Goal: Task Accomplishment & Management: Manage account settings

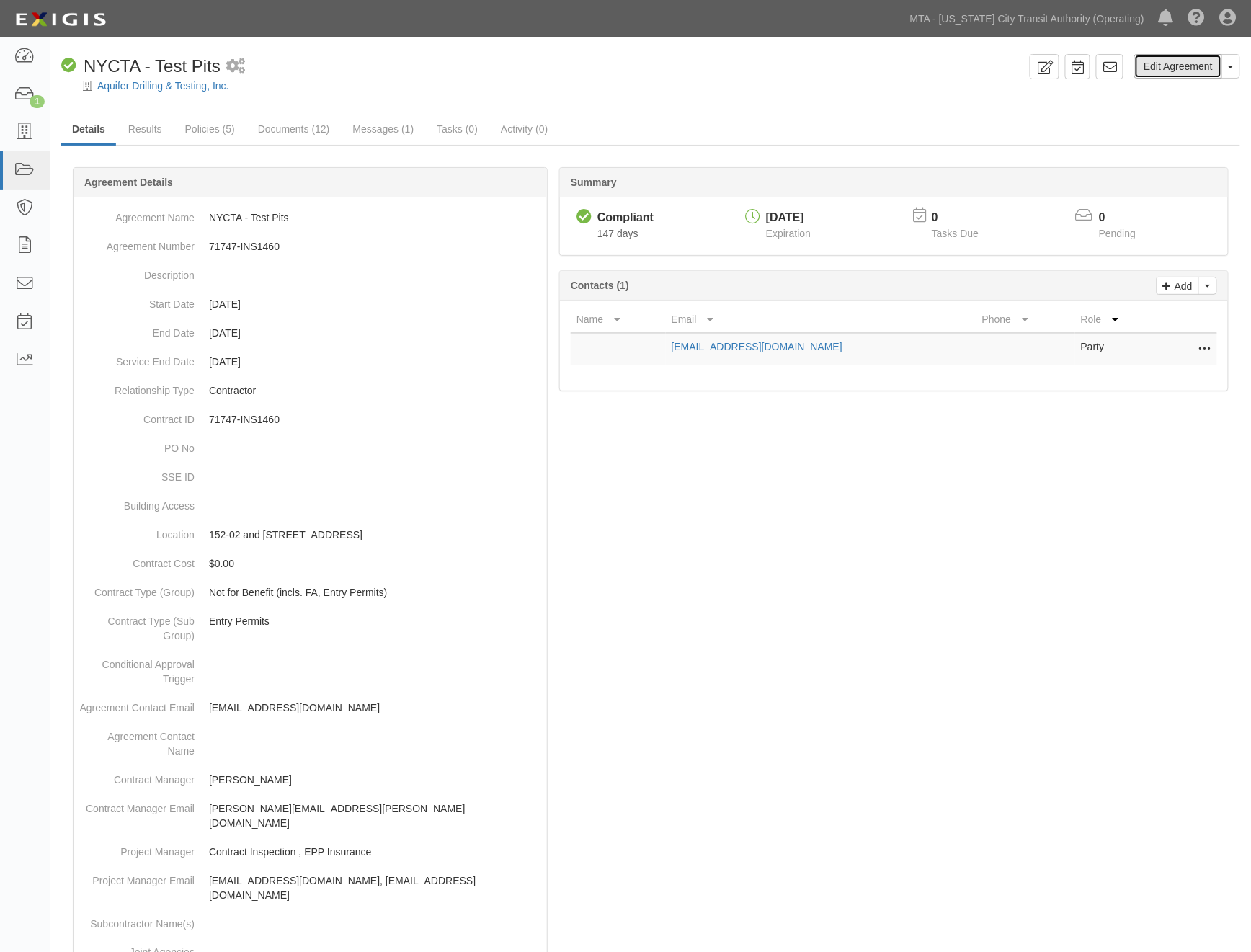
click at [1186, 72] on link "Edit Agreement" at bounding box center [1177, 66] width 88 height 25
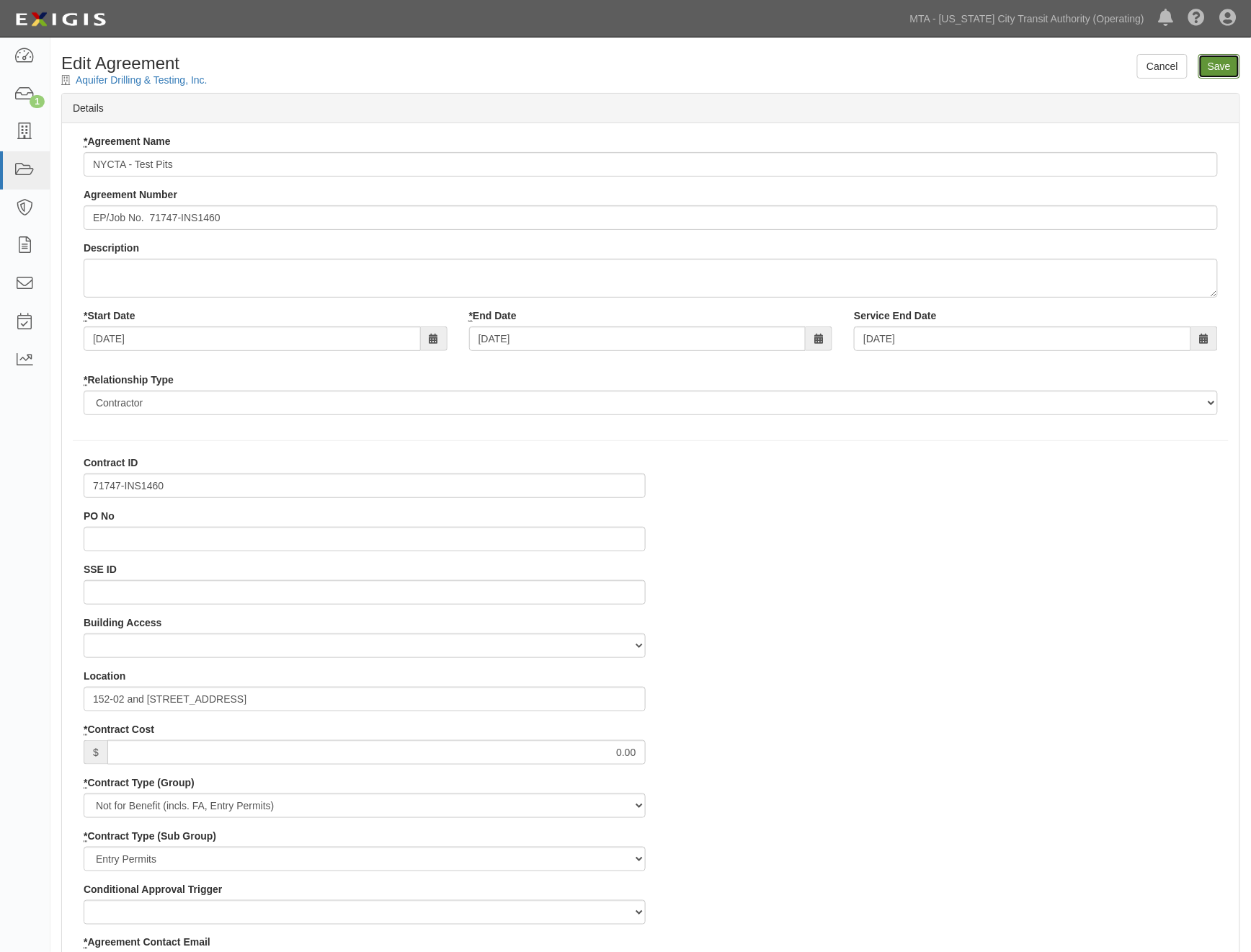
click at [1208, 66] on input "Save" at bounding box center [1219, 66] width 41 height 25
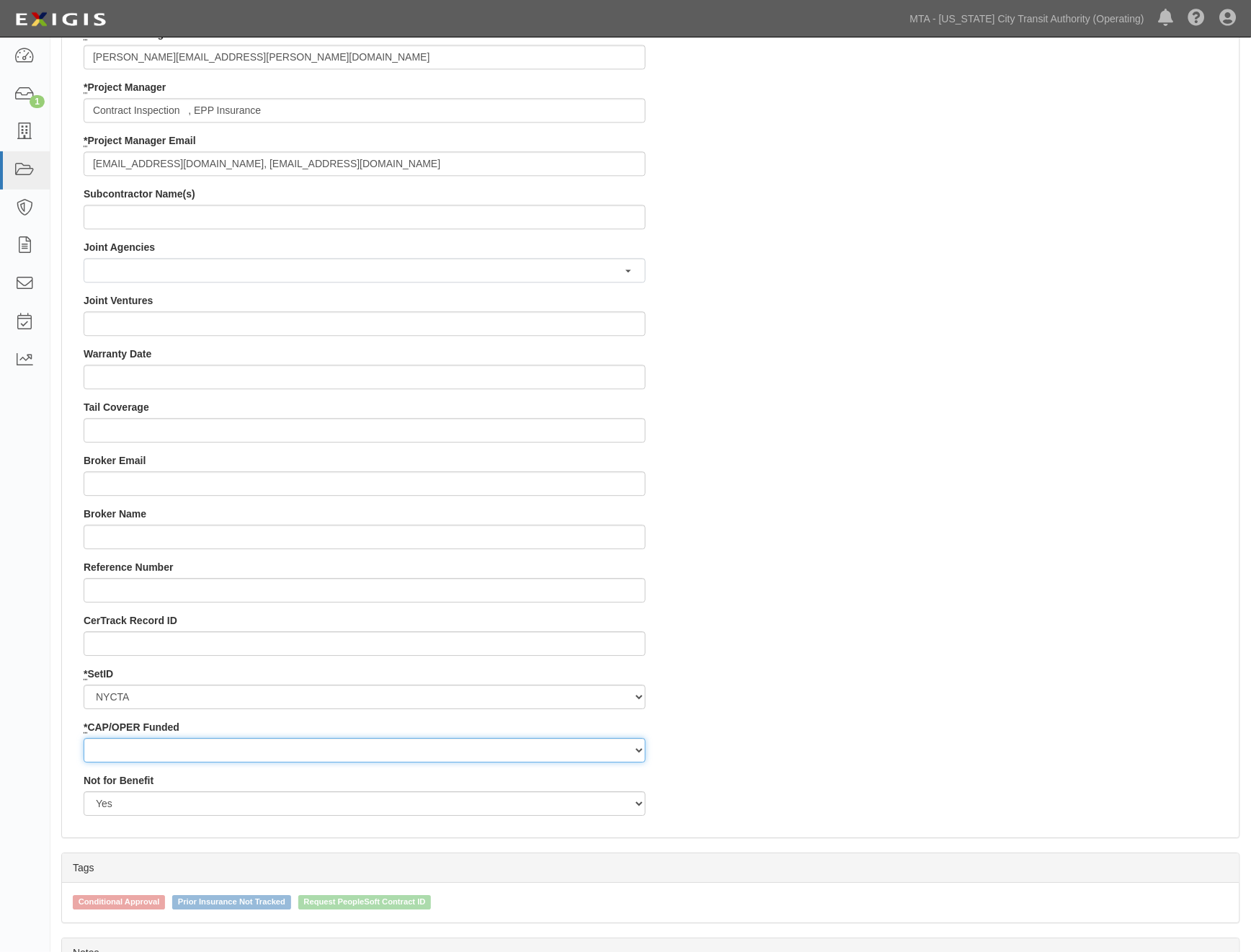
scroll to position [1216, 0]
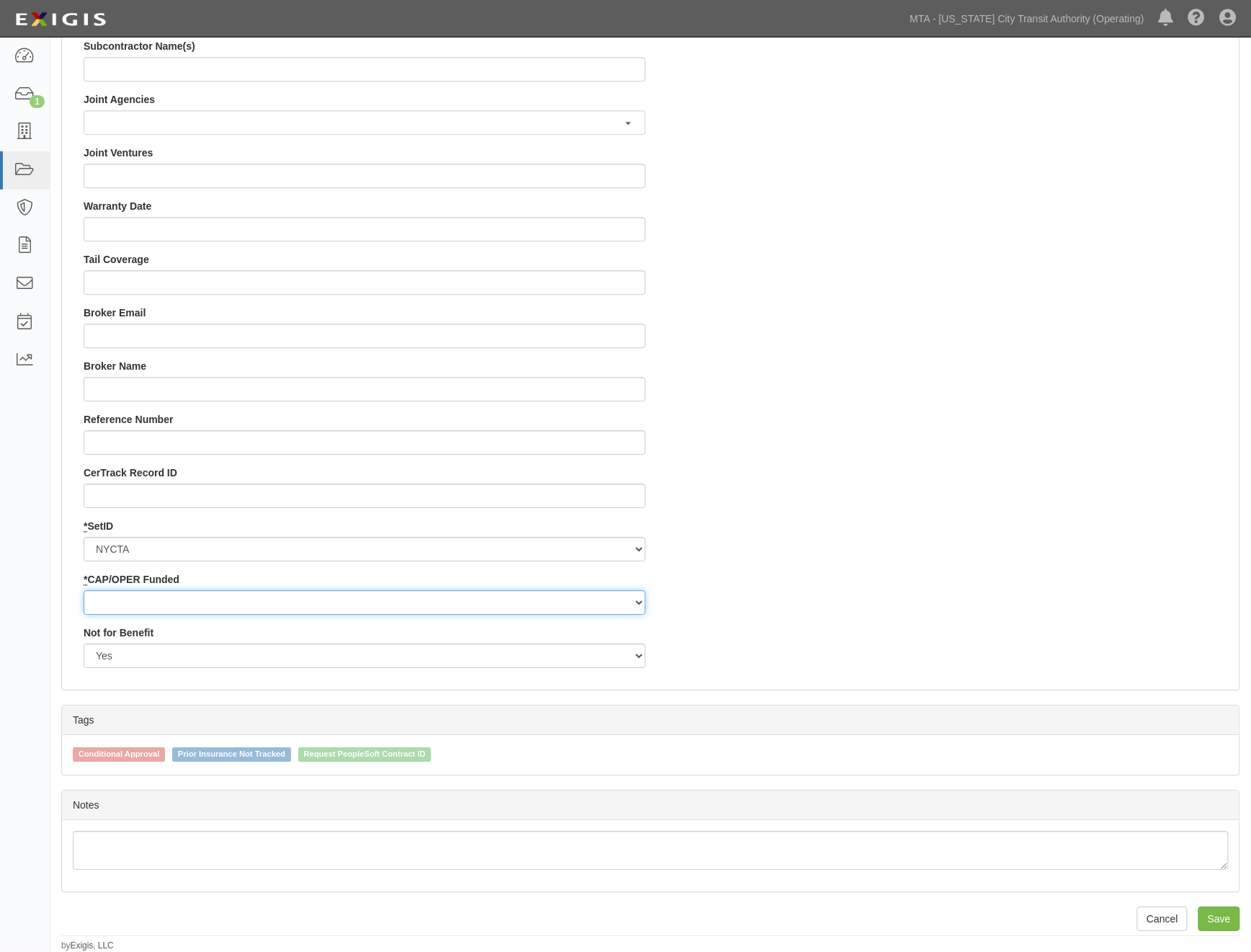
click at [127, 600] on select "Capital Operating" at bounding box center [364, 602] width 562 height 25
select select "439"
click at [84, 590] on select "Capital Operating" at bounding box center [364, 602] width 562 height 25
click at [1218, 917] on input "Save" at bounding box center [1219, 918] width 41 height 25
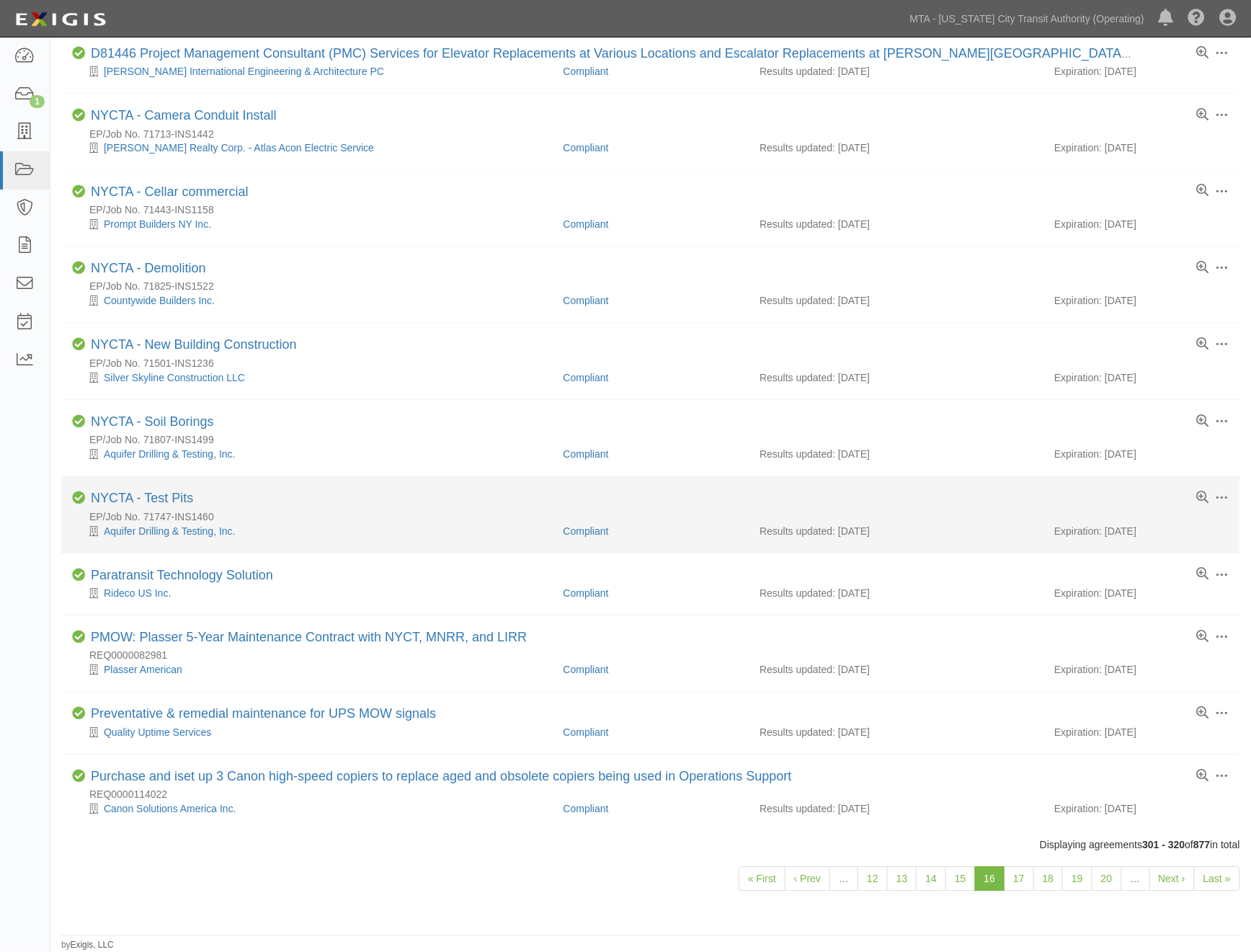
scroll to position [803, 0]
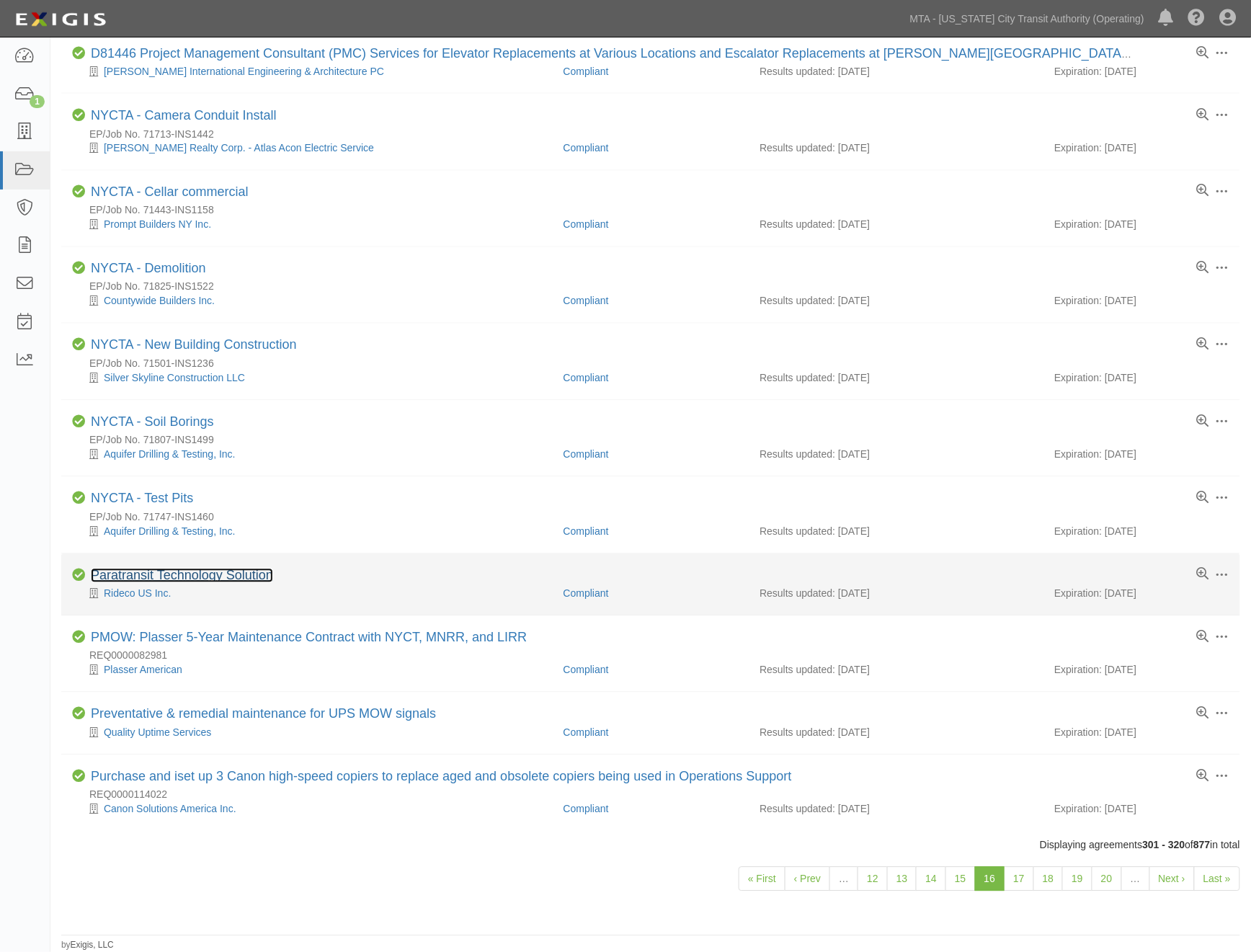
click at [263, 569] on link "Paratransit Technology Solution" at bounding box center [181, 575] width 182 height 15
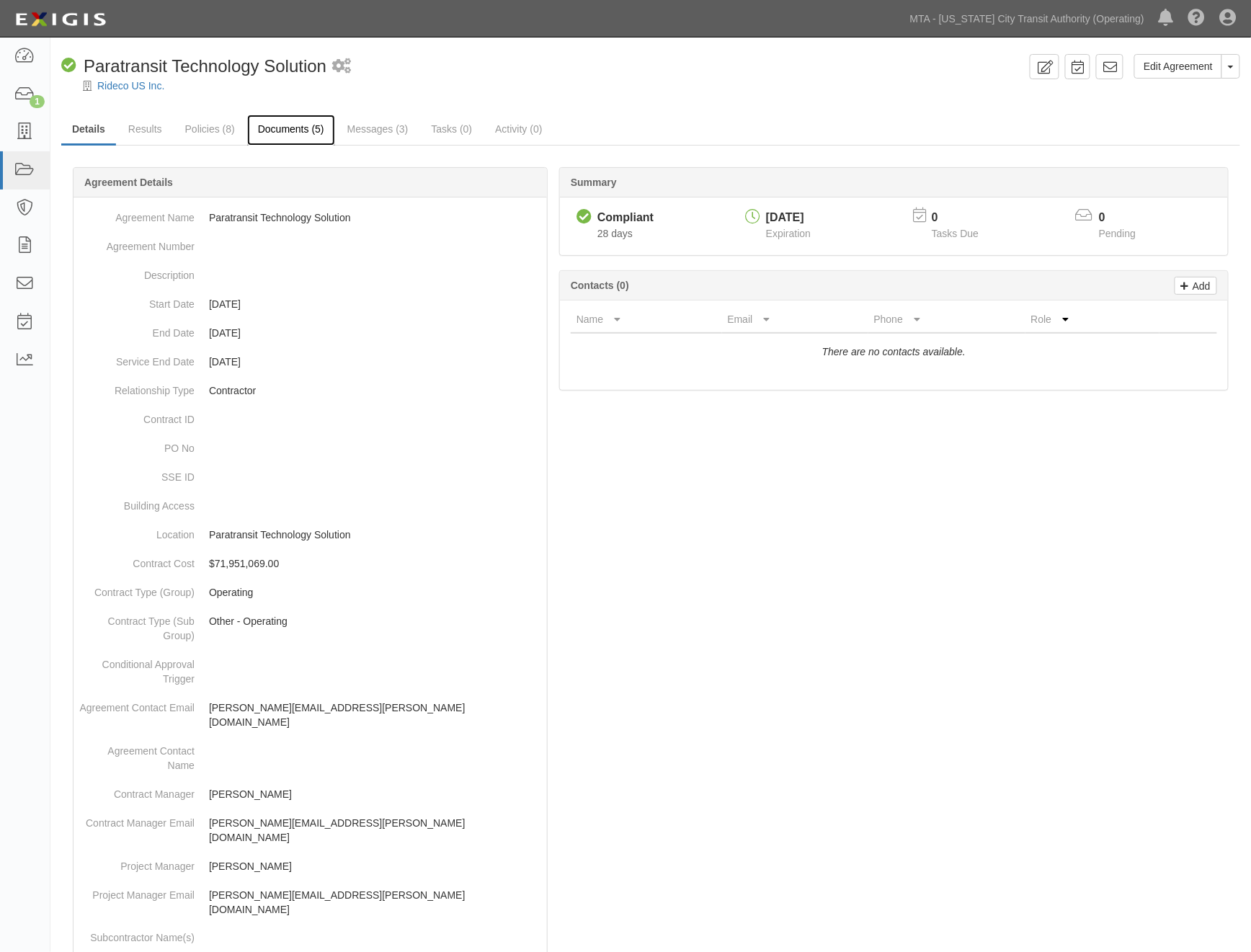
click at [289, 123] on link "Documents (5)" at bounding box center [290, 129] width 88 height 30
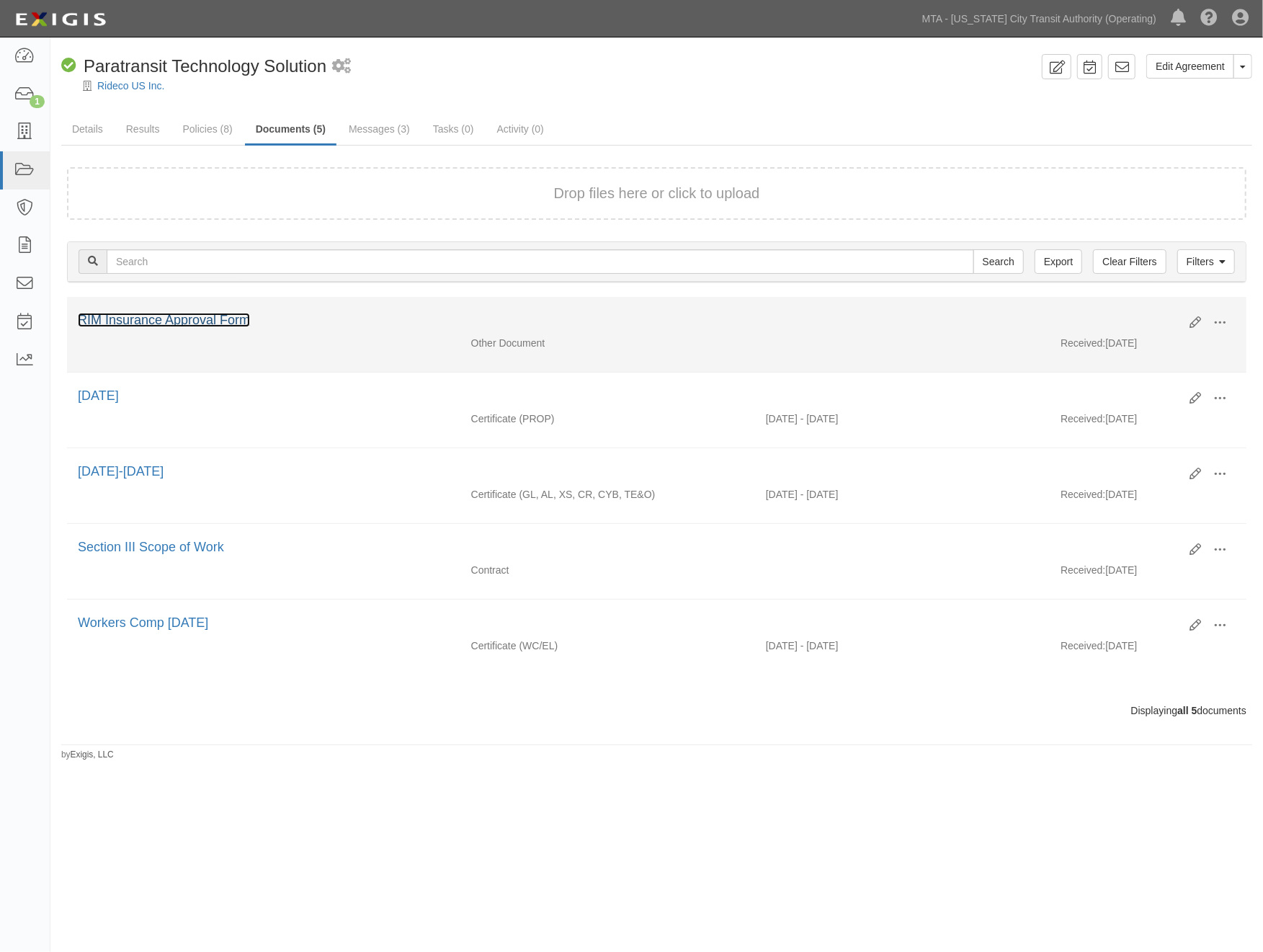
click at [141, 314] on link "RIM Insurance Approval Form" at bounding box center [163, 320] width 172 height 15
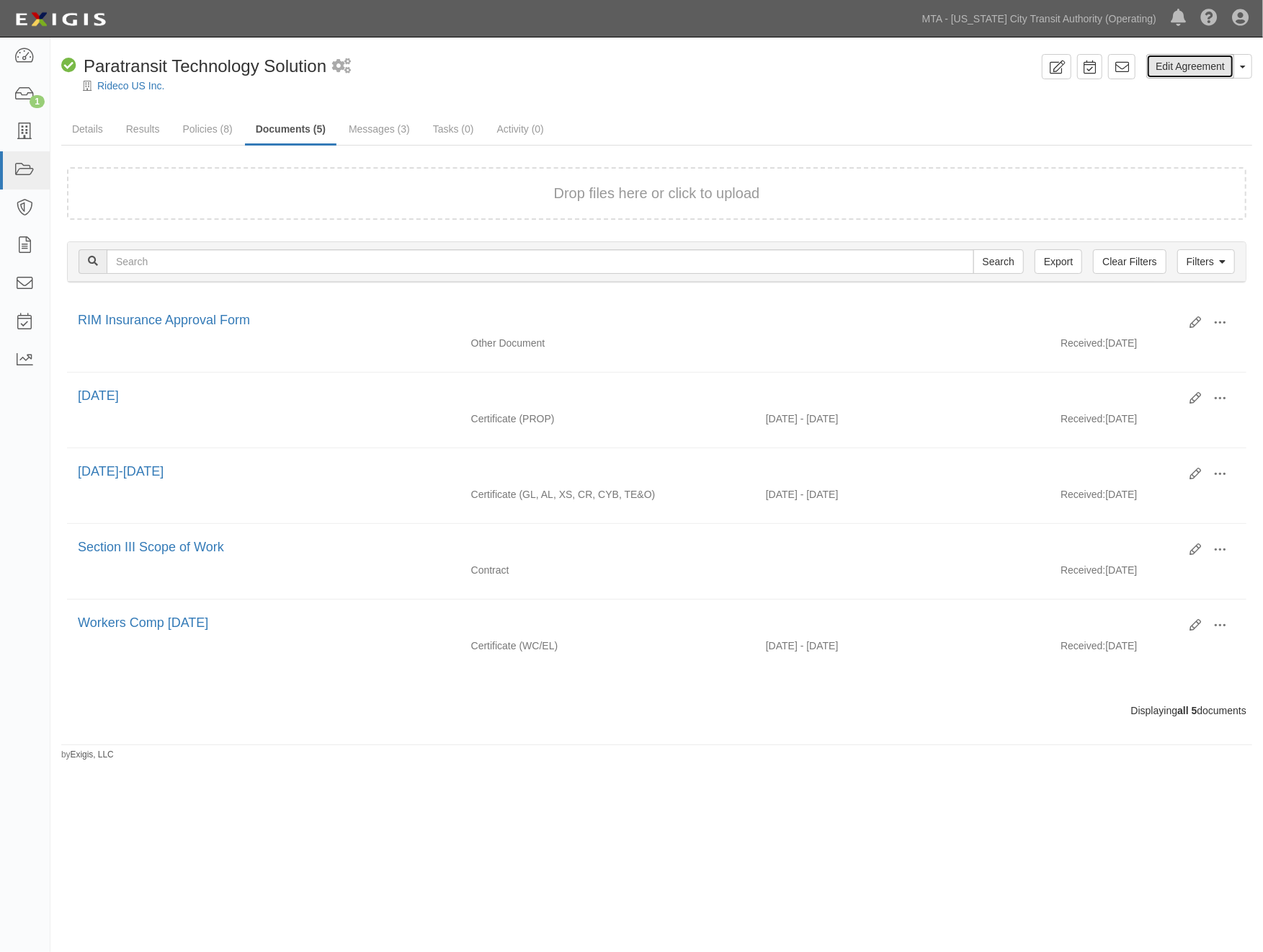
click at [1172, 70] on link "Edit Agreement" at bounding box center [1189, 66] width 88 height 25
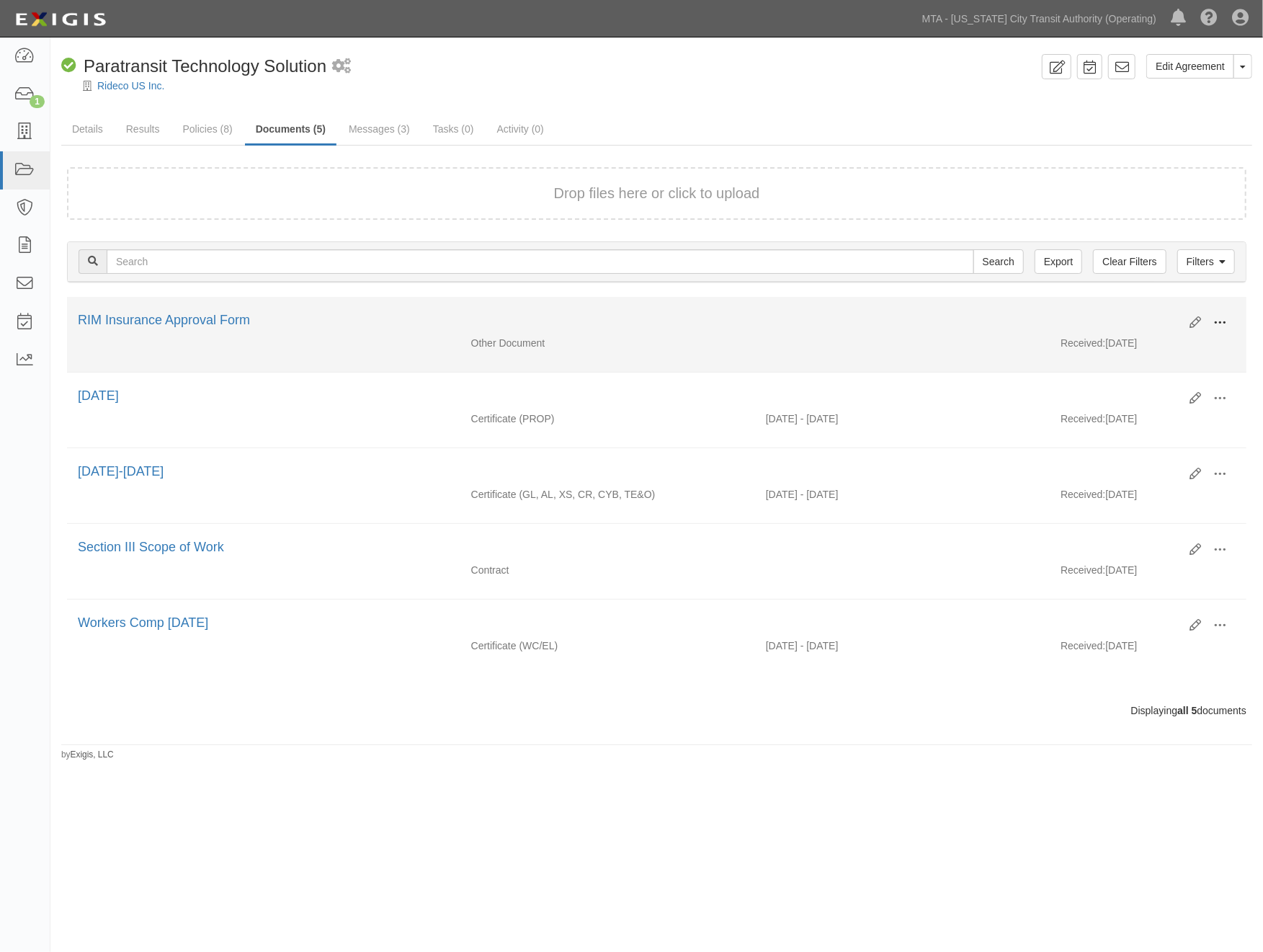
click at [1220, 322] on span at bounding box center [1220, 323] width 13 height 13
click at [1119, 341] on link "View" at bounding box center [1150, 343] width 114 height 26
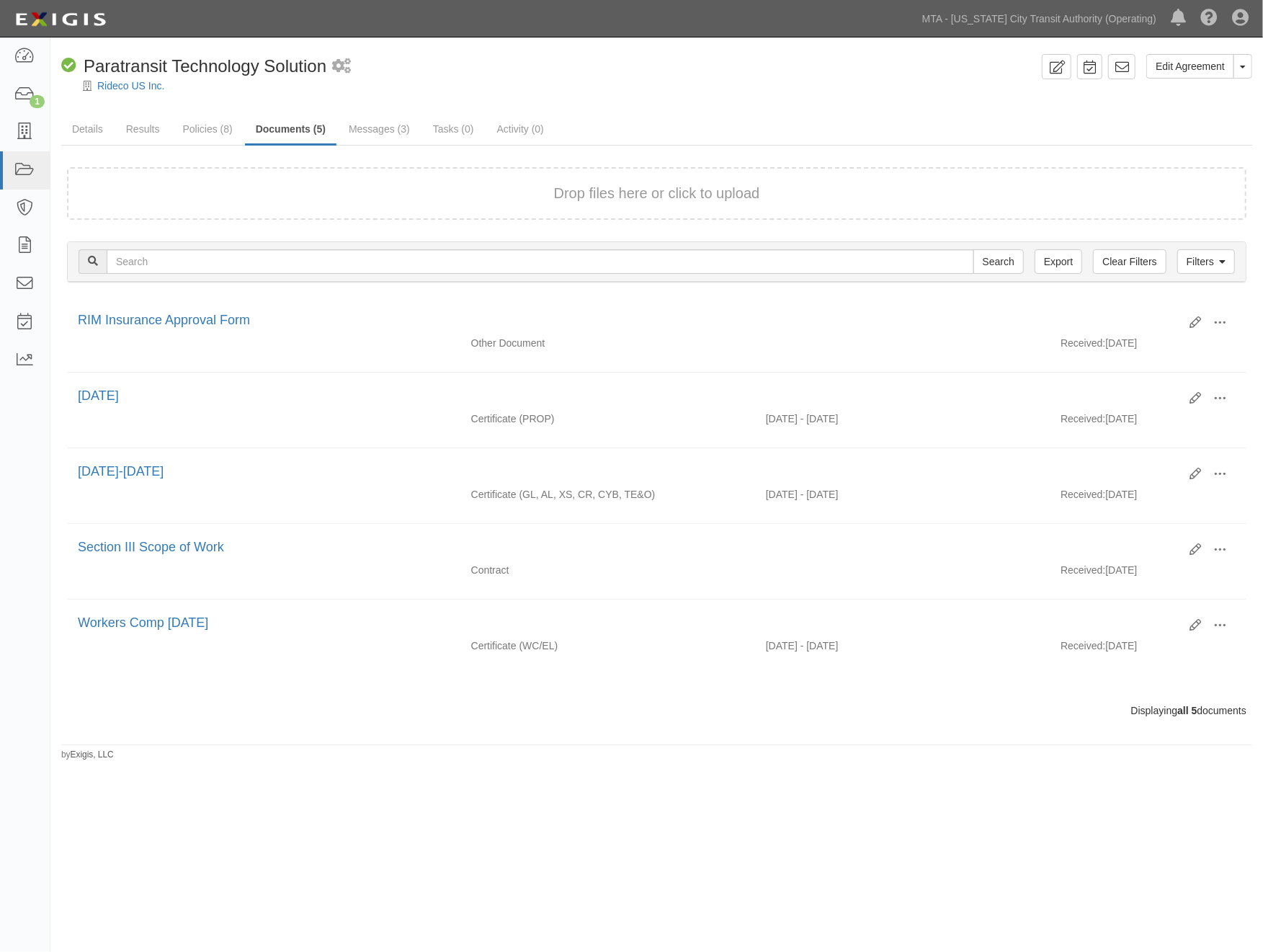
drag, startPoint x: 582, startPoint y: 803, endPoint x: 622, endPoint y: 749, distance: 67.2
click at [588, 801] on div "Edit Agreement Toggle Agreement Dropdown View Audit Trail Archive Agreement Sen…" at bounding box center [632, 471] width 1263 height 857
drag, startPoint x: 1182, startPoint y: 63, endPoint x: 1175, endPoint y: 65, distance: 7.3
click at [1182, 63] on link "Edit Agreement" at bounding box center [1189, 66] width 88 height 25
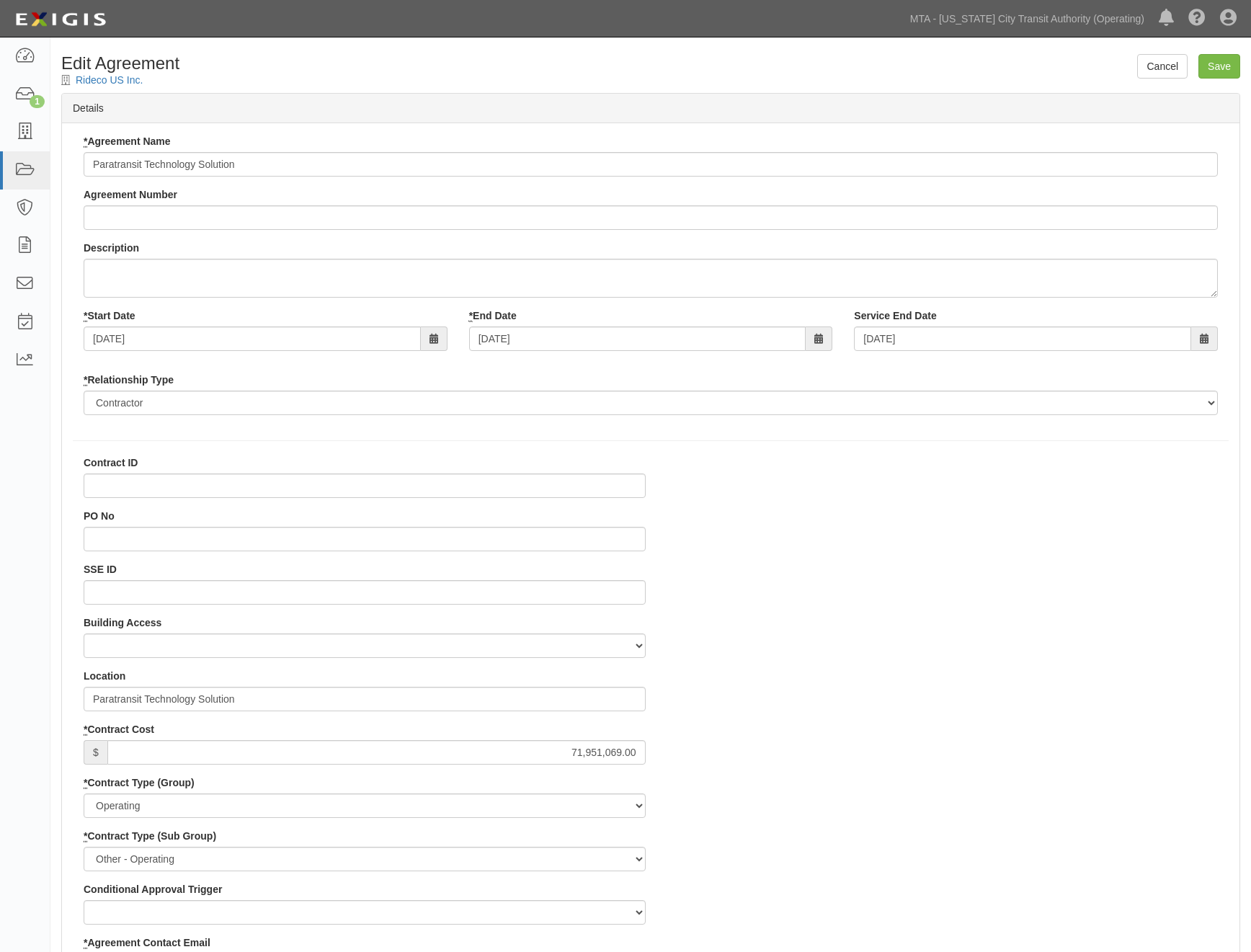
select select
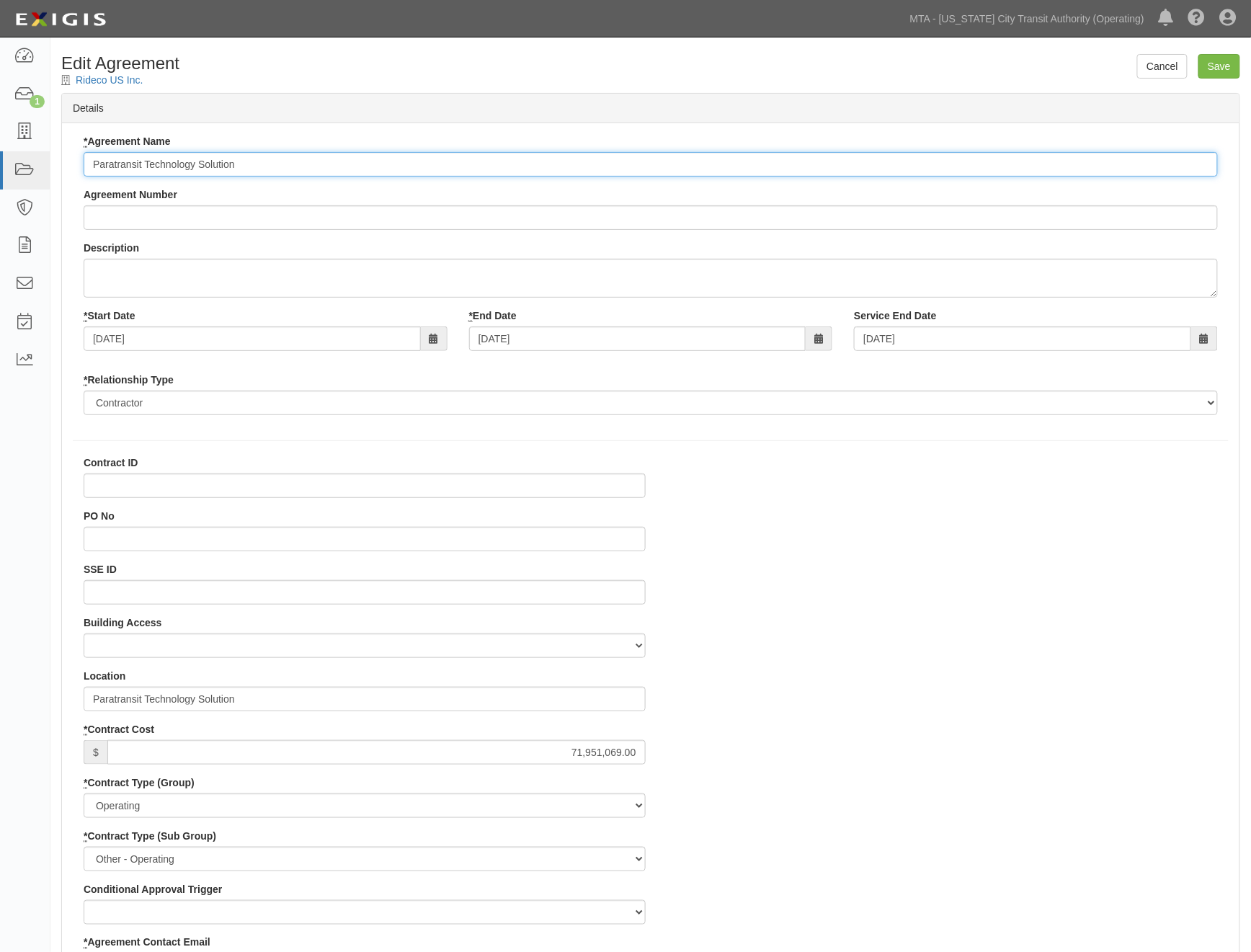
click at [92, 161] on input "Paratransit Technology Solution" at bounding box center [650, 164] width 1134 height 25
type input "SSE No. 0000468625 Paratransit Technology Solution"
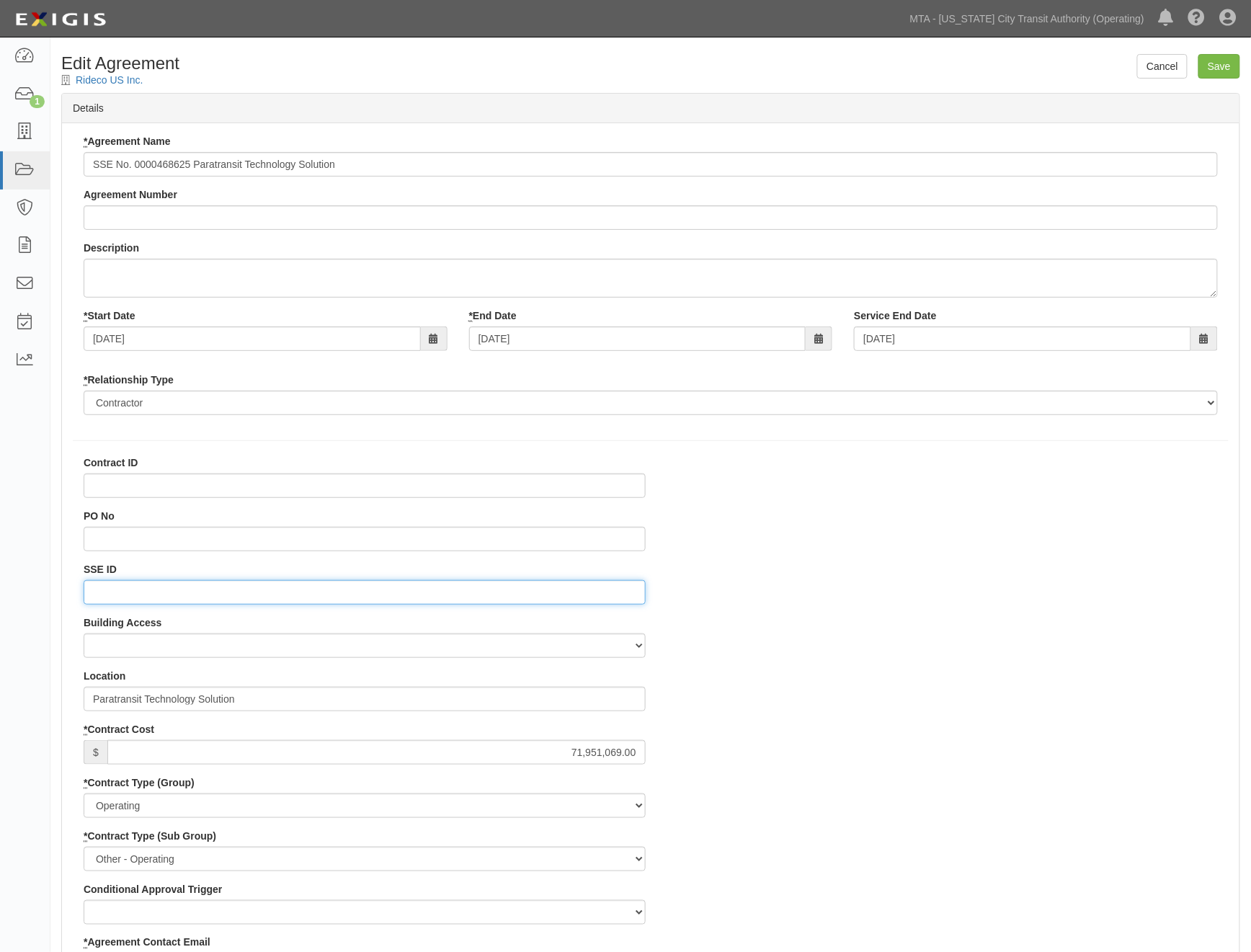
click at [127, 599] on input "SSE ID" at bounding box center [364, 592] width 562 height 25
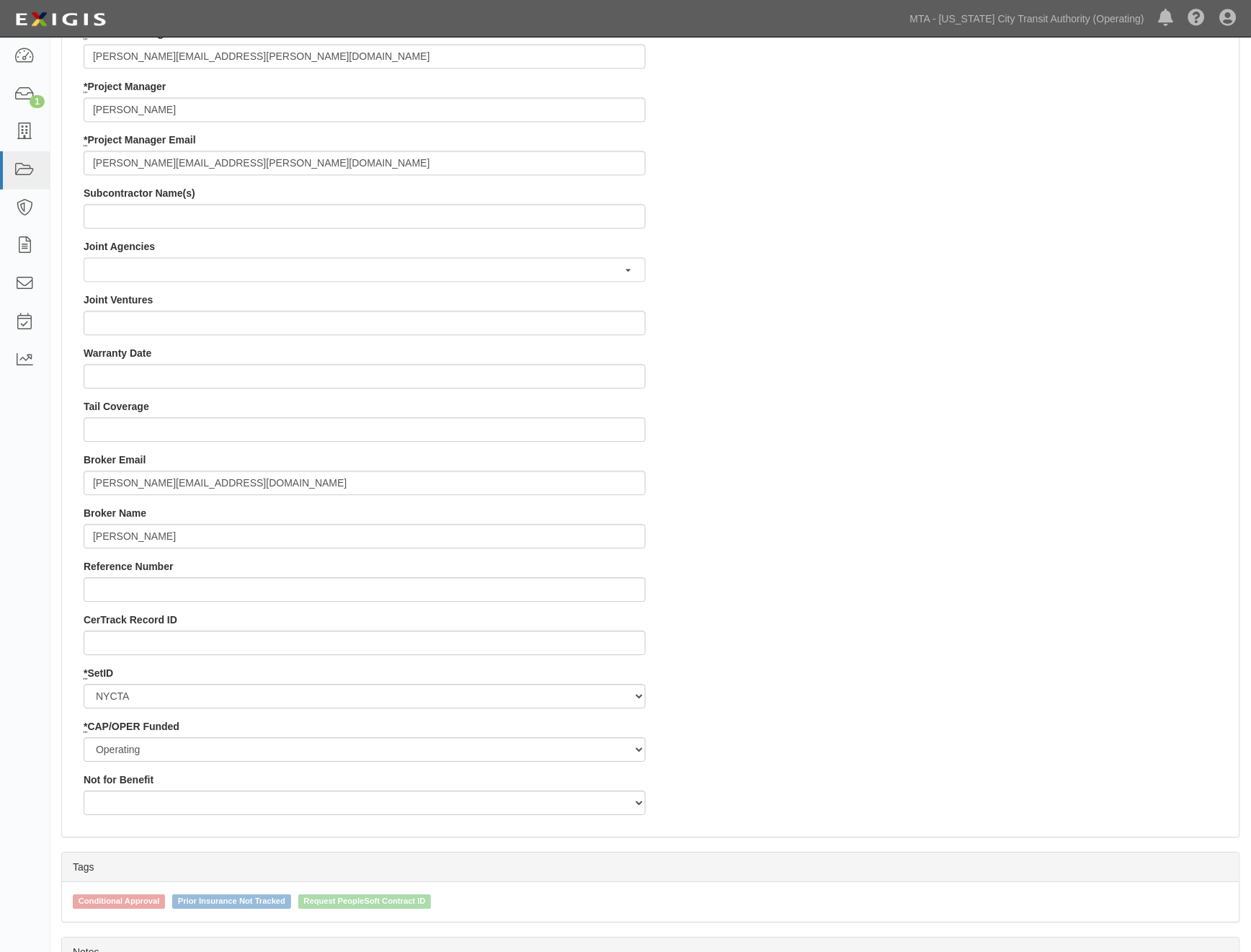
scroll to position [1200, 0]
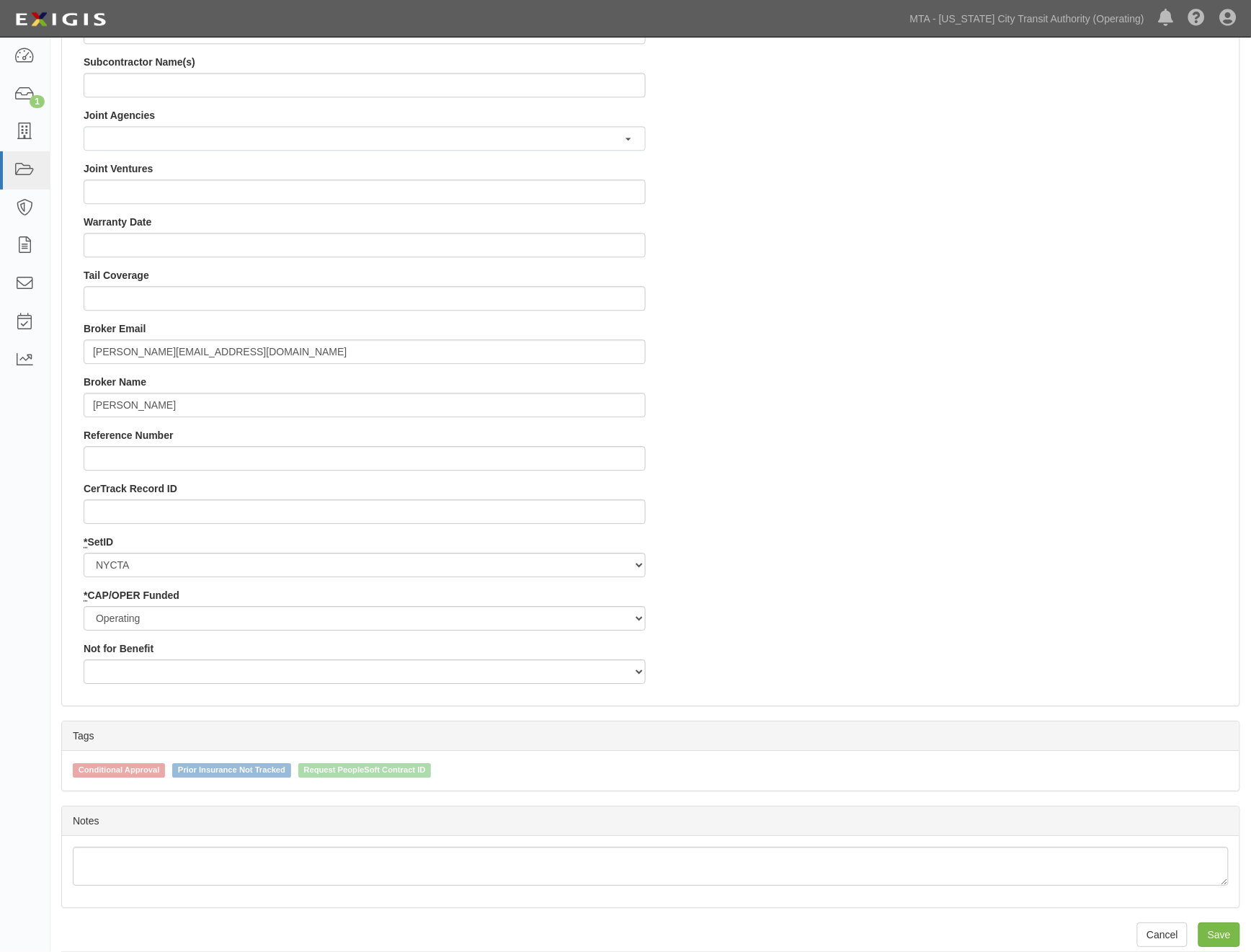
type input "0000468625"
click at [405, 763] on span "Request PeopleSoft Contract ID" at bounding box center [365, 770] width 134 height 15
click at [293, 764] on input "Request PeopleSoft Contract ID" at bounding box center [289, 769] width 10 height 10
checkbox input "true"
click at [1212, 922] on input "Save" at bounding box center [1219, 934] width 41 height 25
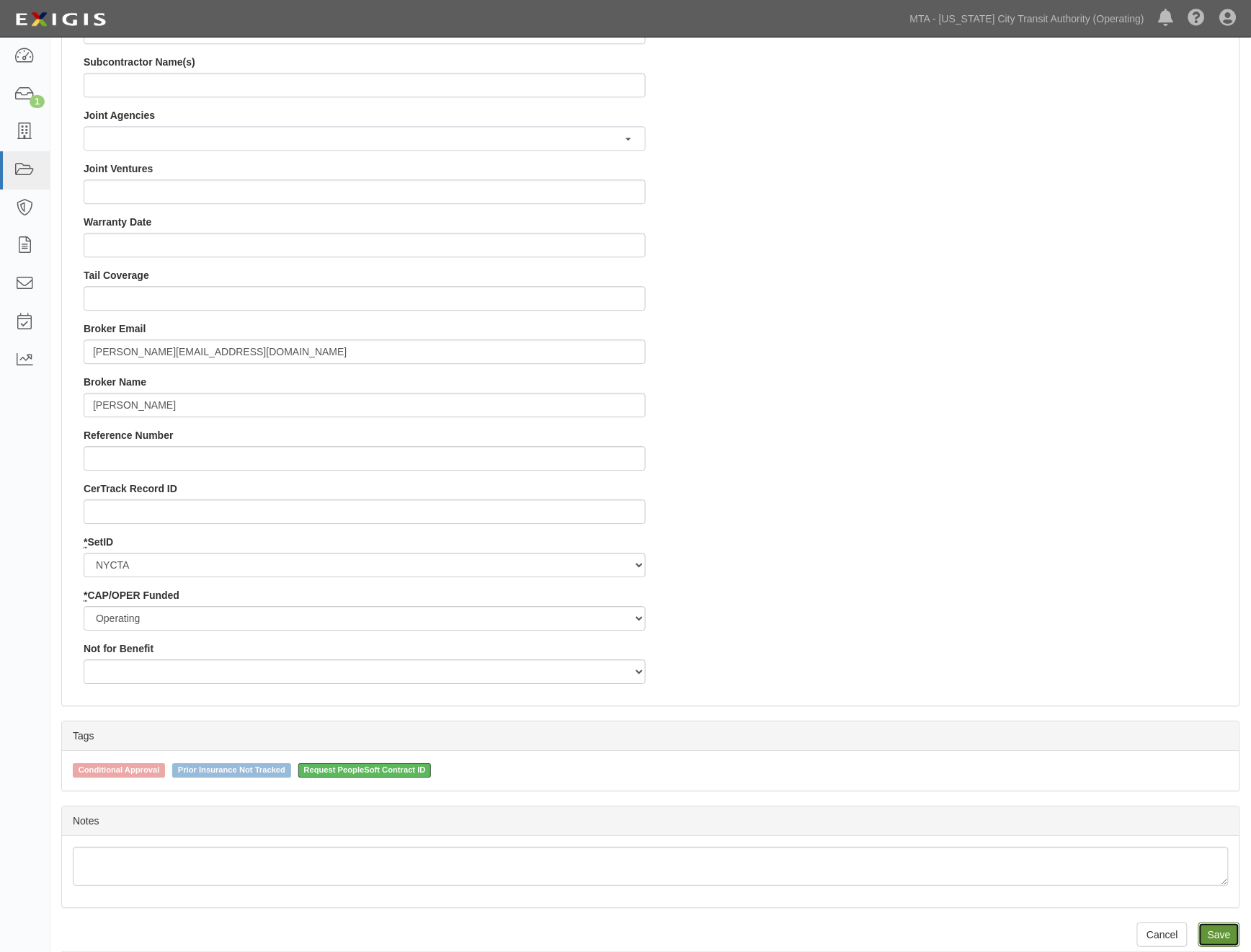
type input "71951069.00"
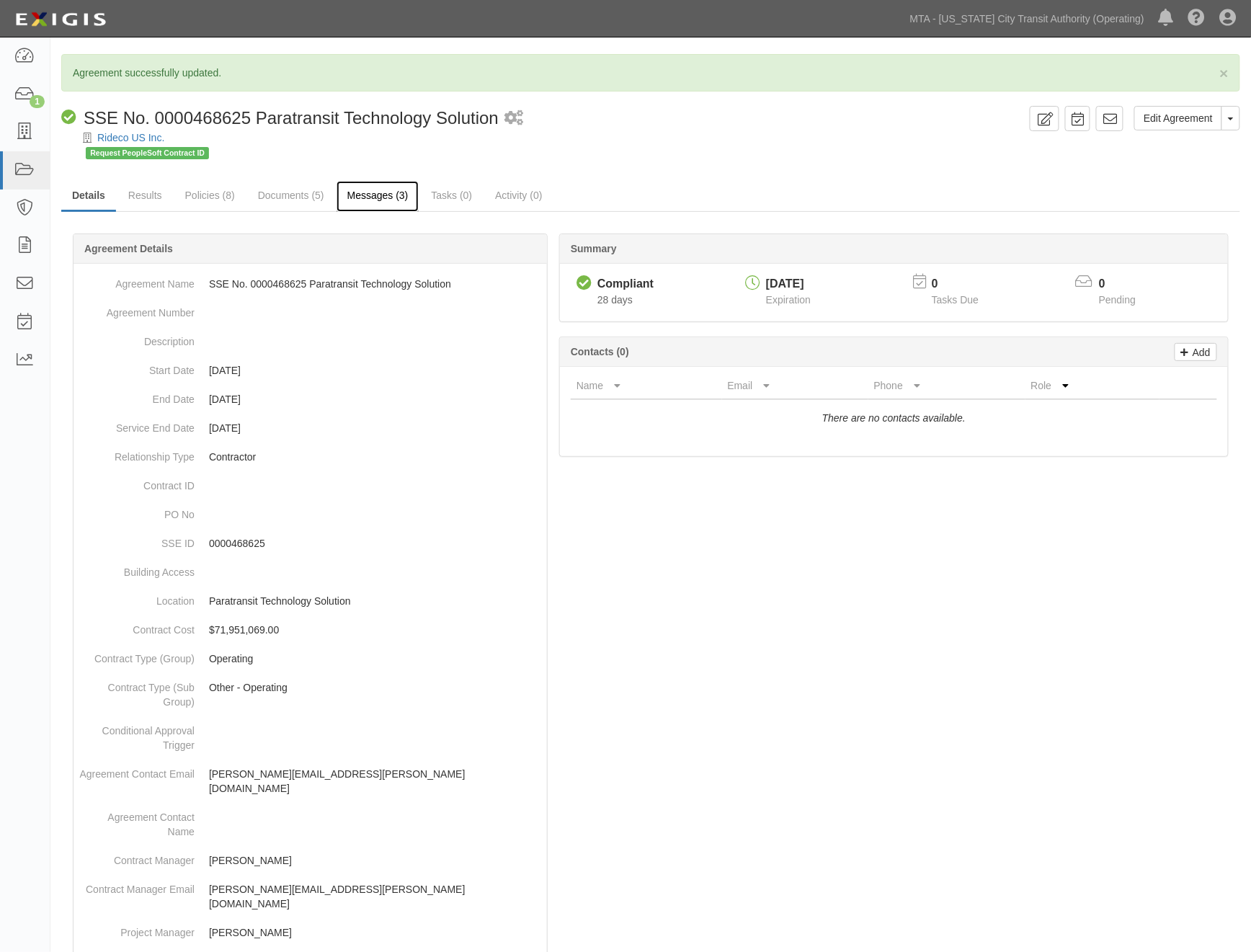
click at [386, 186] on link "Messages (3)" at bounding box center [378, 196] width 83 height 30
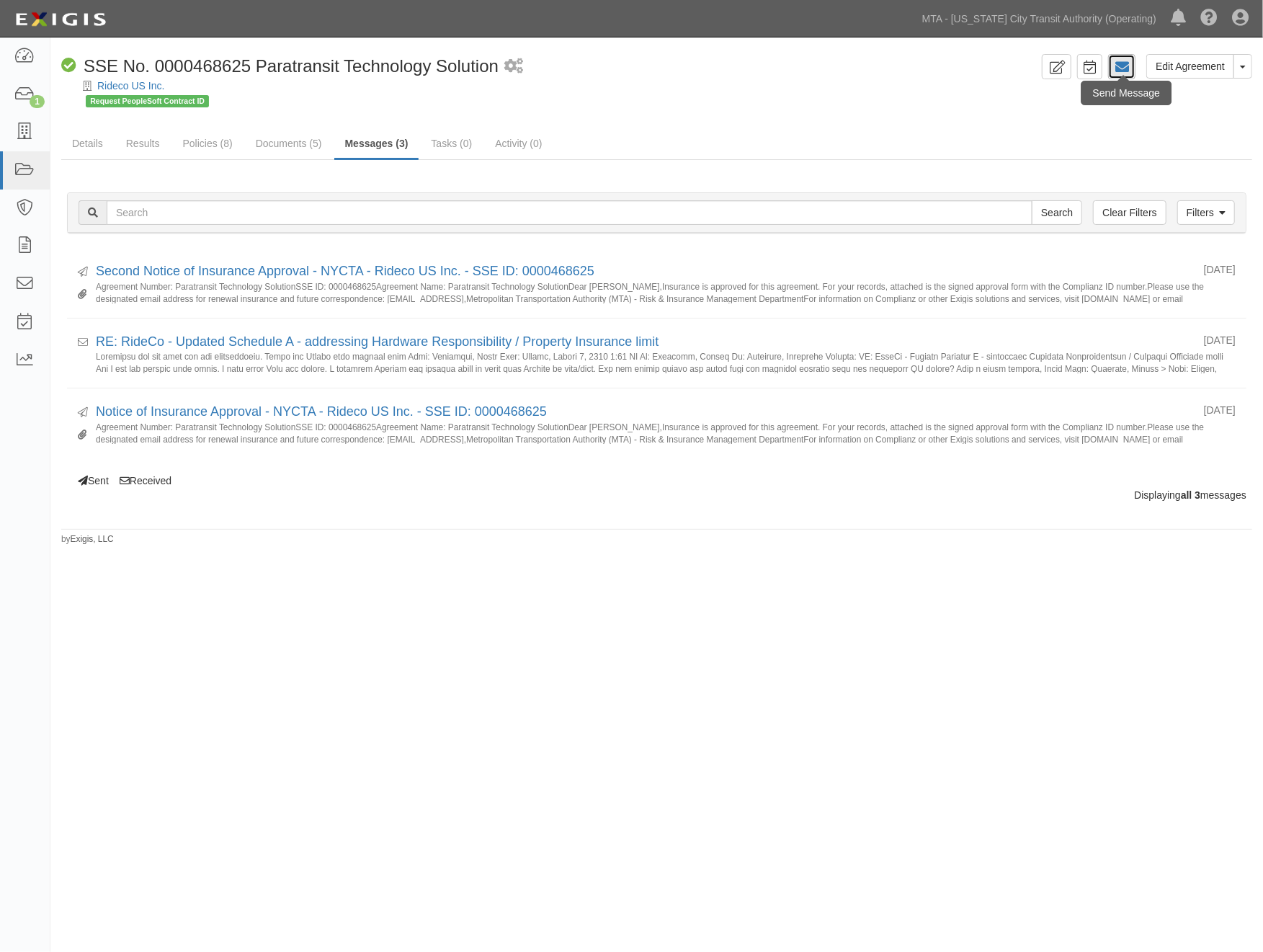
click at [1119, 67] on icon at bounding box center [1121, 67] width 15 height 15
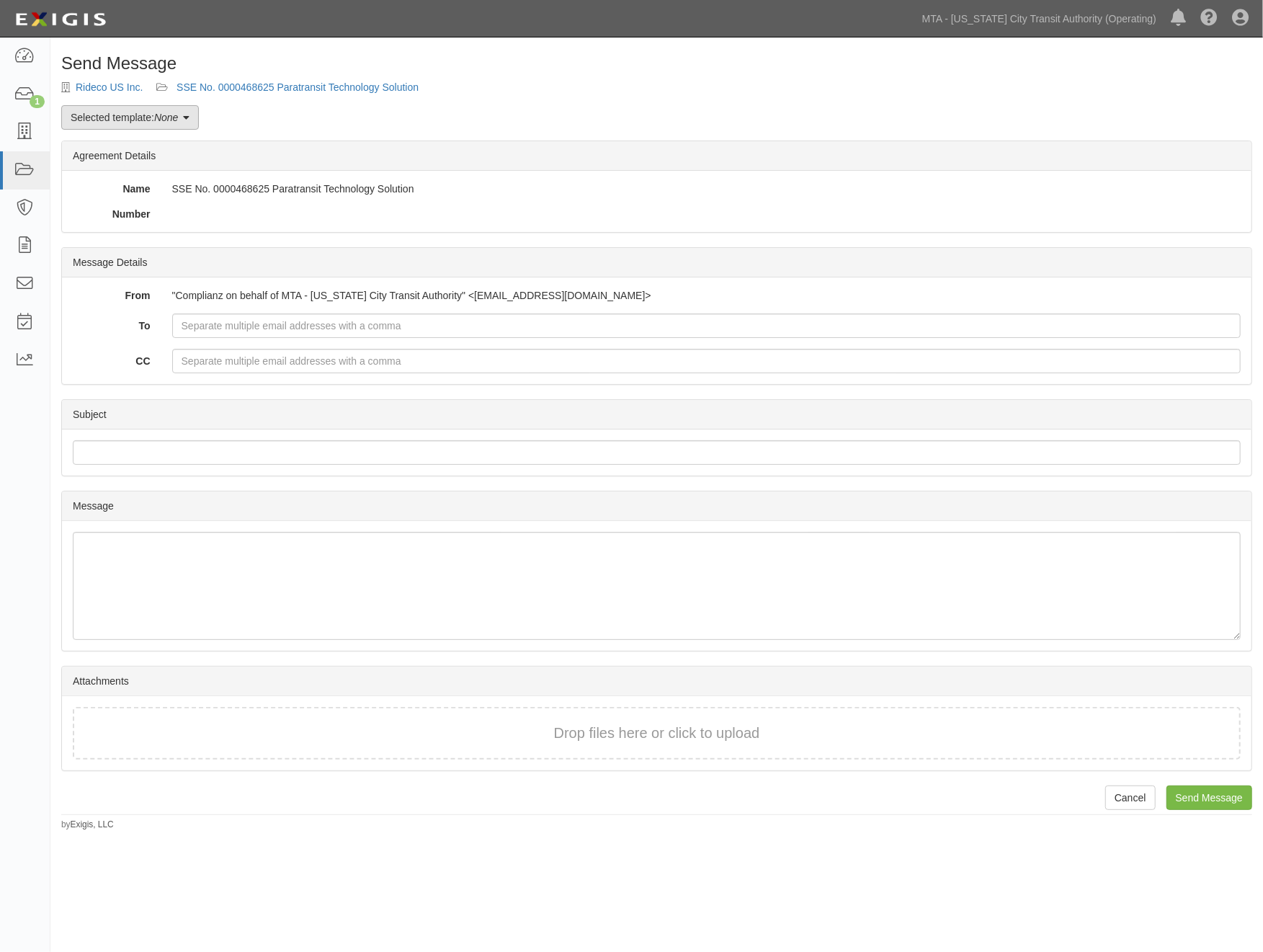
click at [103, 120] on link "Selected template: None" at bounding box center [130, 117] width 138 height 25
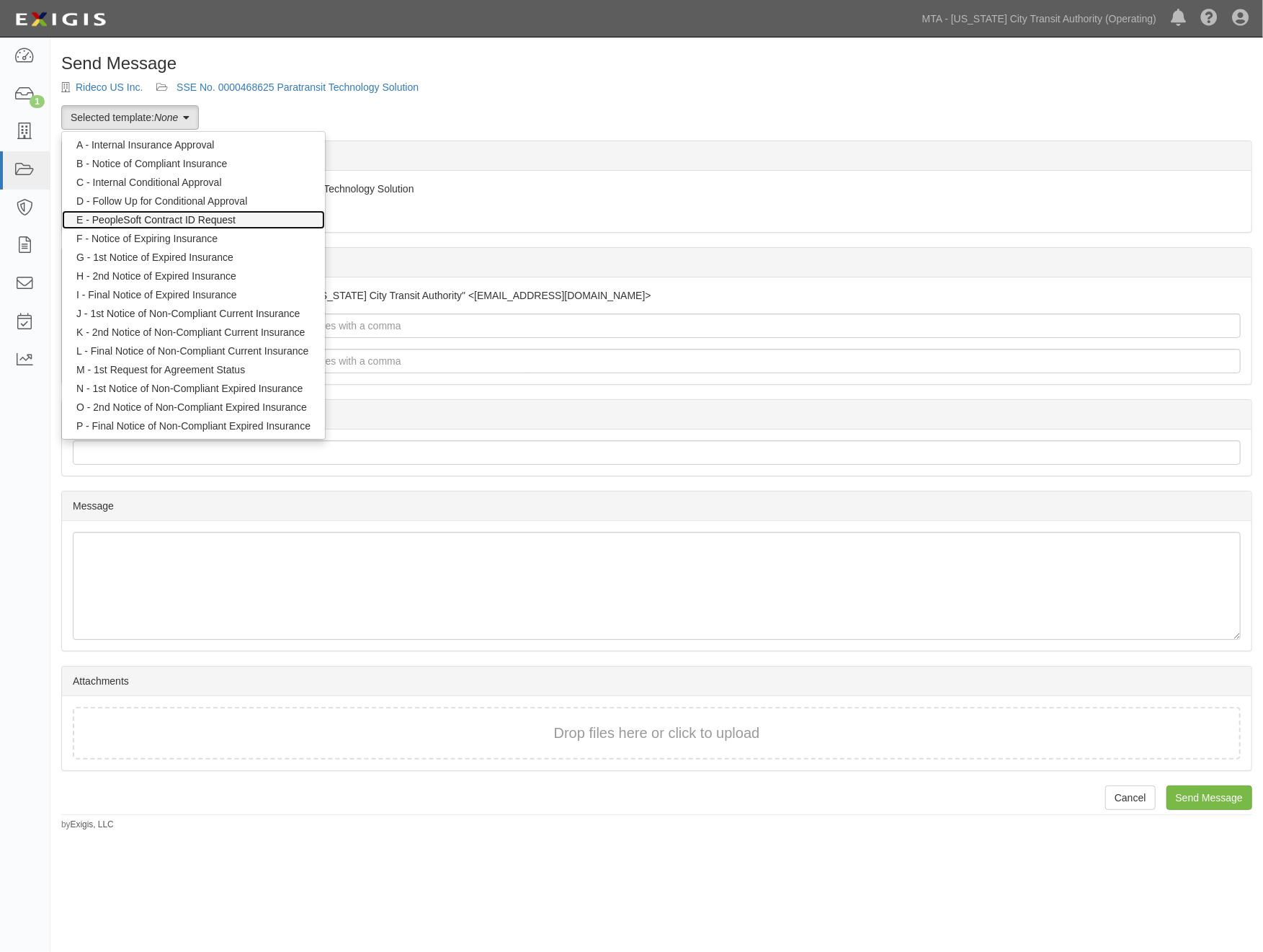
click at [183, 212] on link "E - PeopleSoft Contract ID Request" at bounding box center [193, 219] width 263 height 19
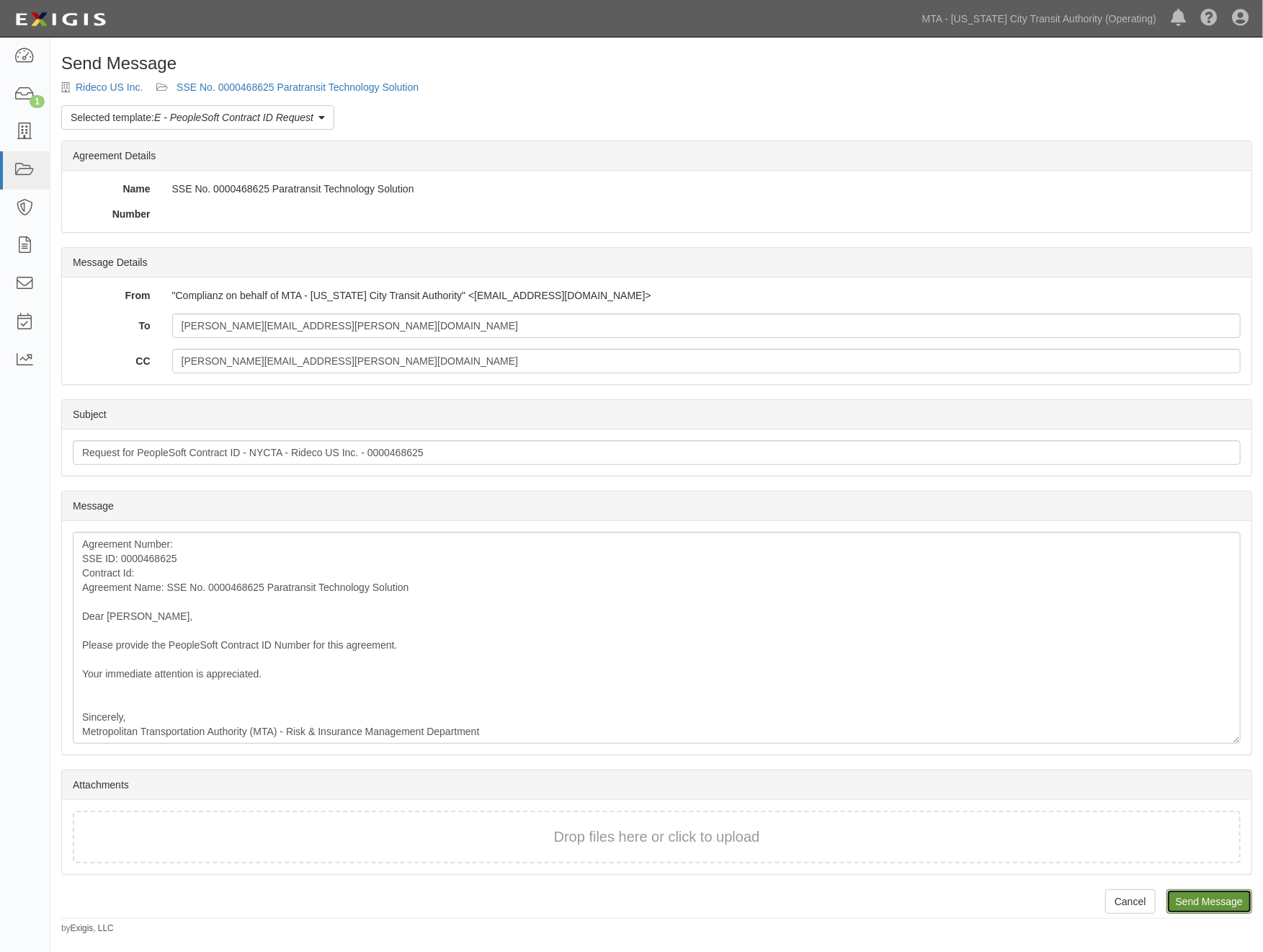
click at [1200, 902] on input "Send Message" at bounding box center [1209, 901] width 86 height 25
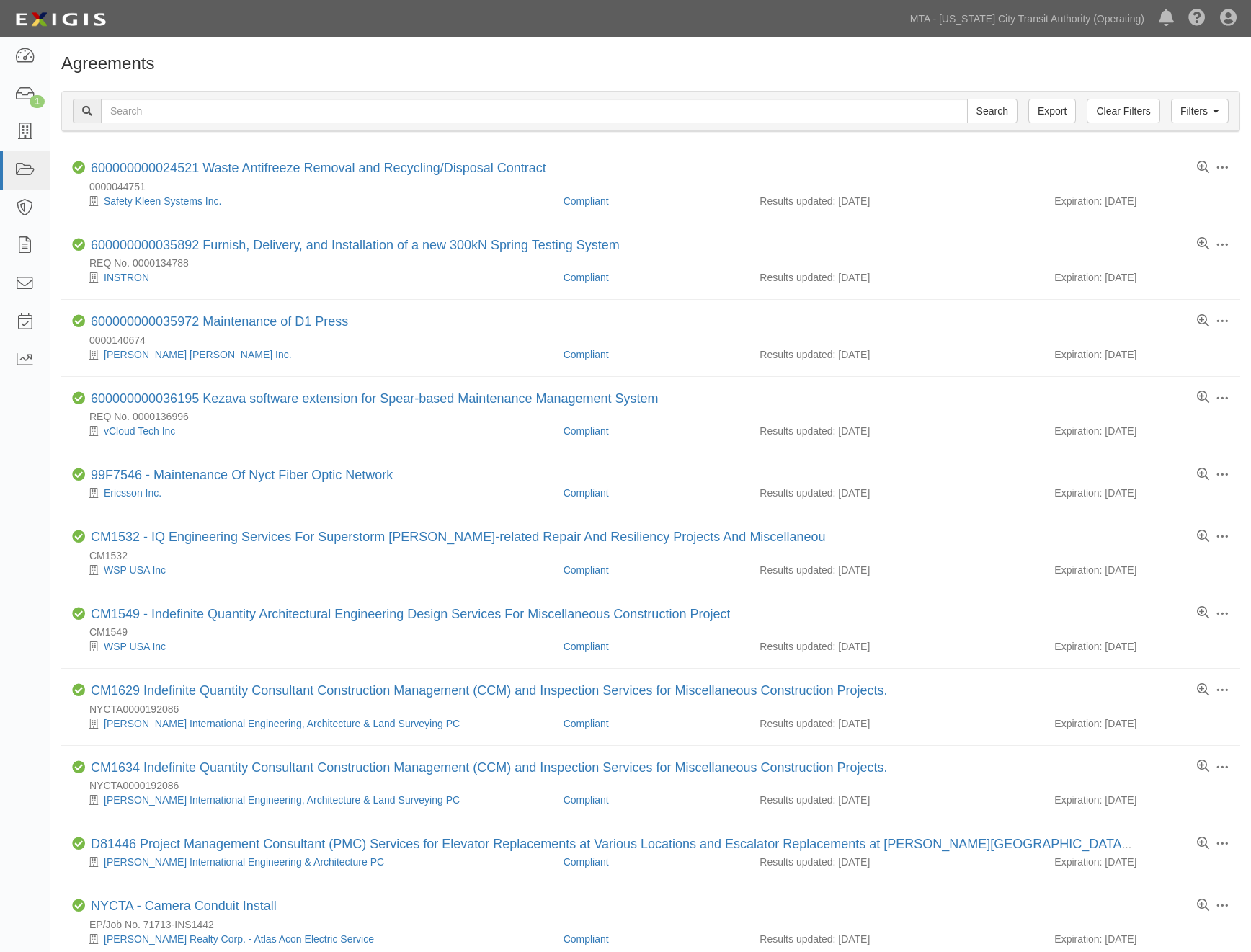
scroll to position [803, 0]
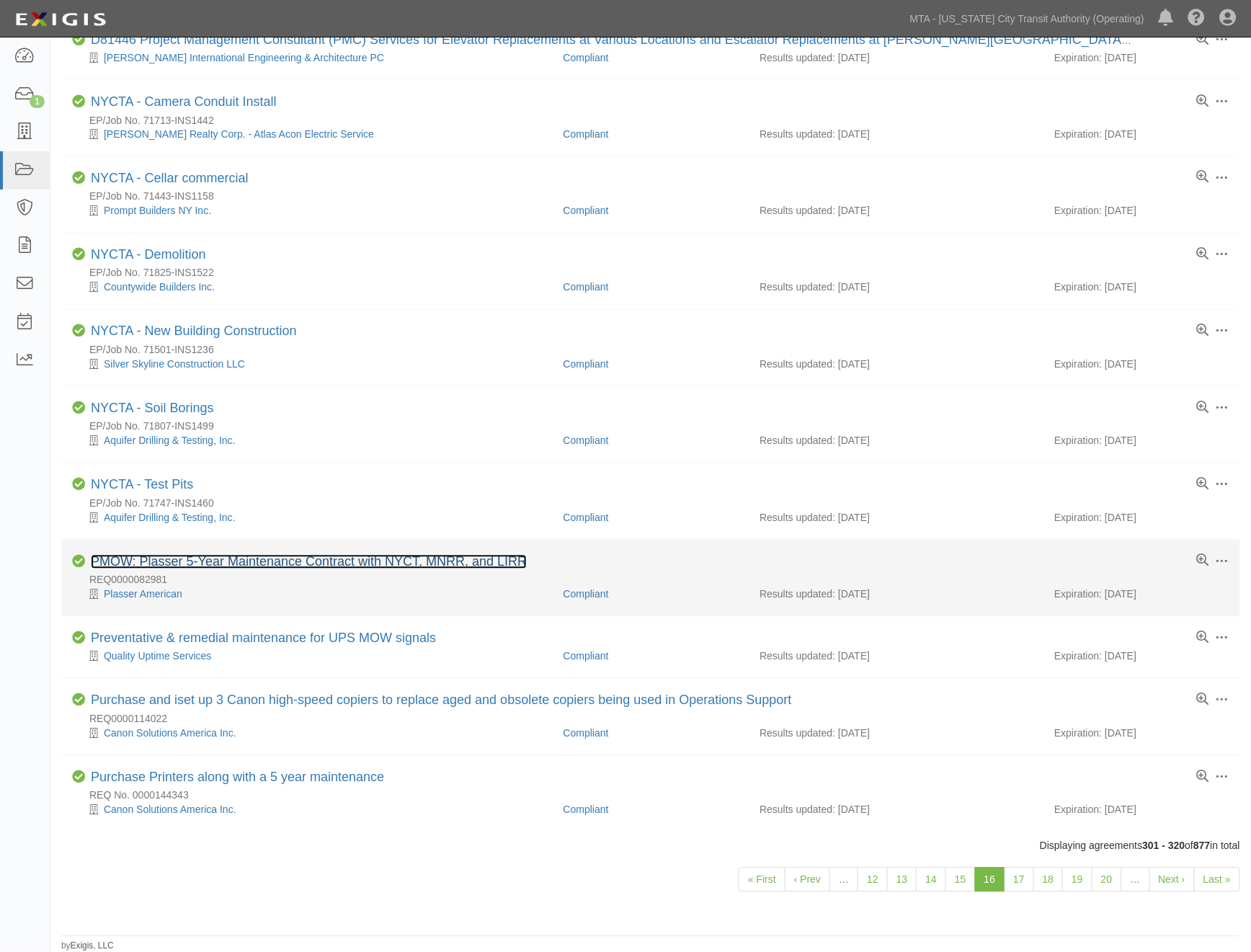
click at [340, 569] on link "PMOW: Plasser 5-Year Maintenance Contract with NYCT, MNRR, and LIRR" at bounding box center [308, 562] width 436 height 15
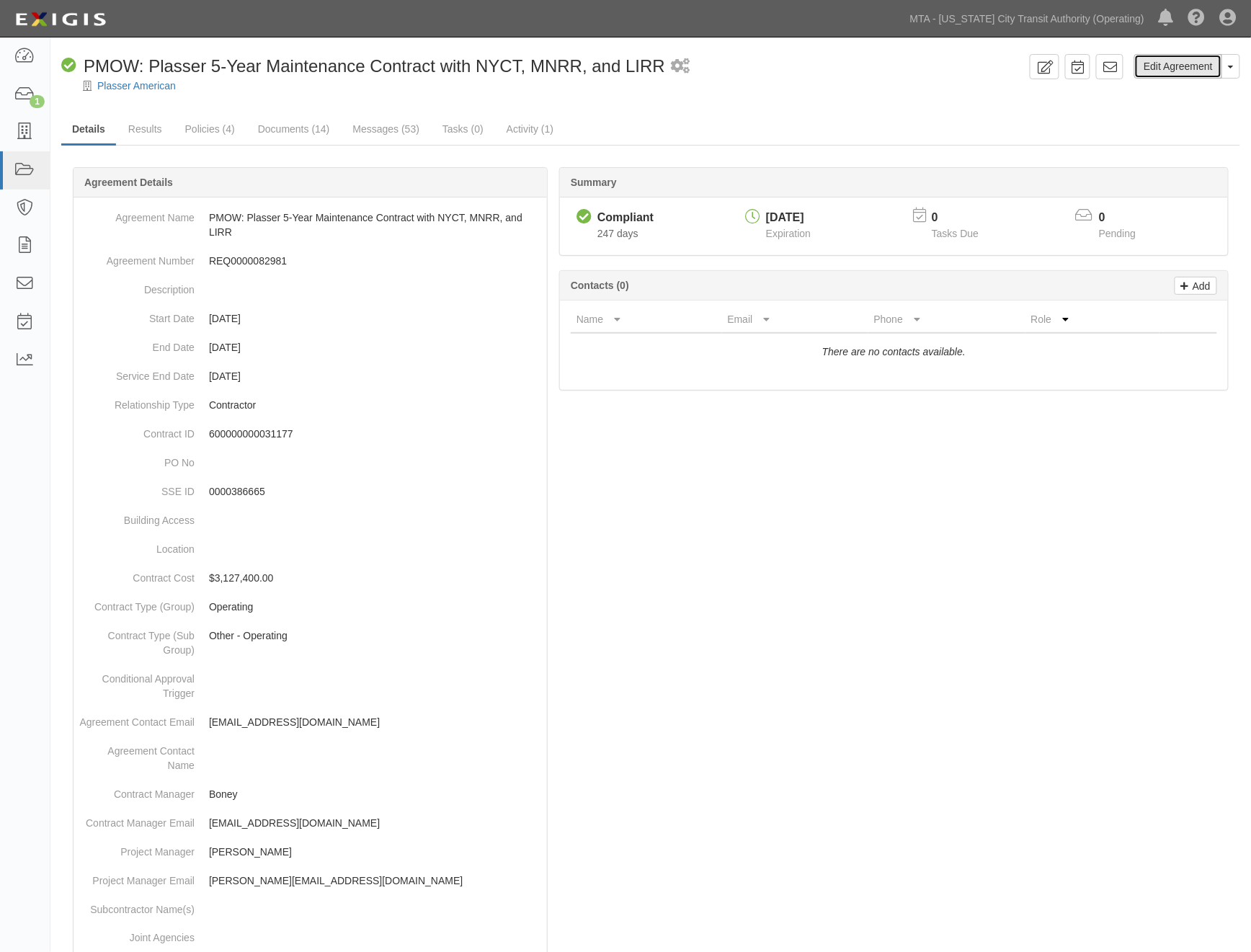
click at [1183, 72] on link "Edit Agreement" at bounding box center [1177, 66] width 88 height 25
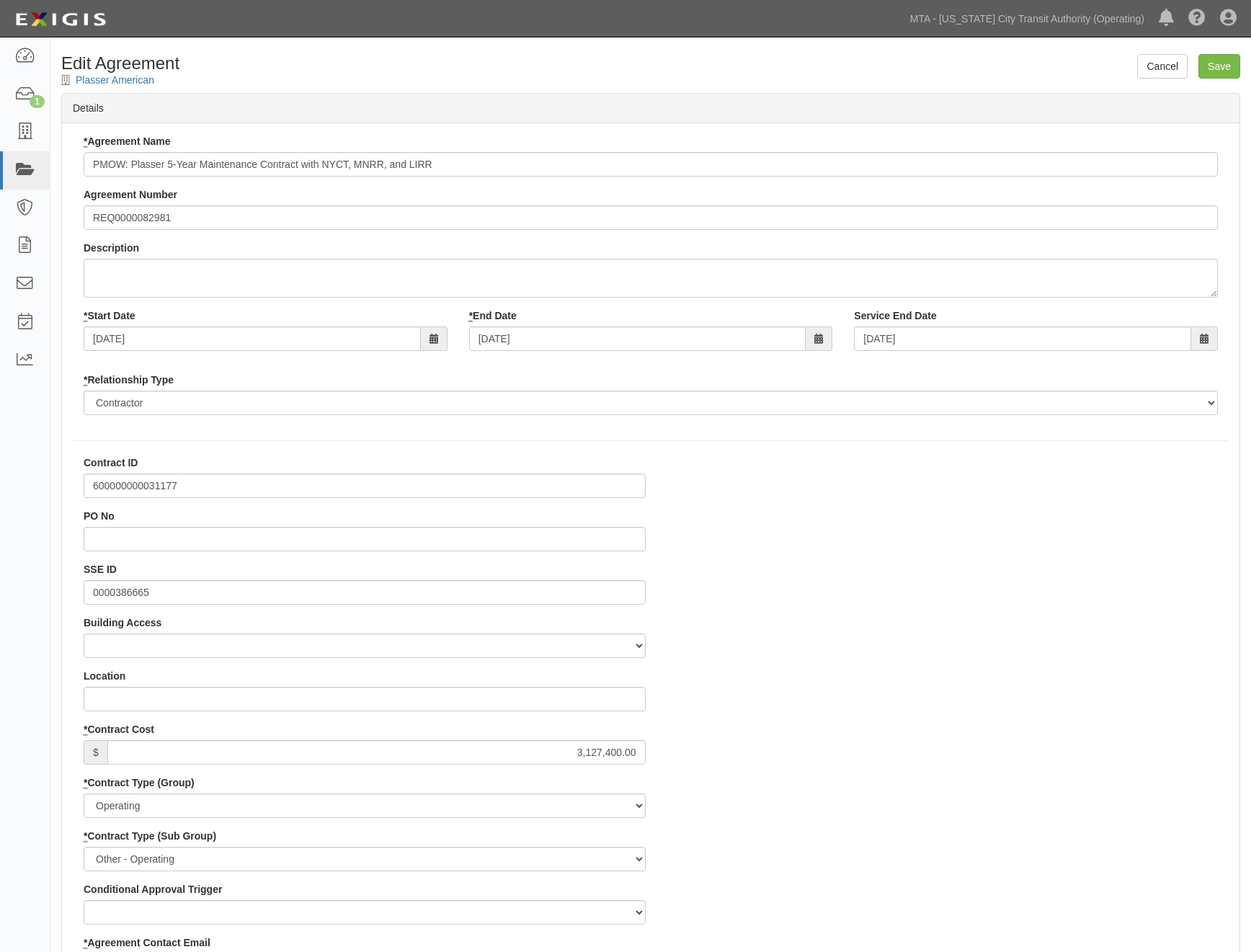
select select
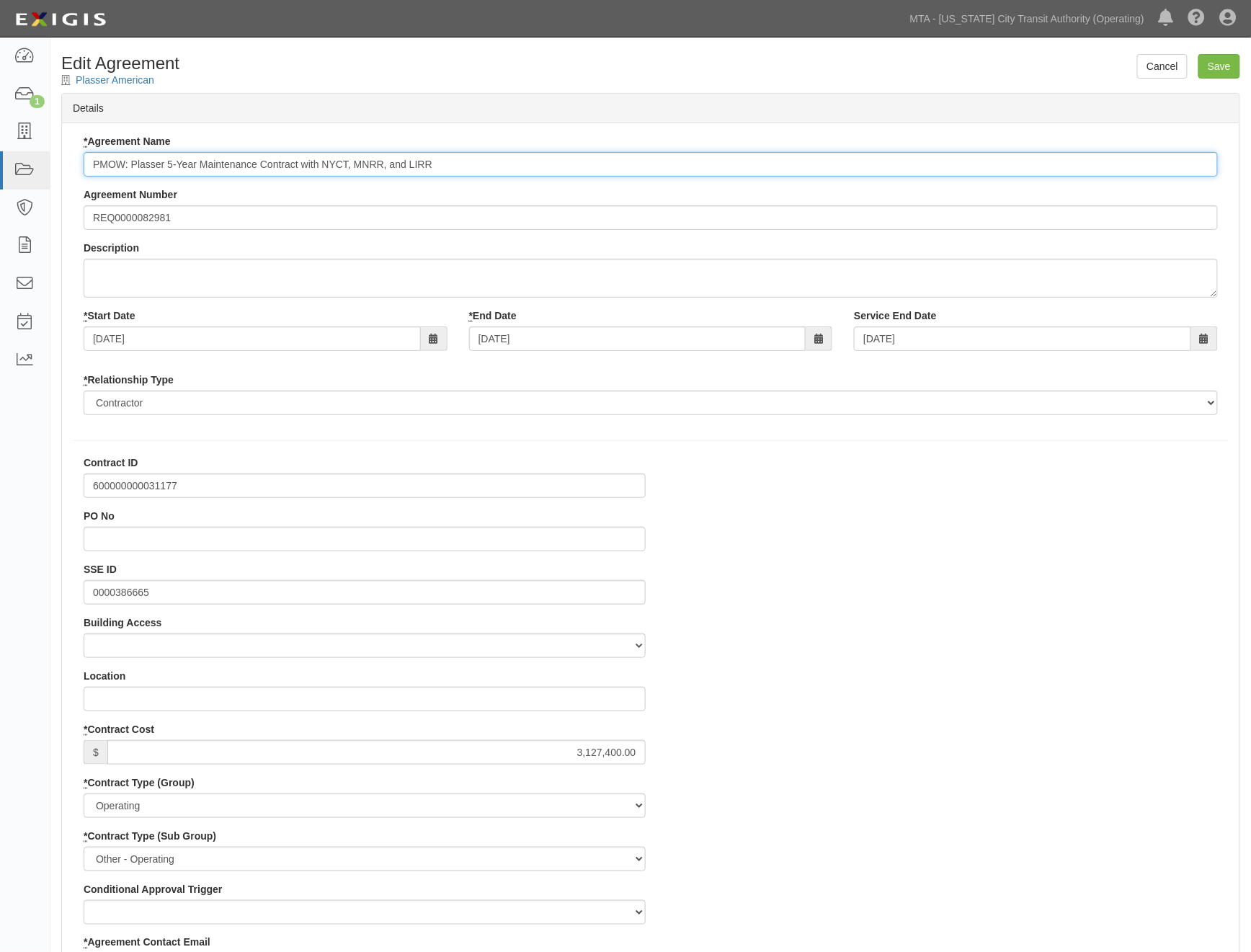
drag, startPoint x: 91, startPoint y: 162, endPoint x: 128, endPoint y: 160, distance: 37.1
click at [128, 160] on input "PMOW: Plasser 5-Year Maintenance Contract with NYCT, MNRR, and LIRR" at bounding box center [650, 164] width 1134 height 25
type input "600000000031177 Plasser 5-Year Maintenance Contract with NYCT, MNRR, and LIRR"
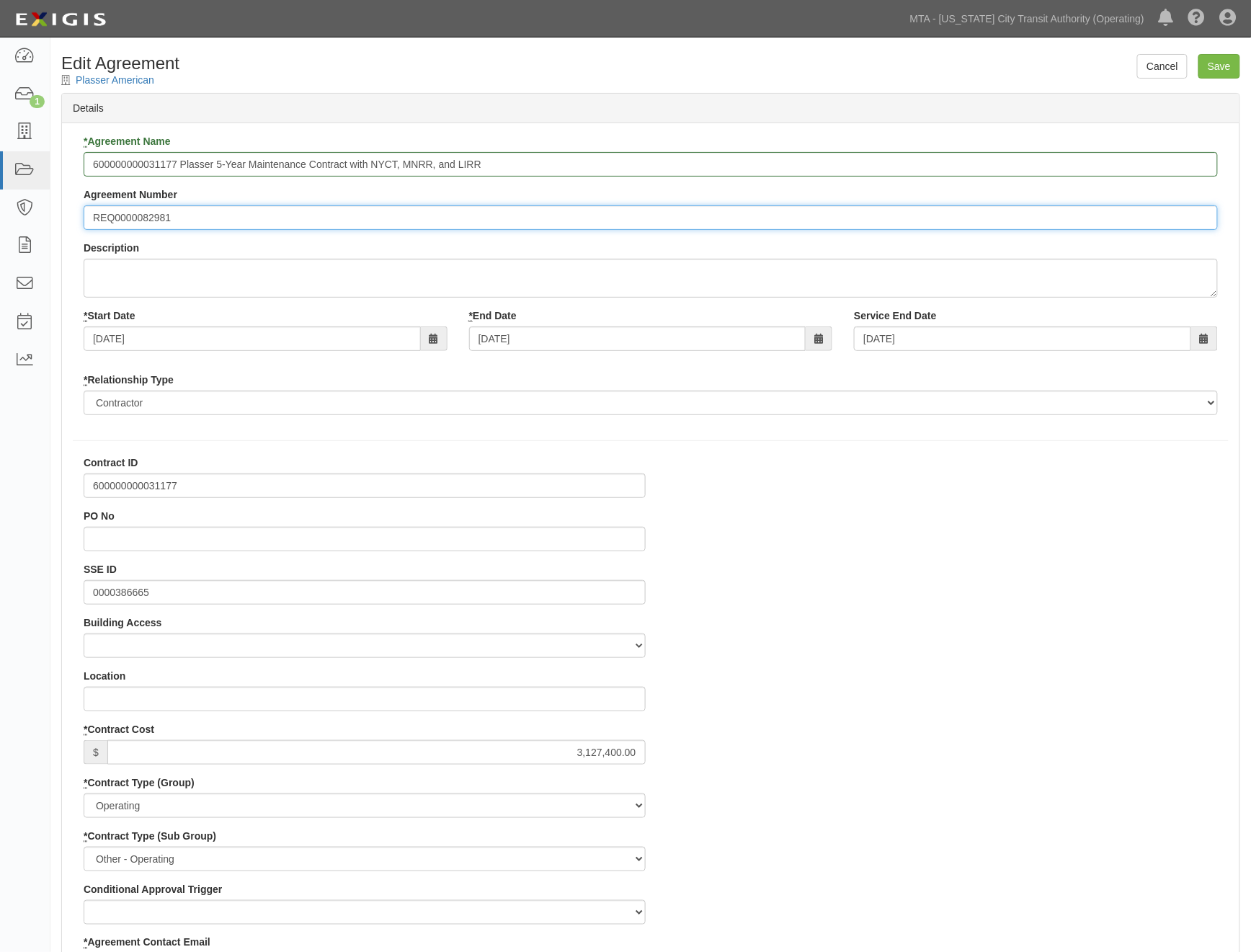
click at [112, 210] on input "REQ0000082981" at bounding box center [650, 217] width 1134 height 25
type input "REQ No. 0000082981"
click at [1220, 69] on input "Save" at bounding box center [1219, 66] width 41 height 25
type input "3127400.00"
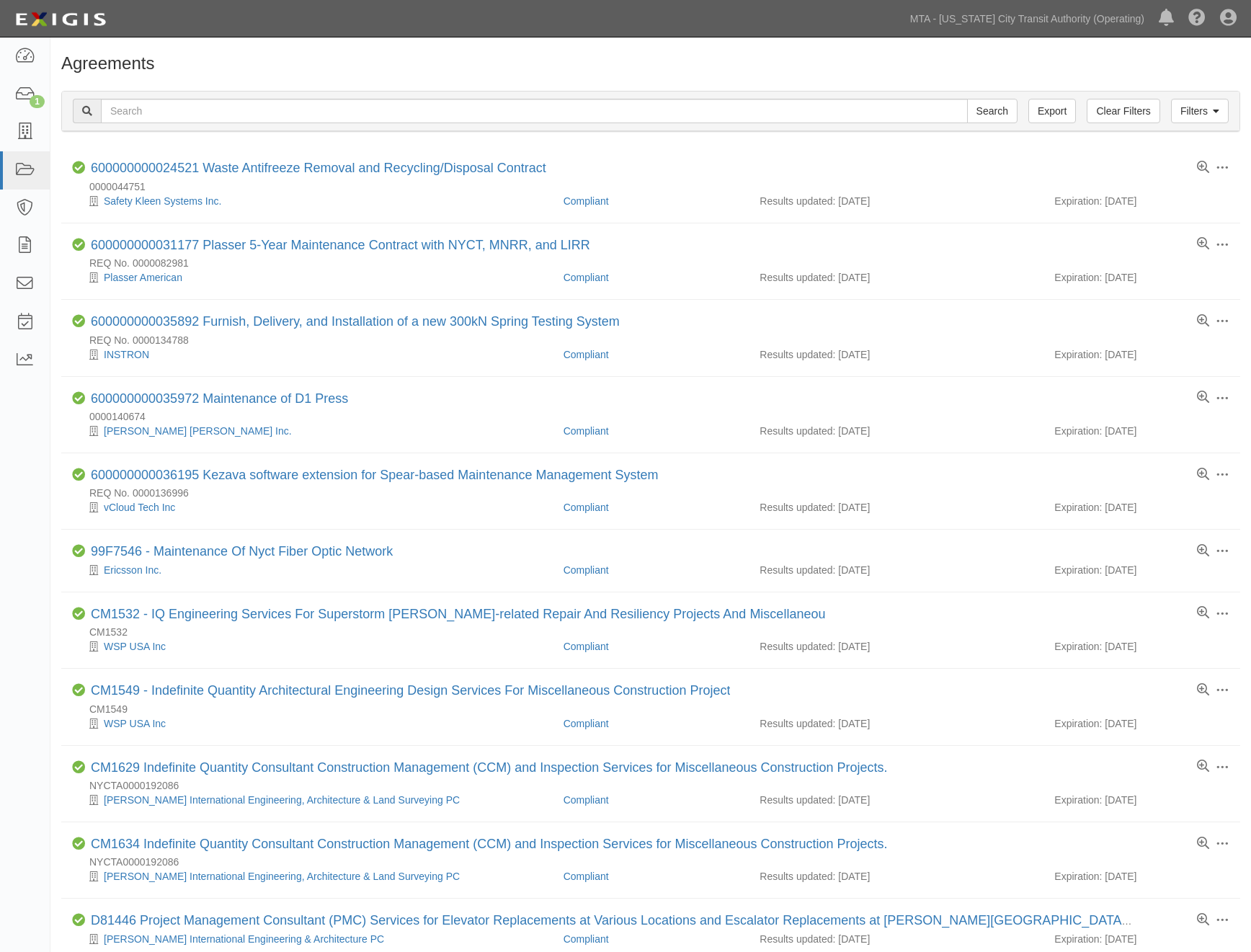
scroll to position [818, 0]
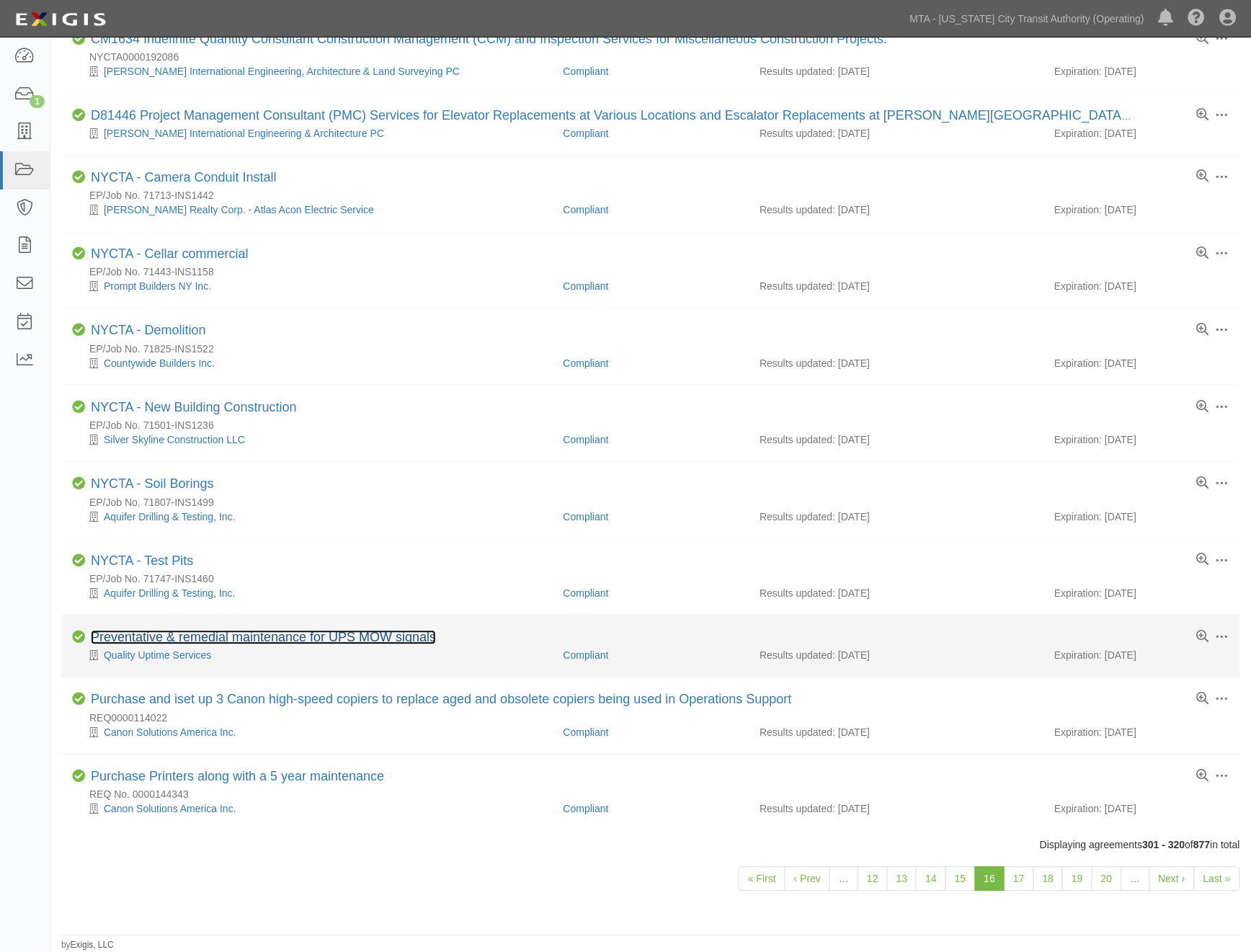
click at [247, 630] on link "Preventative & remedial maintenance for UPS MOW signals" at bounding box center [263, 637] width 345 height 15
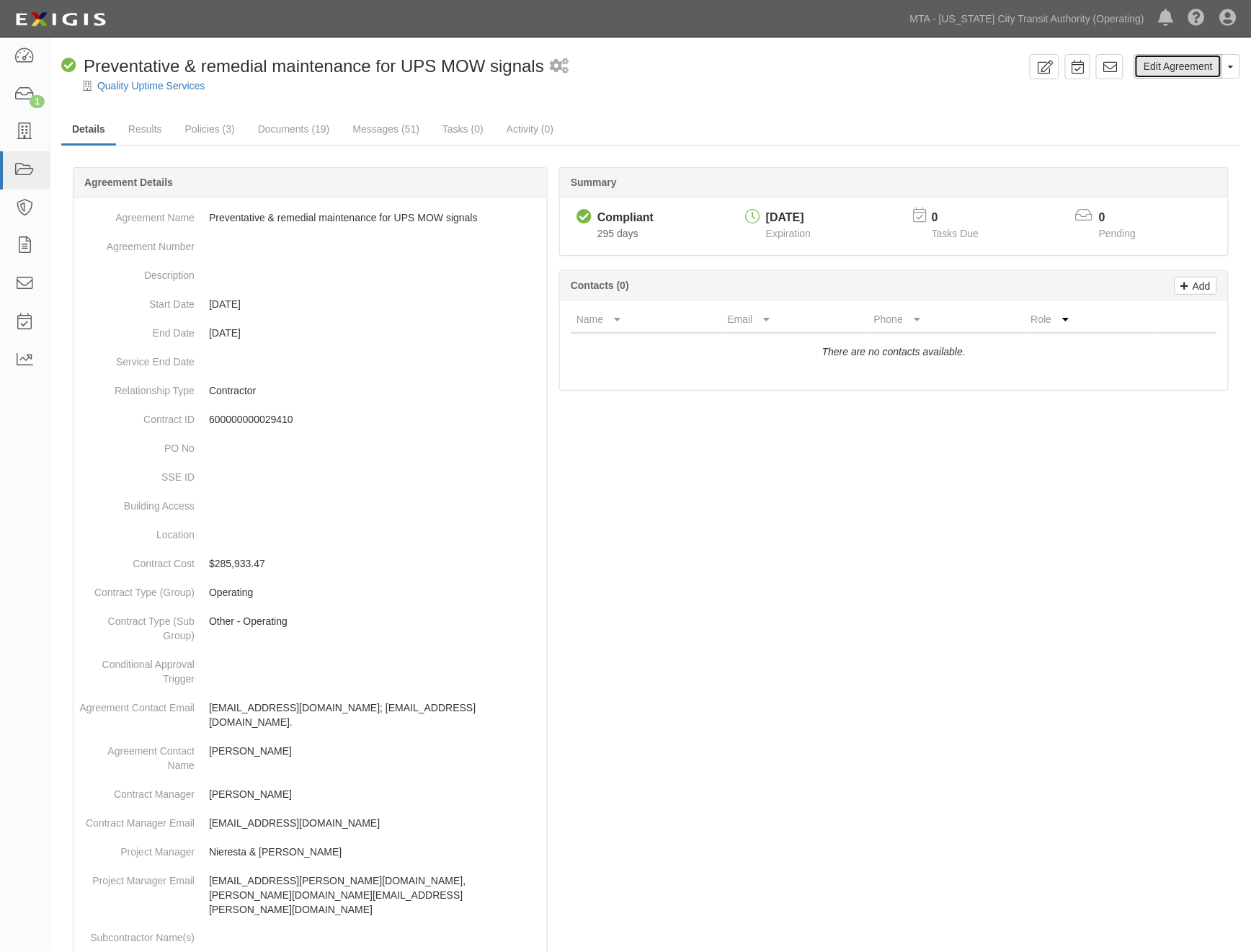
click at [1163, 60] on link "Edit Agreement" at bounding box center [1177, 66] width 88 height 25
click at [287, 125] on link "Documents (19)" at bounding box center [293, 129] width 93 height 30
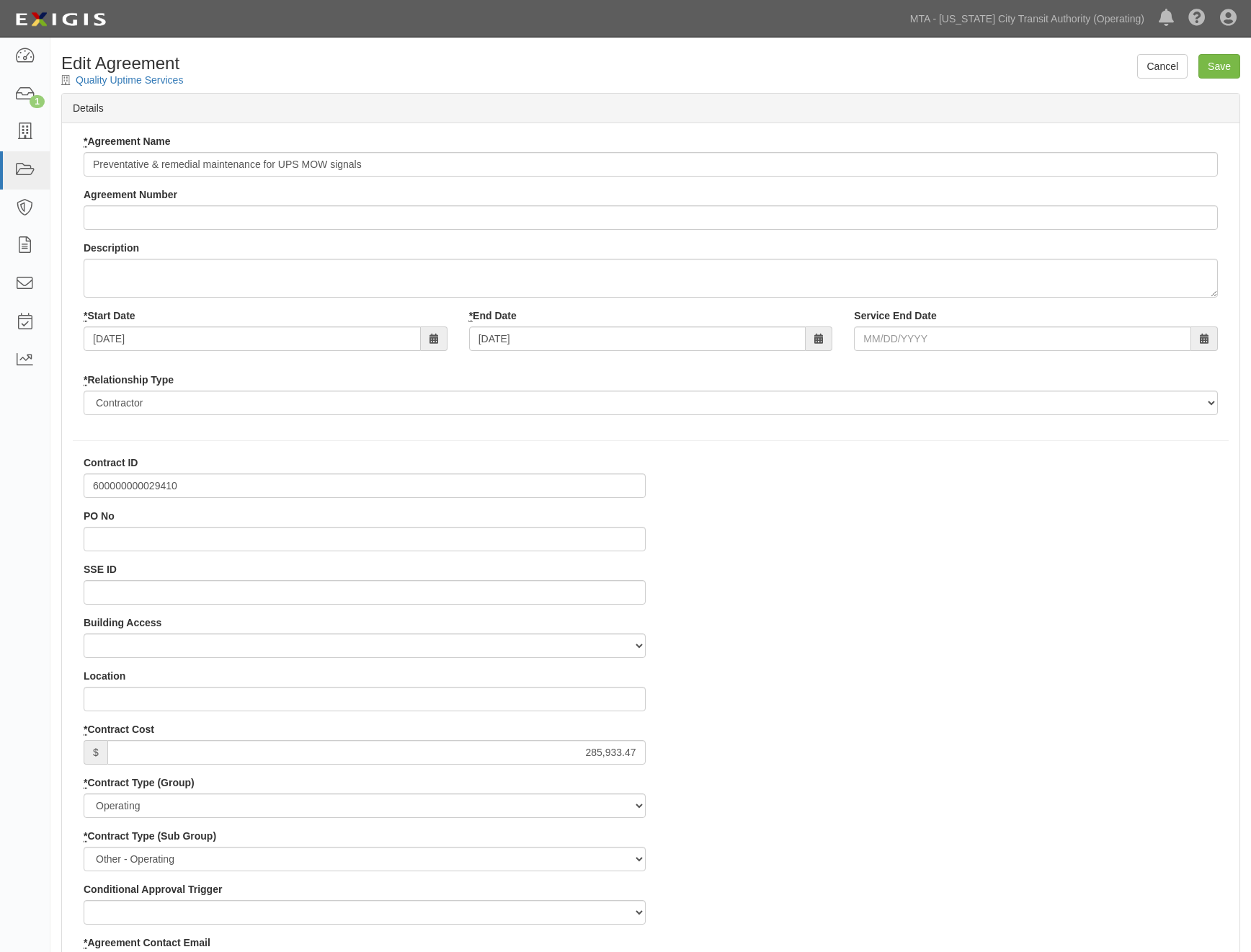
select select
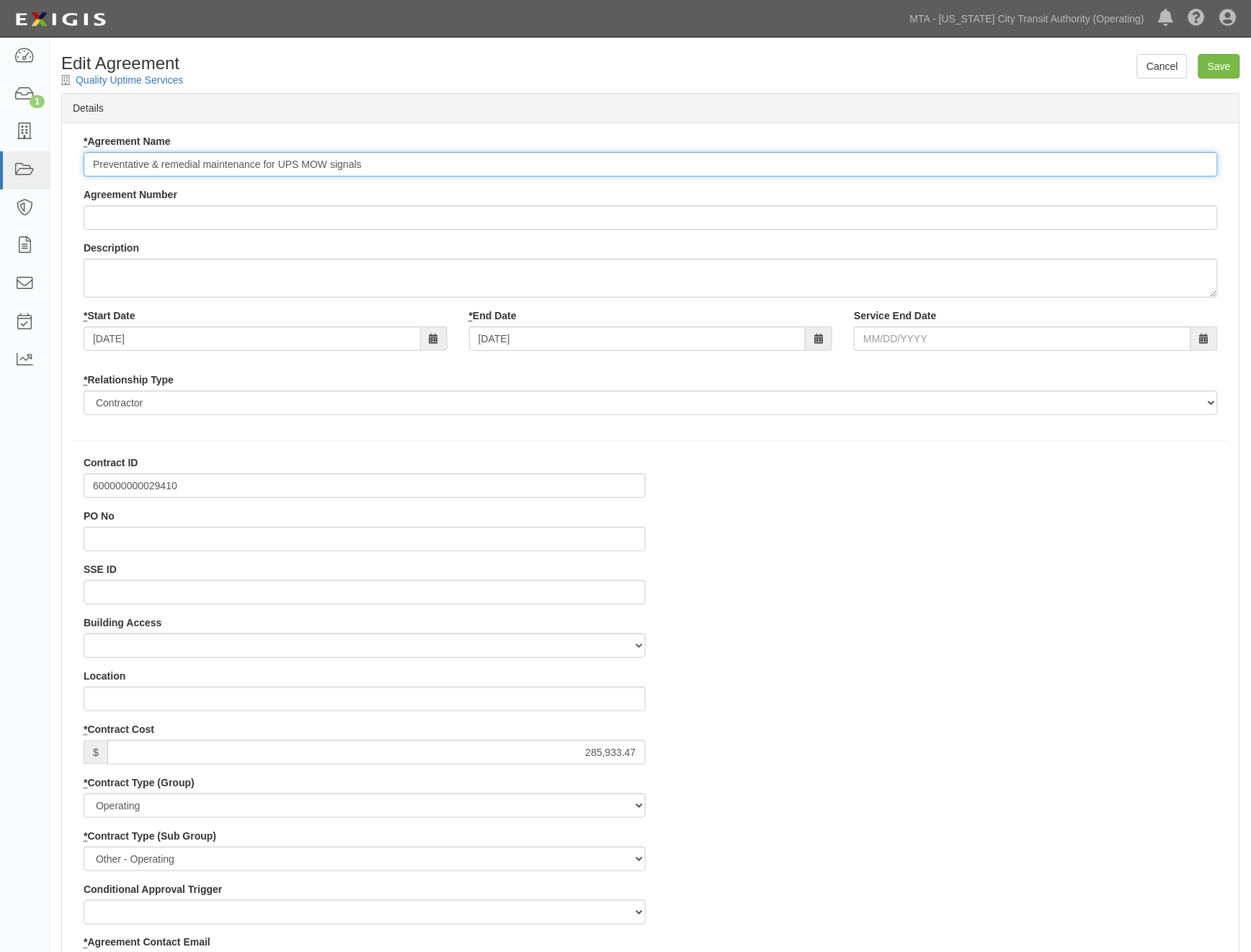
click at [87, 157] on input "Preventative & remedial maintenance for UPS MOW signals" at bounding box center [650, 164] width 1134 height 25
type input "600000000029410 Preventative & remedial maintenance for UPS MOW signals"
click at [1222, 58] on input "Save" at bounding box center [1219, 66] width 41 height 25
type input "285933.47"
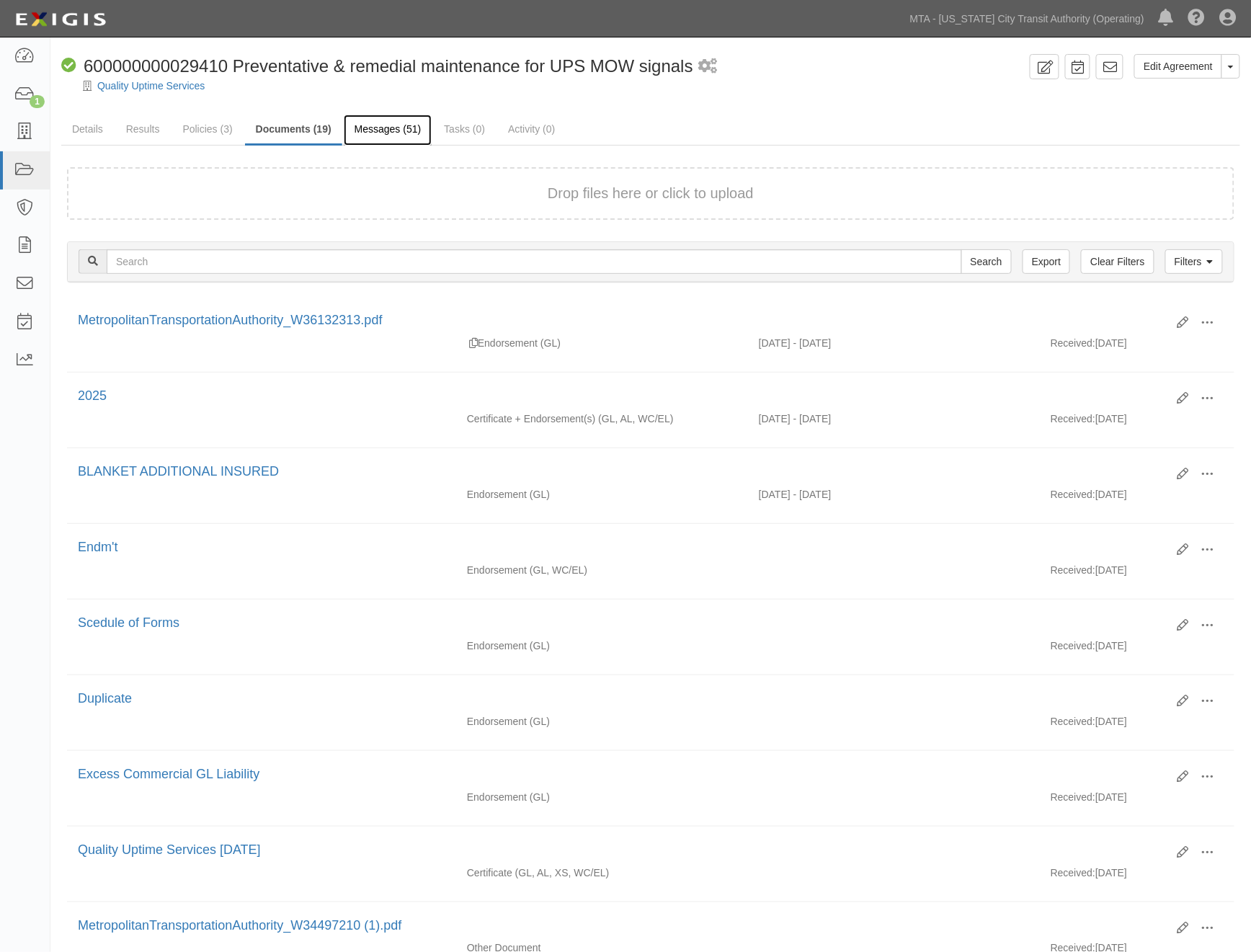
click at [386, 125] on link "Messages (51)" at bounding box center [387, 129] width 89 height 30
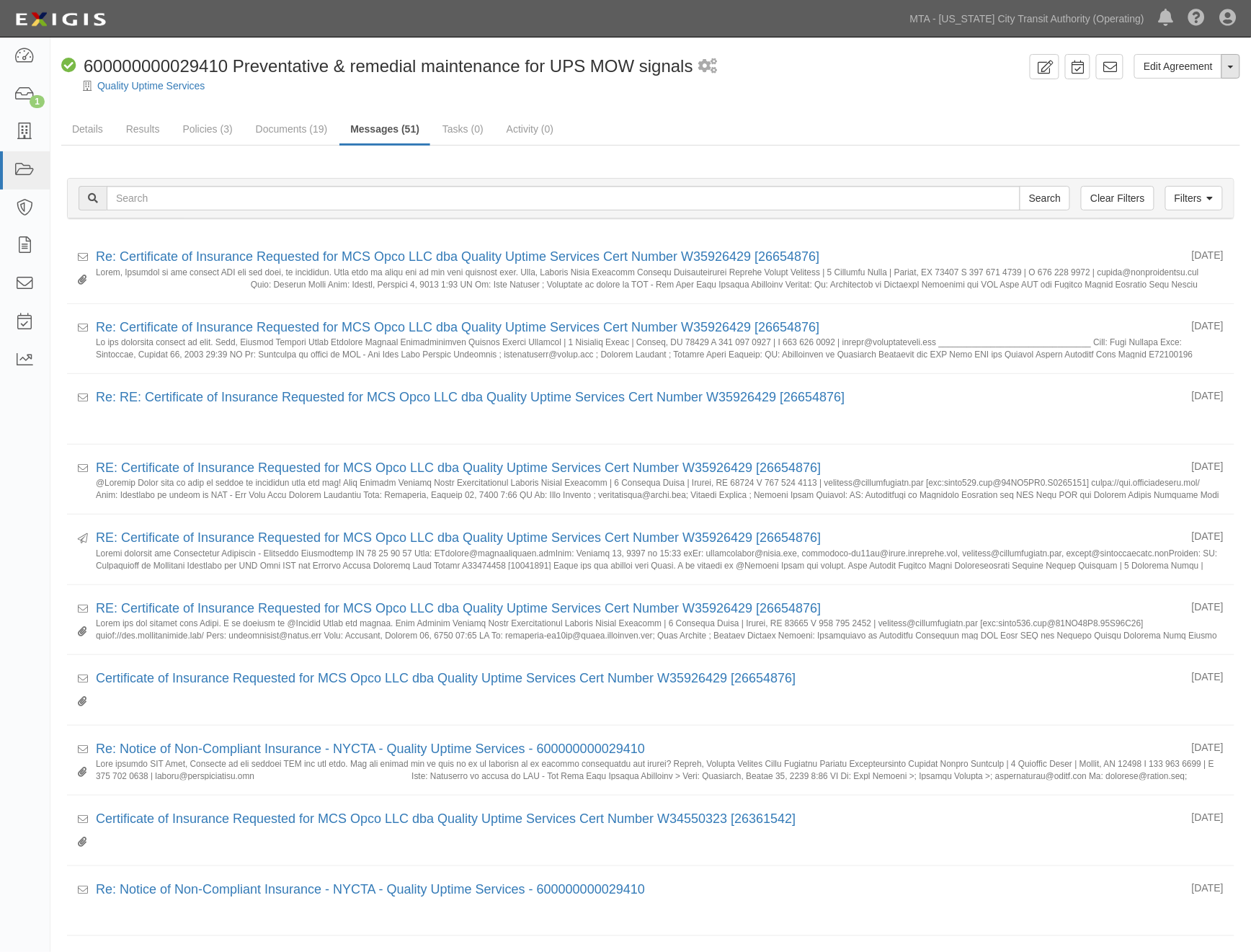
click at [1234, 66] on button "Toggle Agreement Dropdown" at bounding box center [1230, 66] width 19 height 25
click at [1176, 109] on link "Archive Agreement" at bounding box center [1182, 112] width 114 height 19
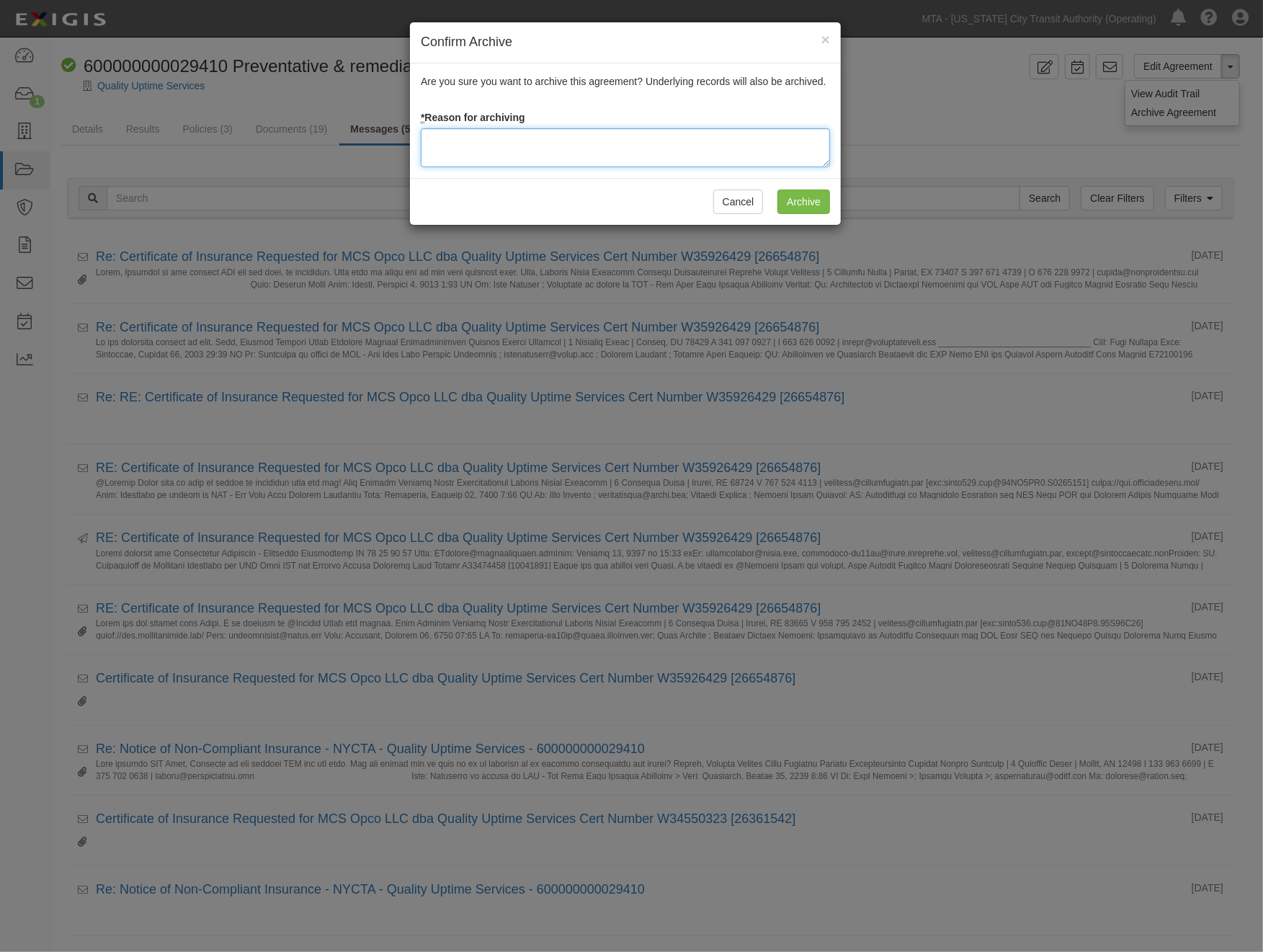
click at [484, 147] on textarea at bounding box center [626, 148] width 409 height 39
type textarea "Completed"
drag, startPoint x: 816, startPoint y: 206, endPoint x: 416, endPoint y: 117, distance: 409.8
click at [812, 206] on input "Archive" at bounding box center [803, 202] width 52 height 25
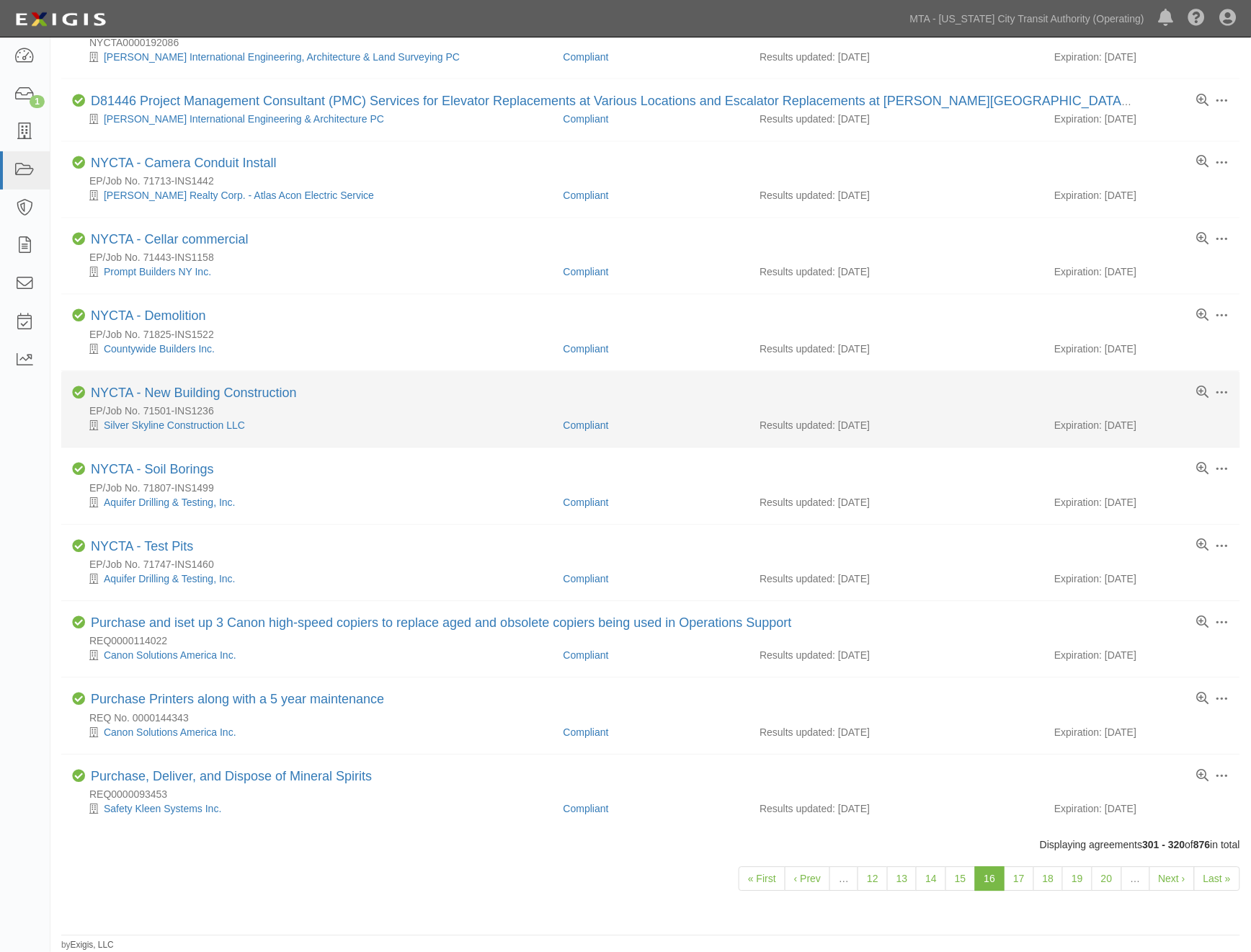
scroll to position [833, 0]
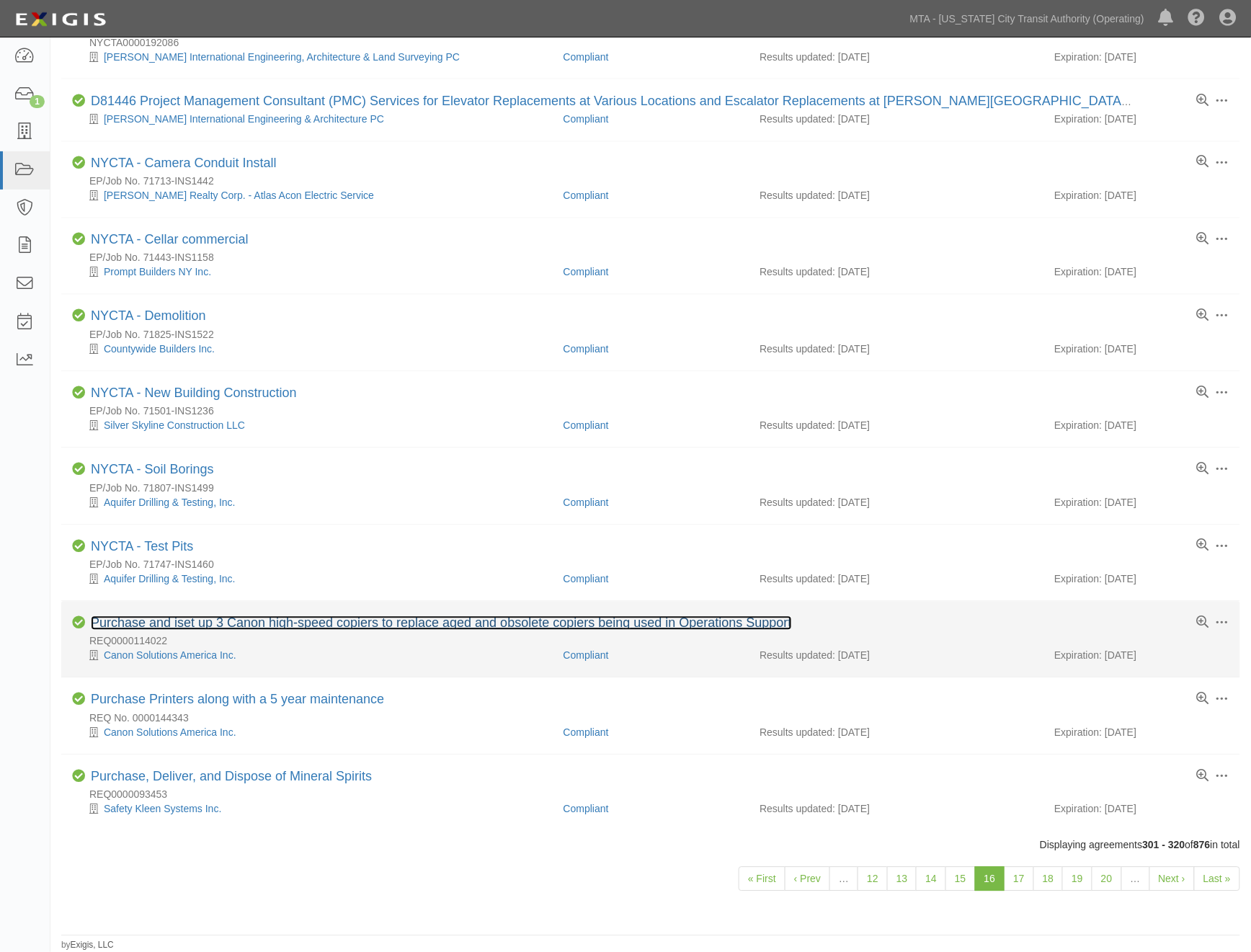
click at [270, 621] on link "Purchase and iset up 3 Canon high-speed copiers to replace aged and obsolete co…" at bounding box center [441, 623] width 701 height 15
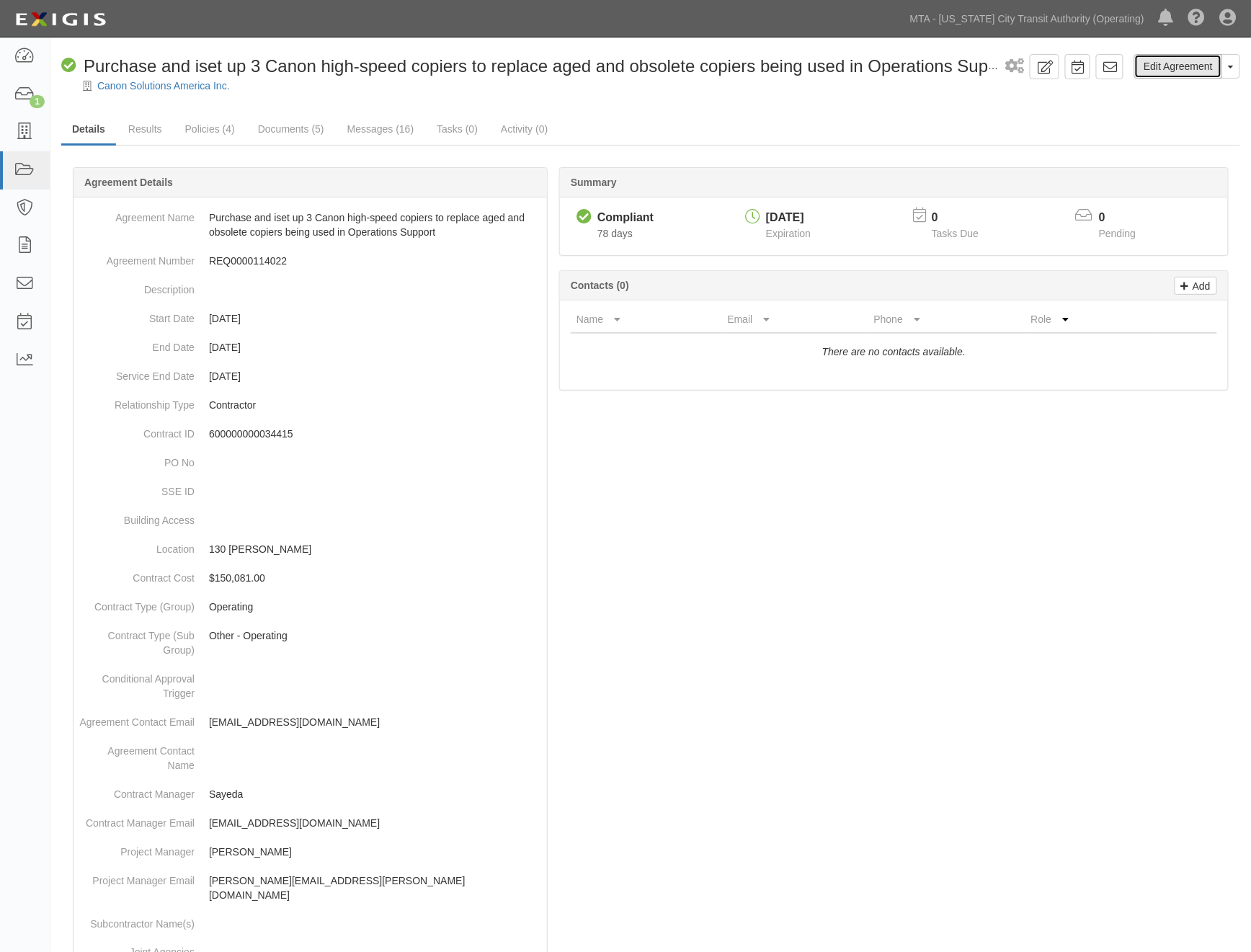
click at [1164, 58] on link "Edit Agreement" at bounding box center [1177, 66] width 88 height 25
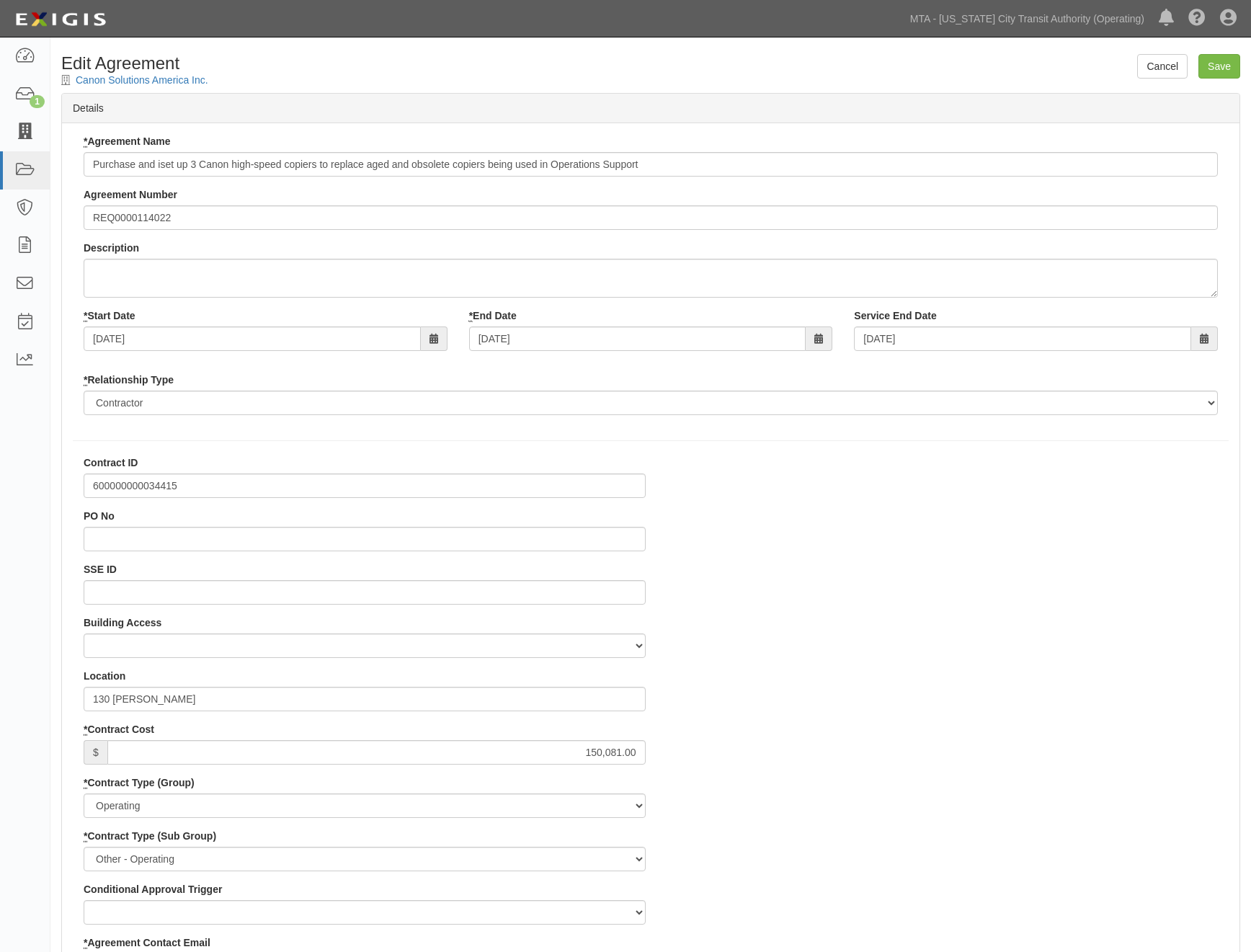
select select
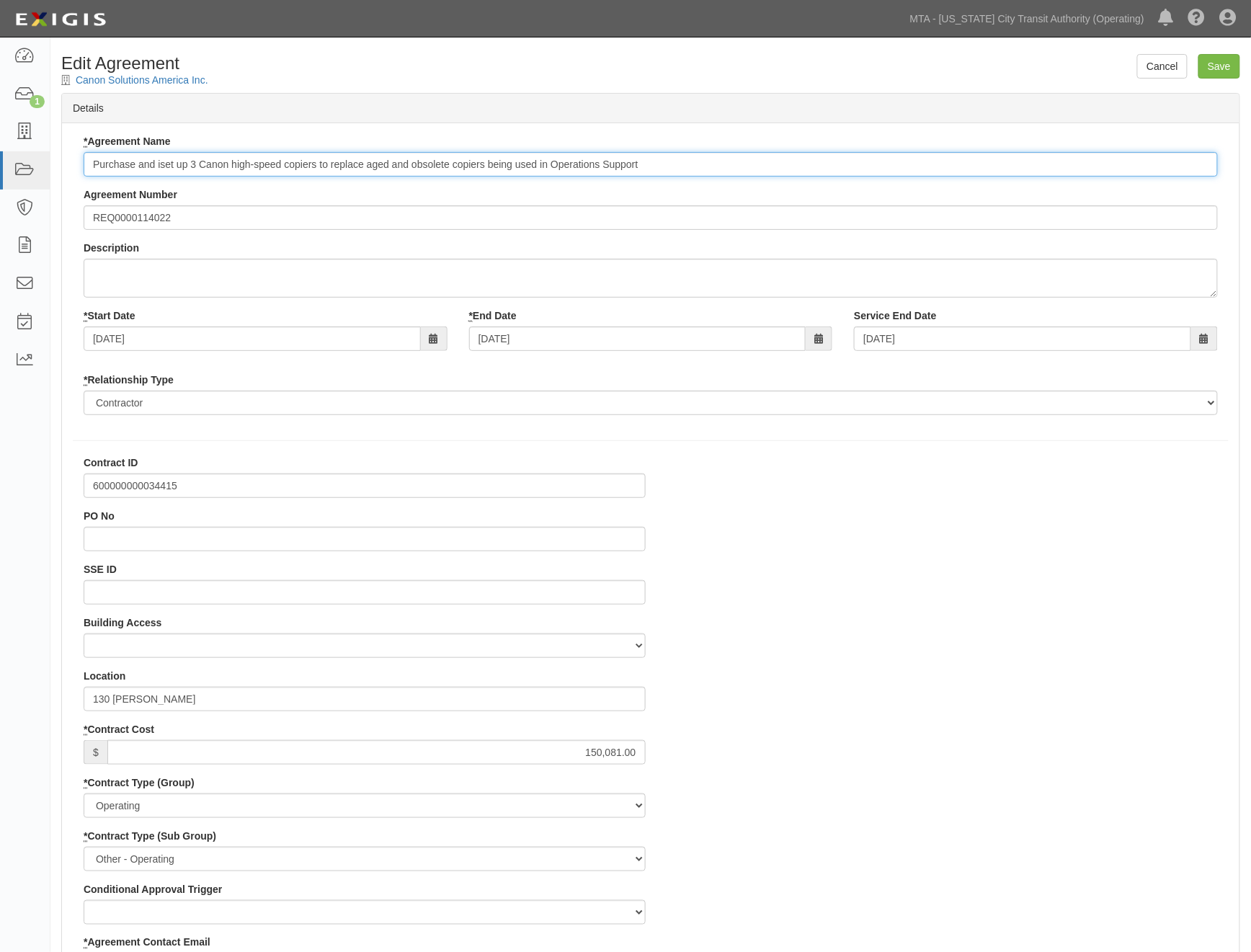
click at [87, 165] on input "Purchase and iset up 3 Canon high-speed copiers to replace aged and obsolete co…" at bounding box center [650, 164] width 1134 height 25
type input "600000000034415 Purchase and iset up 3 Canon high-speed copiers to replace aged…"
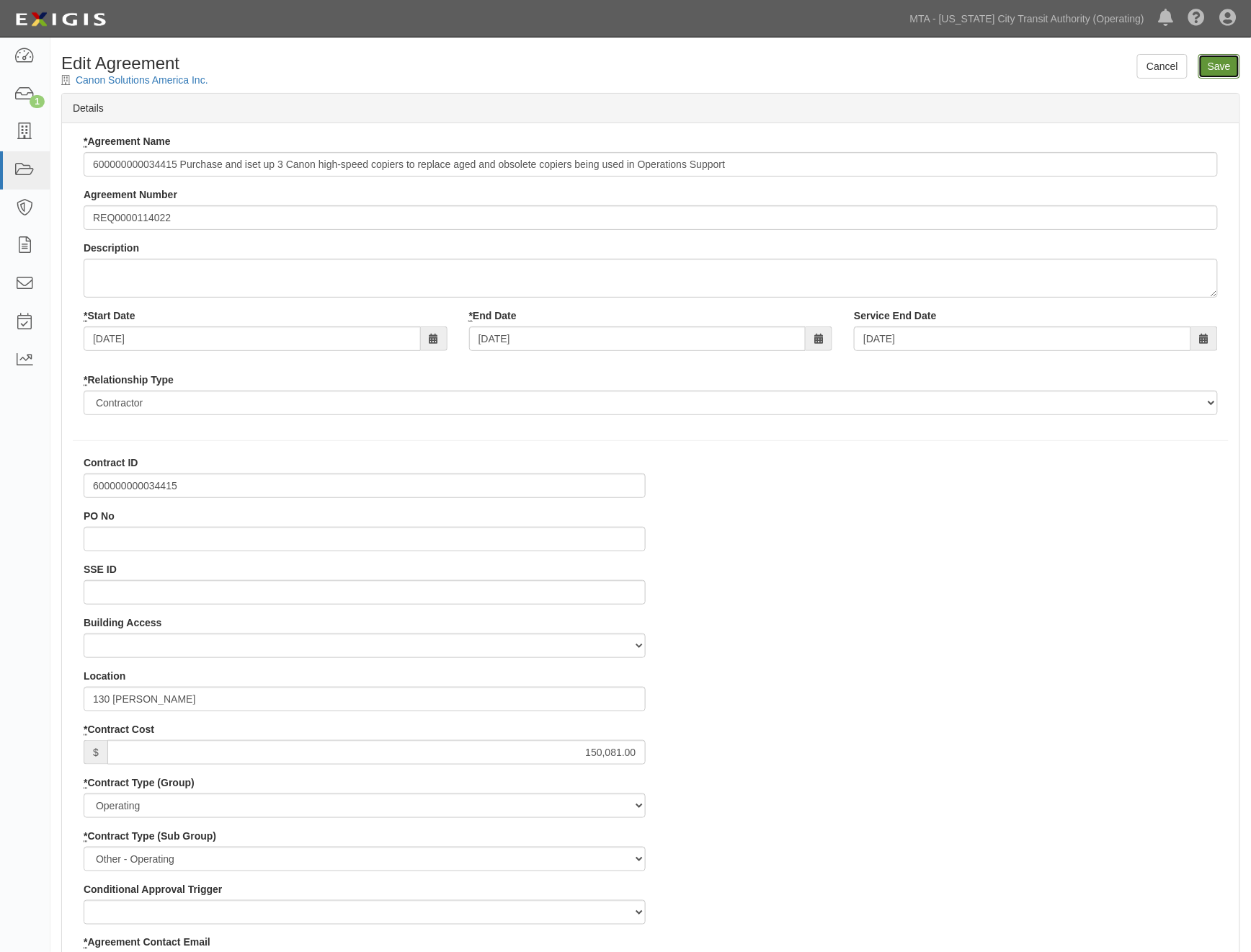
click at [1226, 60] on input "Save" at bounding box center [1219, 66] width 41 height 25
type input "150081.00"
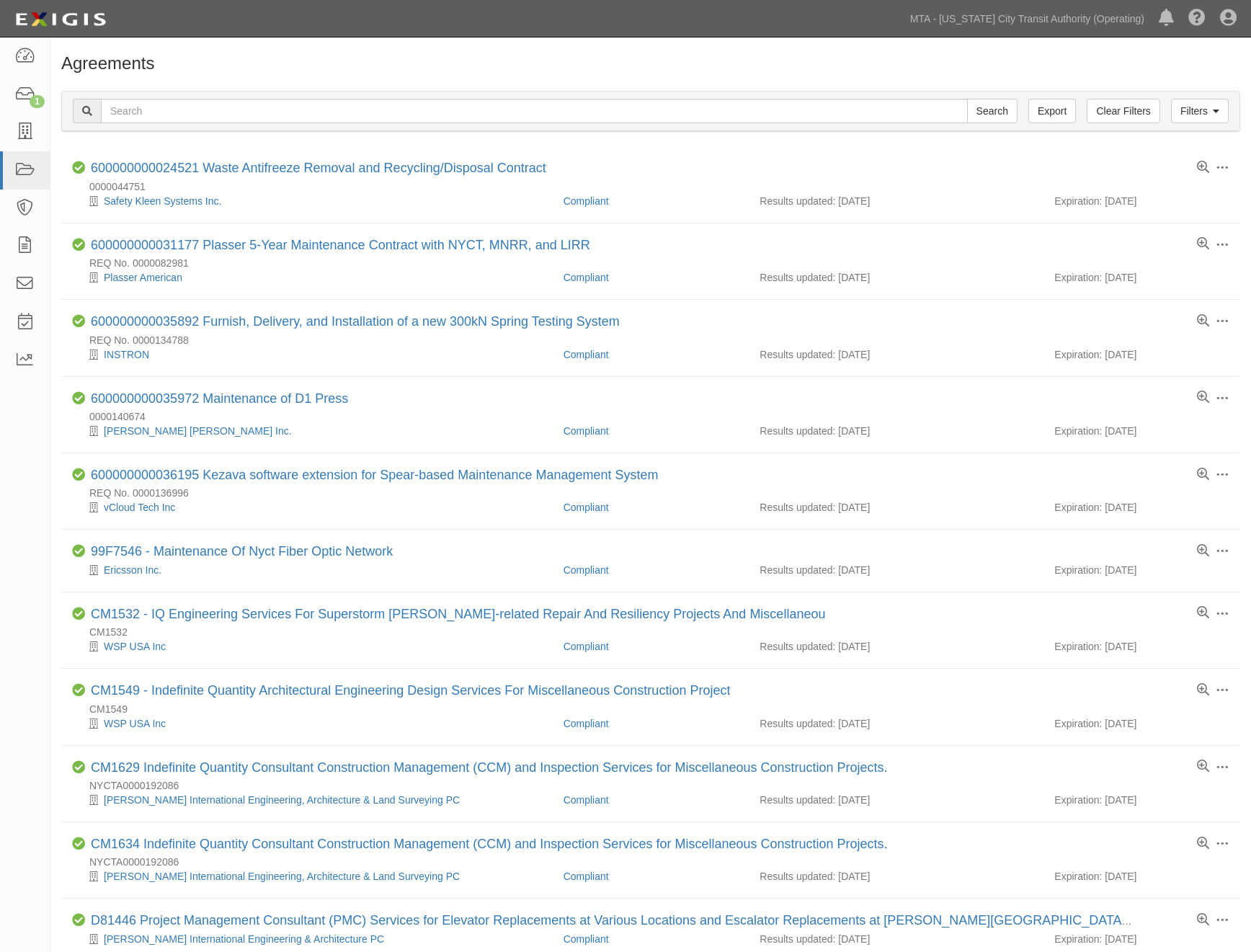
scroll to position [833, 0]
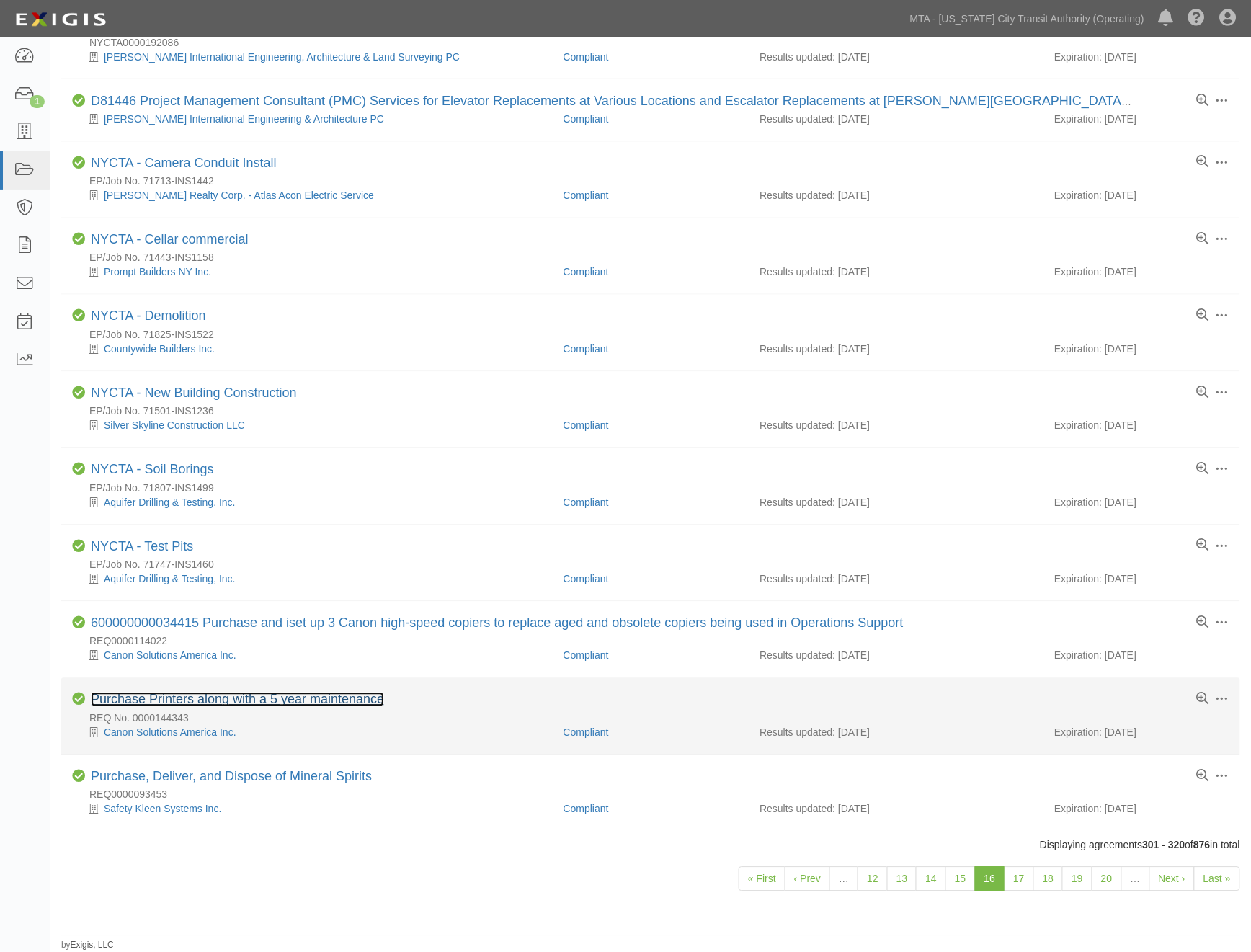
click at [260, 695] on link "Purchase Printers along with a 5 year maintenance" at bounding box center [237, 699] width 293 height 15
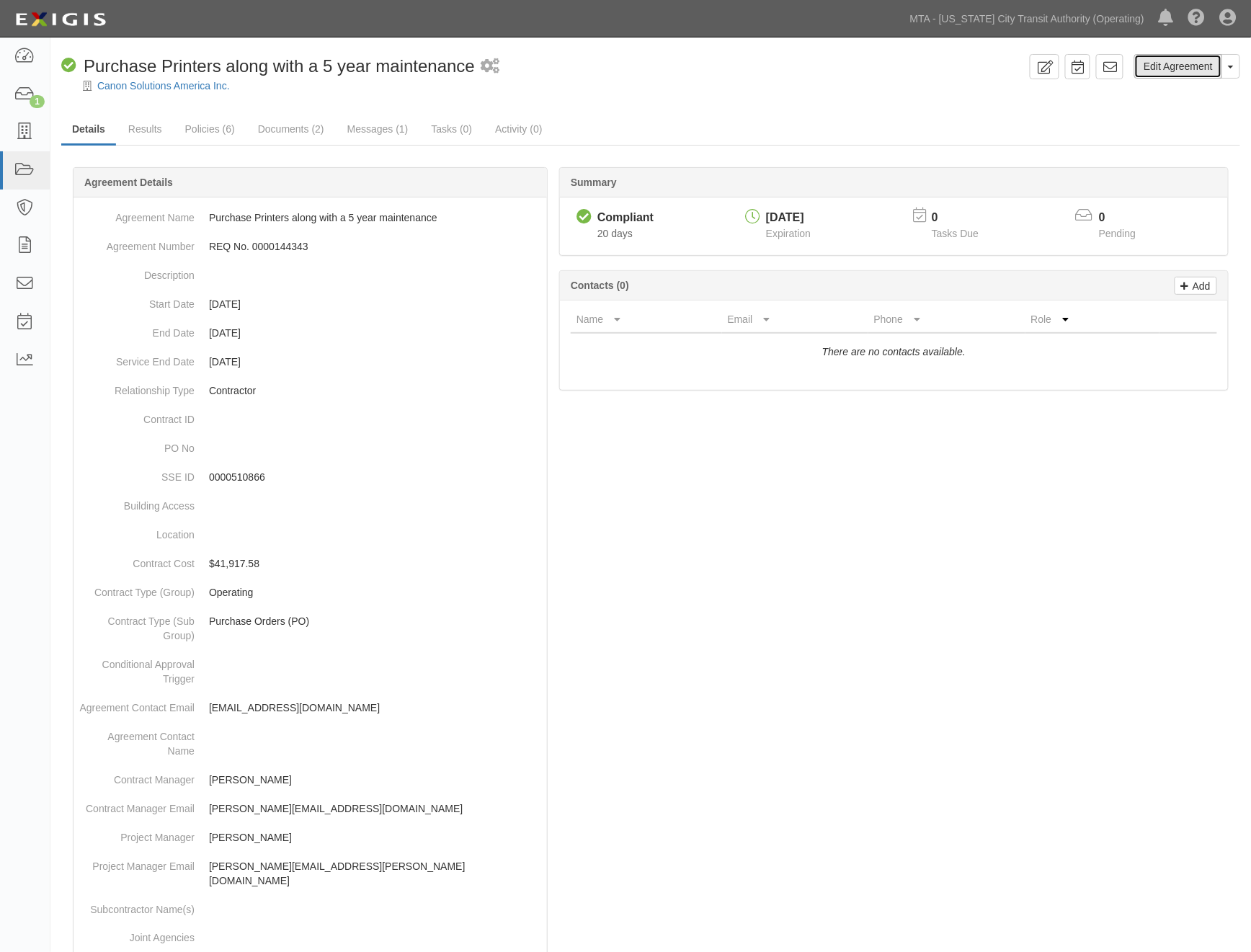
click at [1178, 55] on link "Edit Agreement" at bounding box center [1177, 66] width 88 height 25
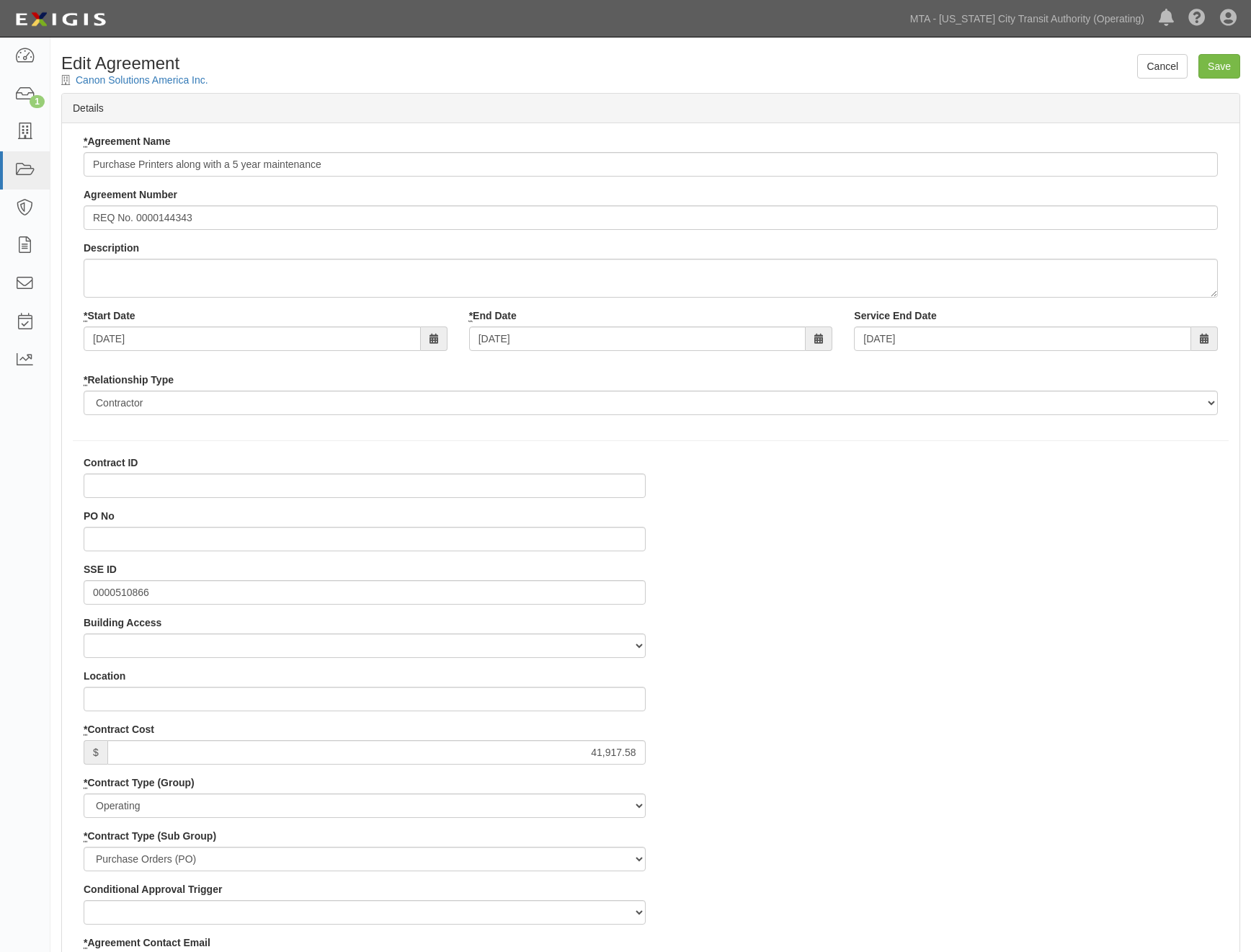
select select
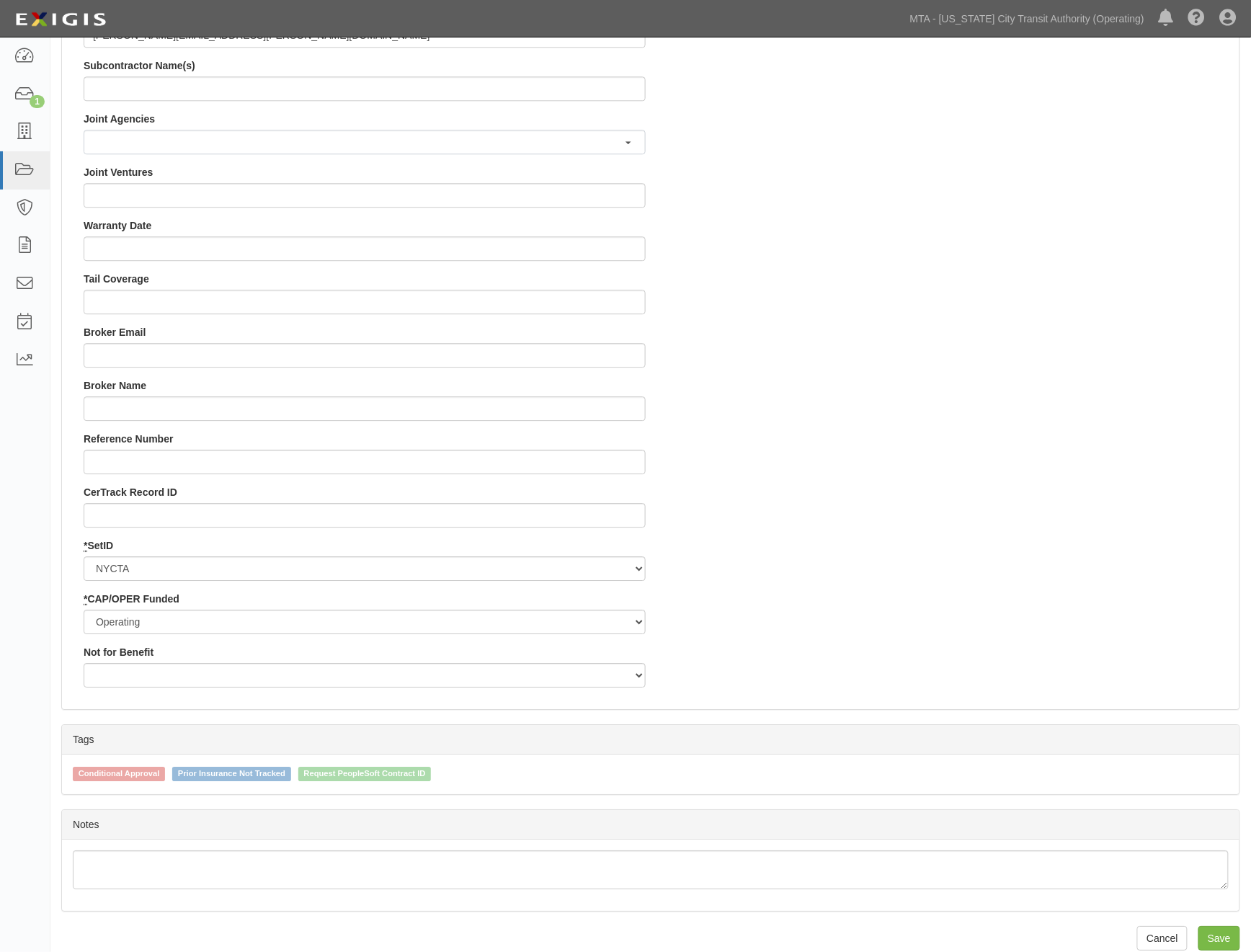
scroll to position [1216, 0]
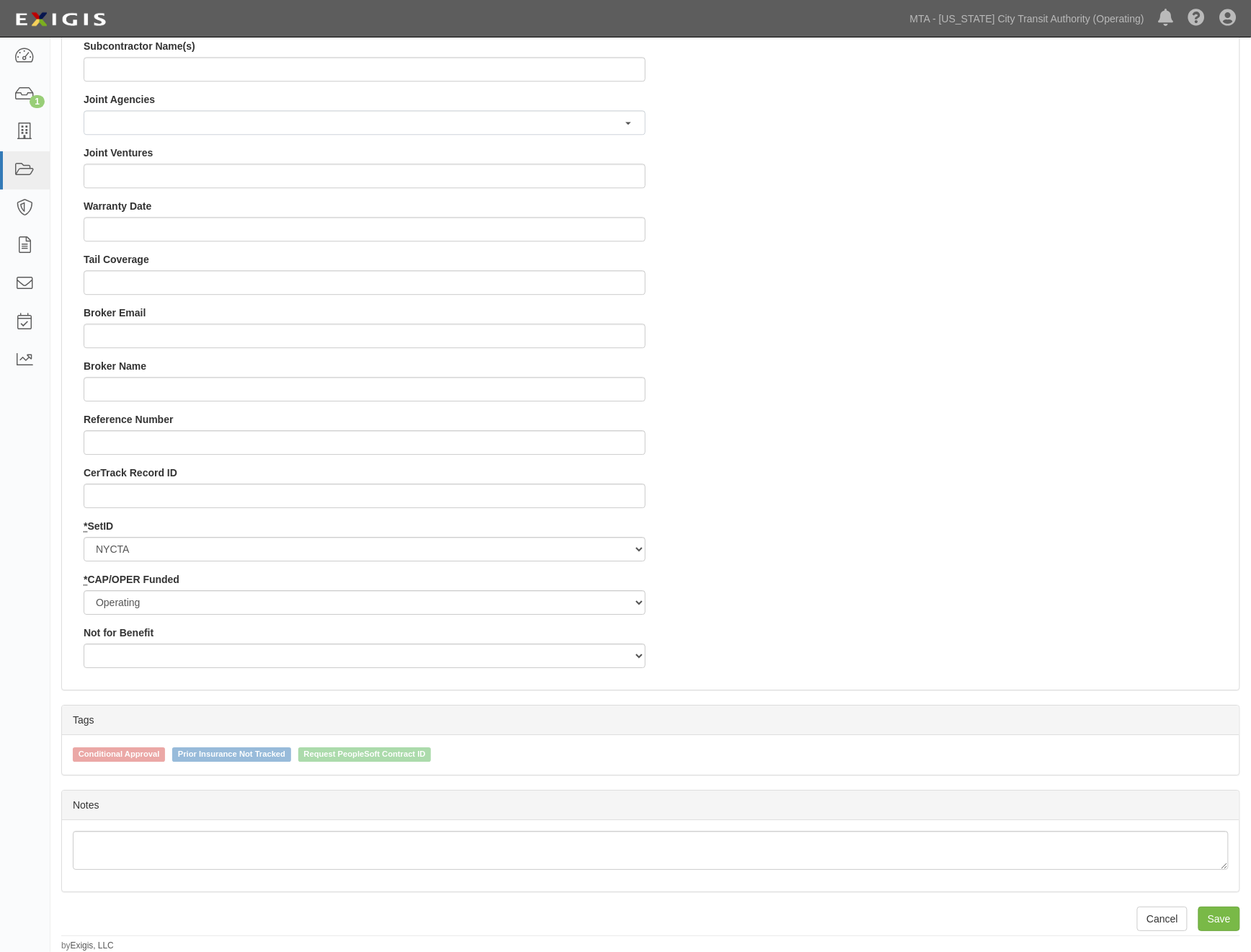
click at [141, 755] on span "Conditional Approval" at bounding box center [119, 754] width 92 height 15
click at [68, 755] on input "Conditional Approval" at bounding box center [63, 753] width 10 height 10
click at [141, 755] on span "Conditional Approval" at bounding box center [119, 754] width 92 height 15
click at [68, 755] on input "Conditional Approval" at bounding box center [63, 753] width 10 height 10
checkbox input "false"
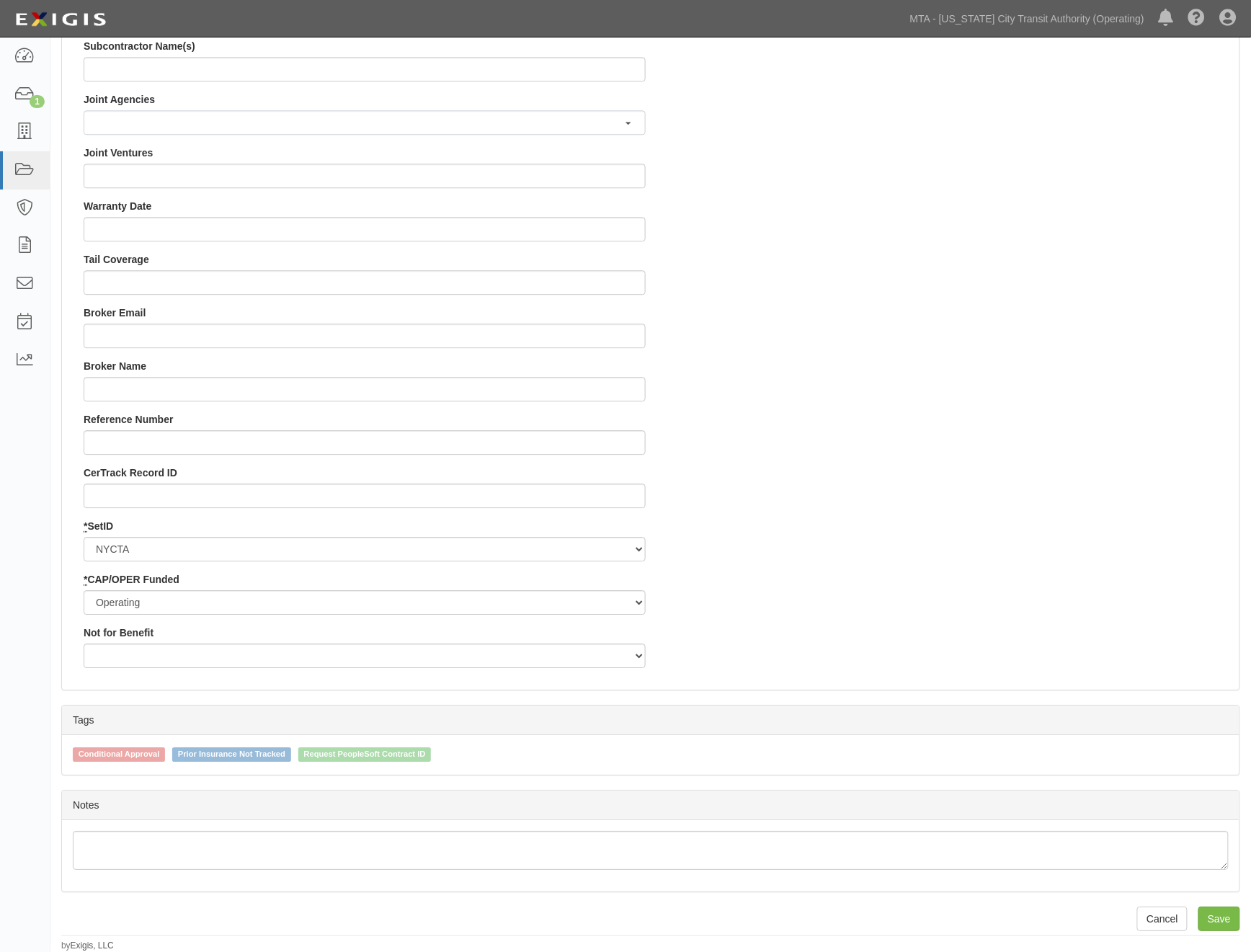
click at [424, 754] on span "Request PeopleSoft Contract ID" at bounding box center [365, 754] width 134 height 15
click at [293, 754] on input "Request PeopleSoft Contract ID" at bounding box center [289, 753] width 10 height 10
checkbox input "true"
click at [1209, 917] on input "Save" at bounding box center [1219, 918] width 41 height 25
type input "41917.58"
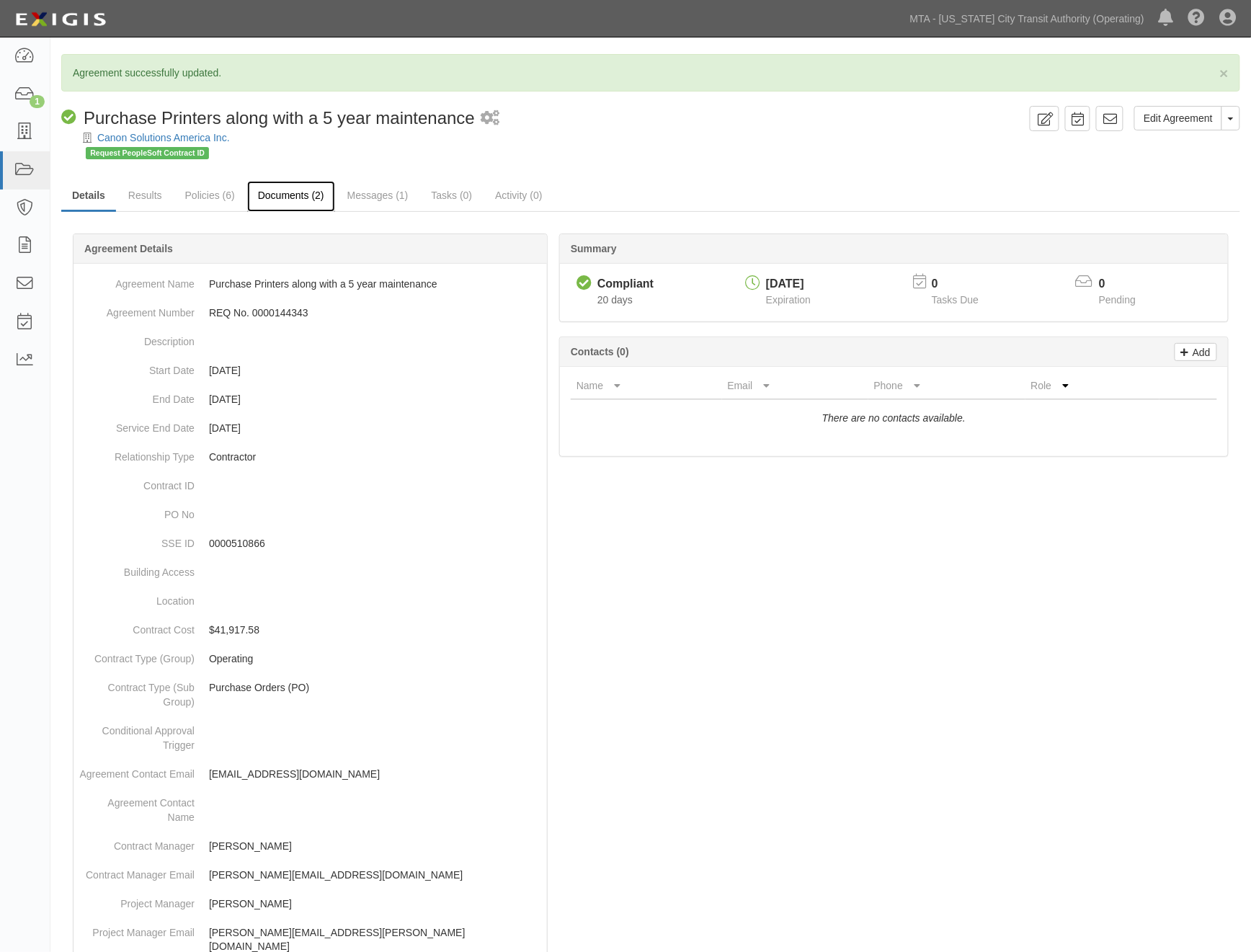
click at [303, 197] on link "Documents (2)" at bounding box center [290, 196] width 88 height 30
click at [1121, 121] on link at bounding box center [1109, 119] width 28 height 26
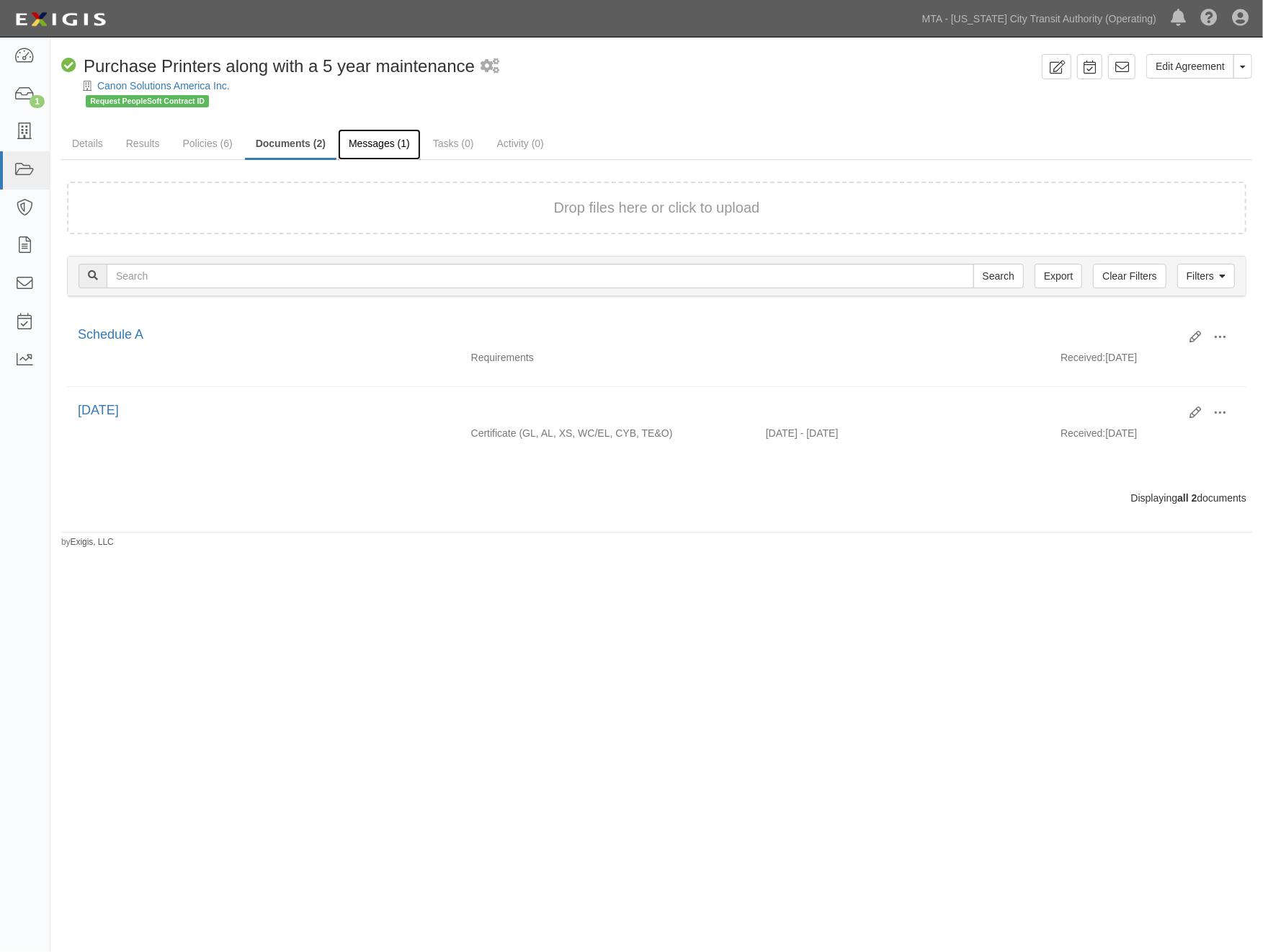
click at [383, 140] on link "Messages (1)" at bounding box center [380, 144] width 83 height 30
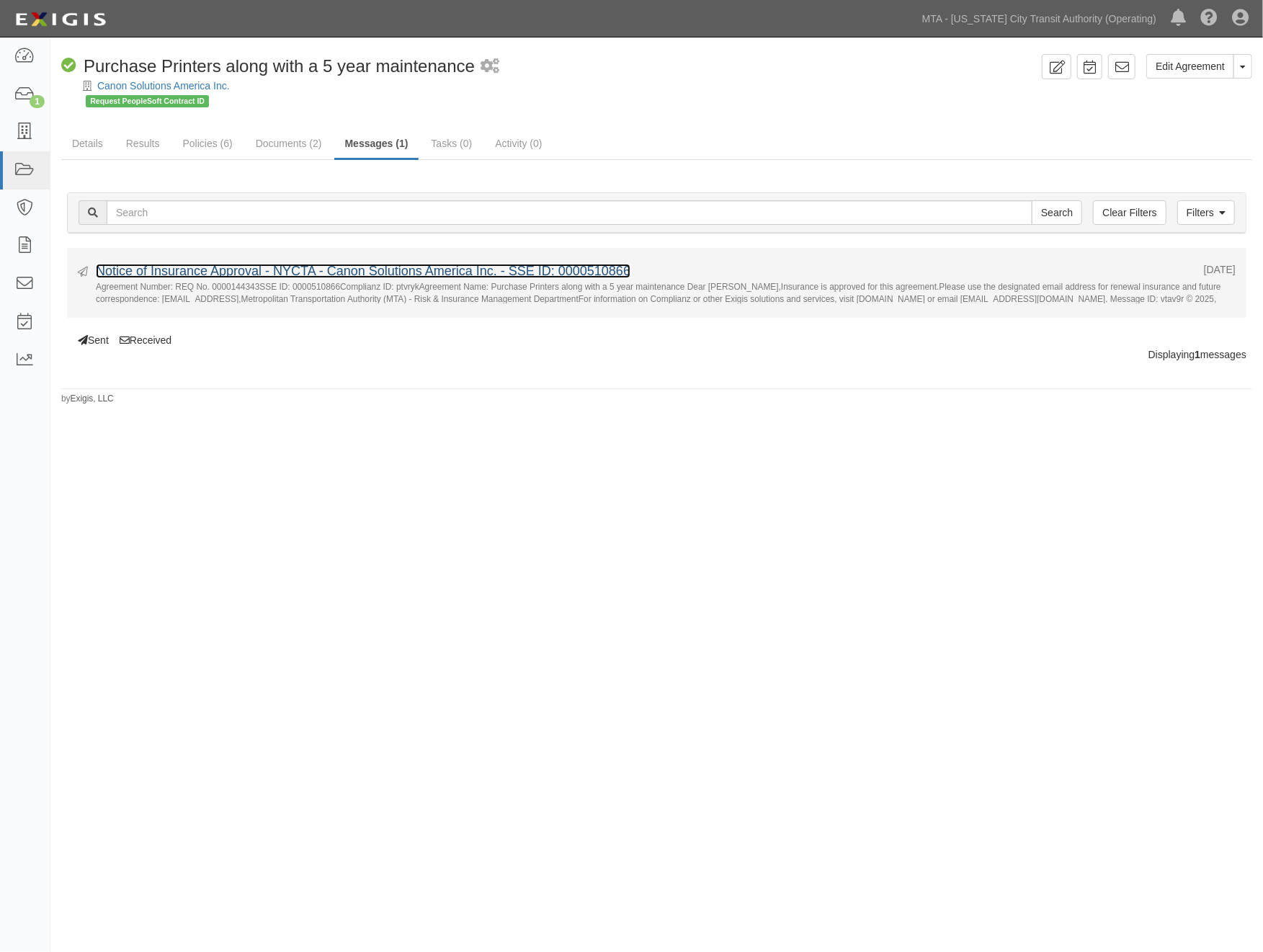
click at [381, 268] on link "Notice of Insurance Approval - NYCTA - Canon Solutions America Inc. - SSE ID: 0…" at bounding box center [363, 270] width 535 height 15
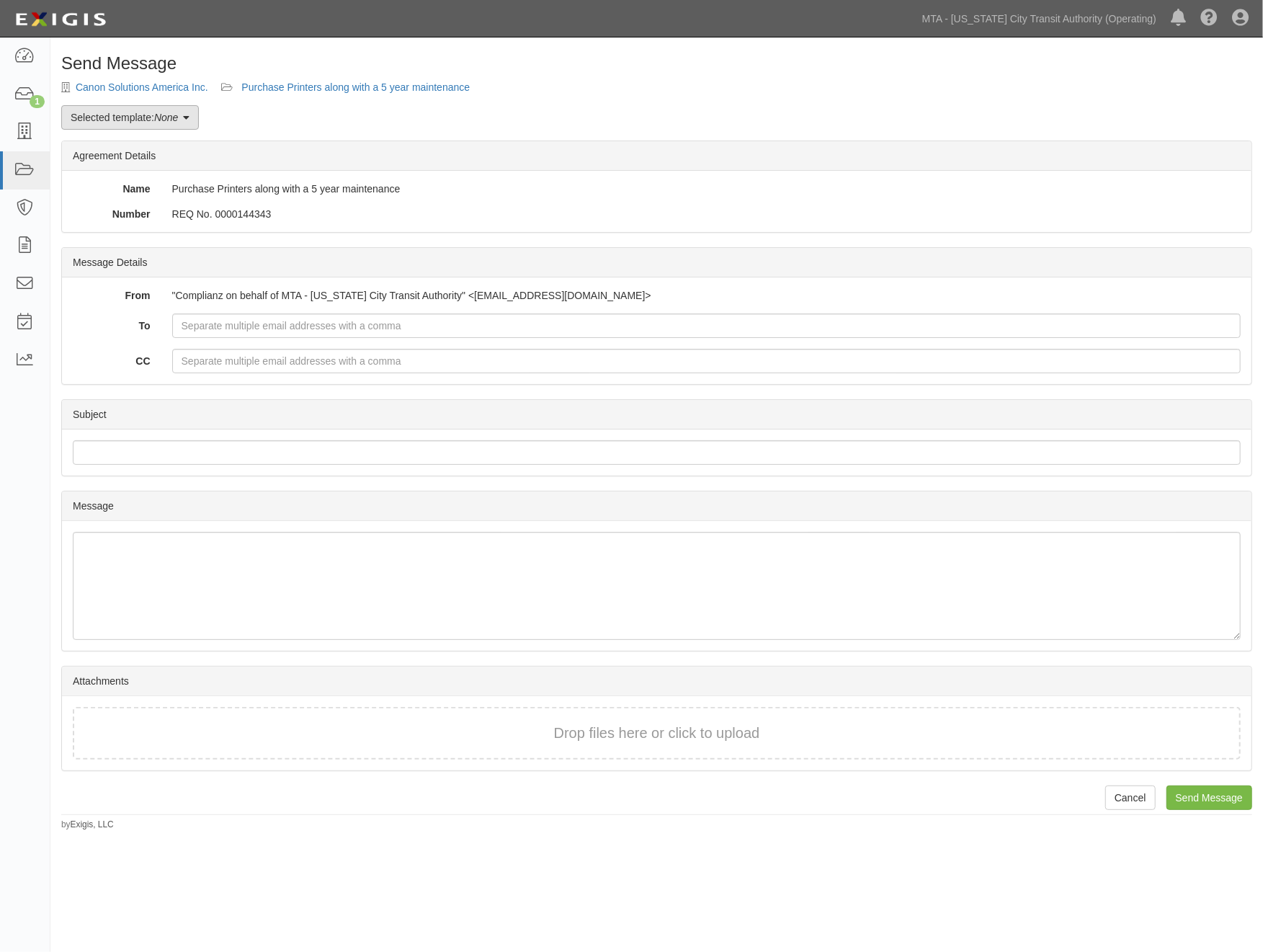
click at [133, 123] on link "Selected template: None" at bounding box center [130, 117] width 138 height 25
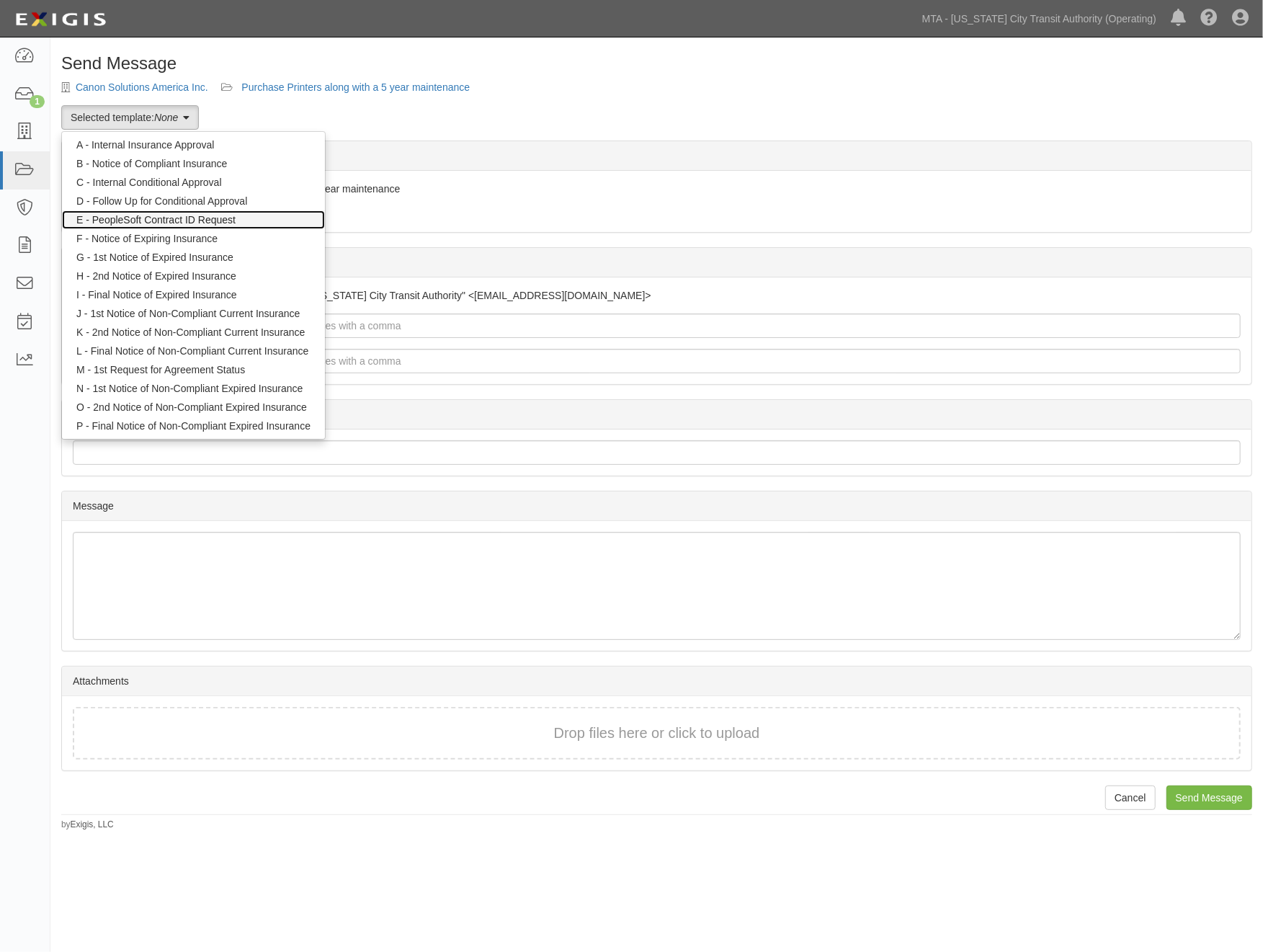
click at [134, 219] on link "E - PeopleSoft Contract ID Request" at bounding box center [193, 219] width 263 height 19
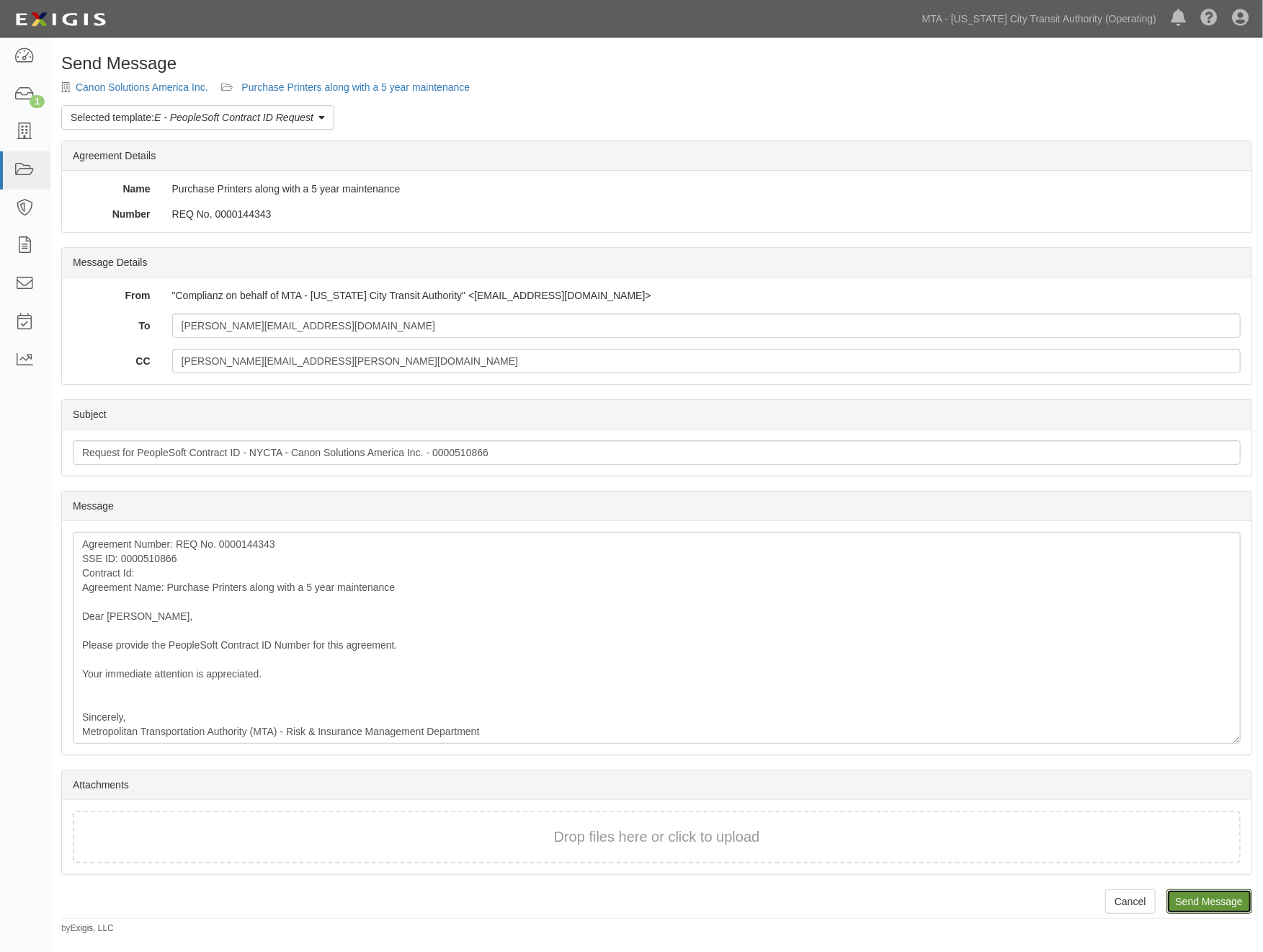
click at [1233, 893] on input "Send Message" at bounding box center [1209, 901] width 86 height 25
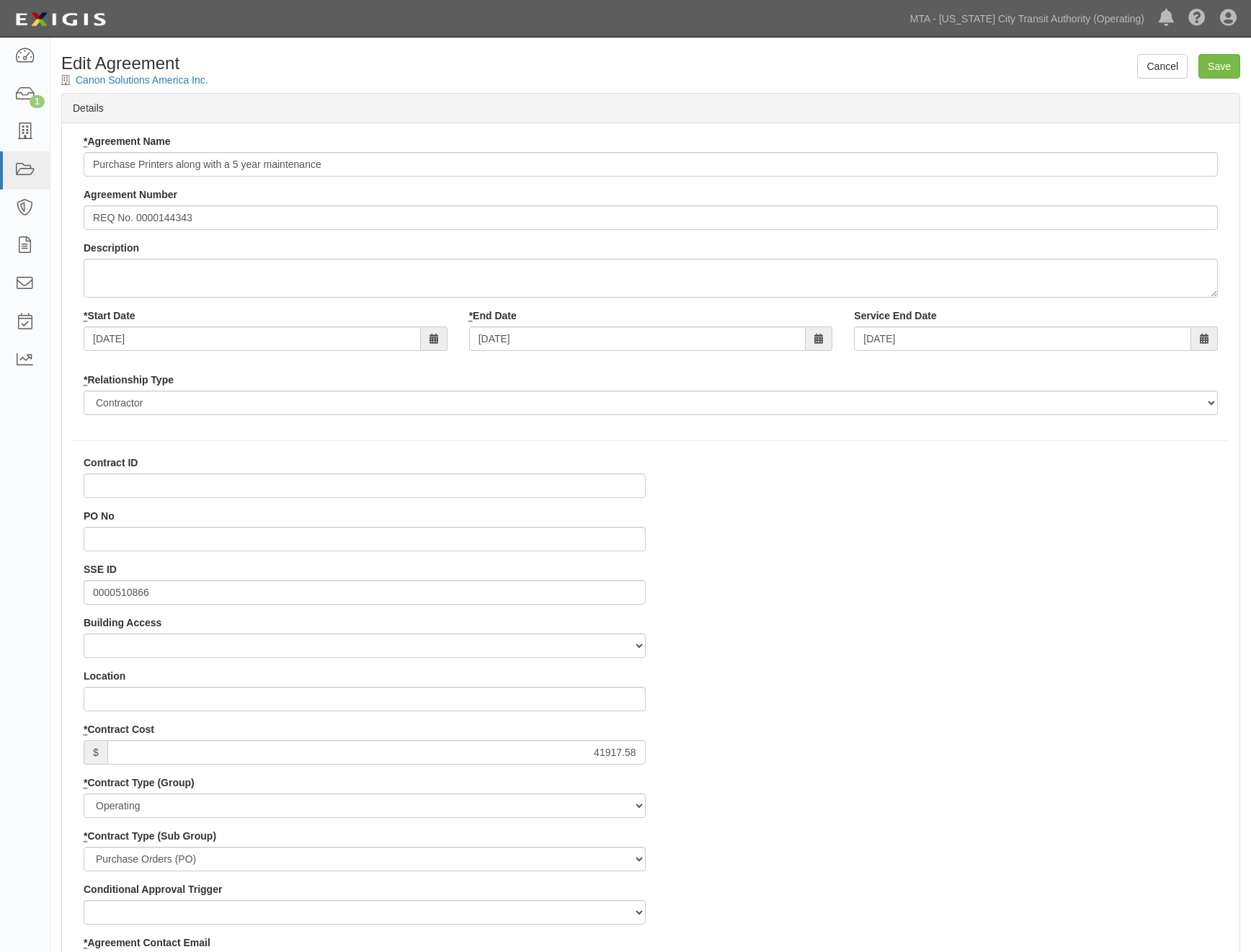
select select
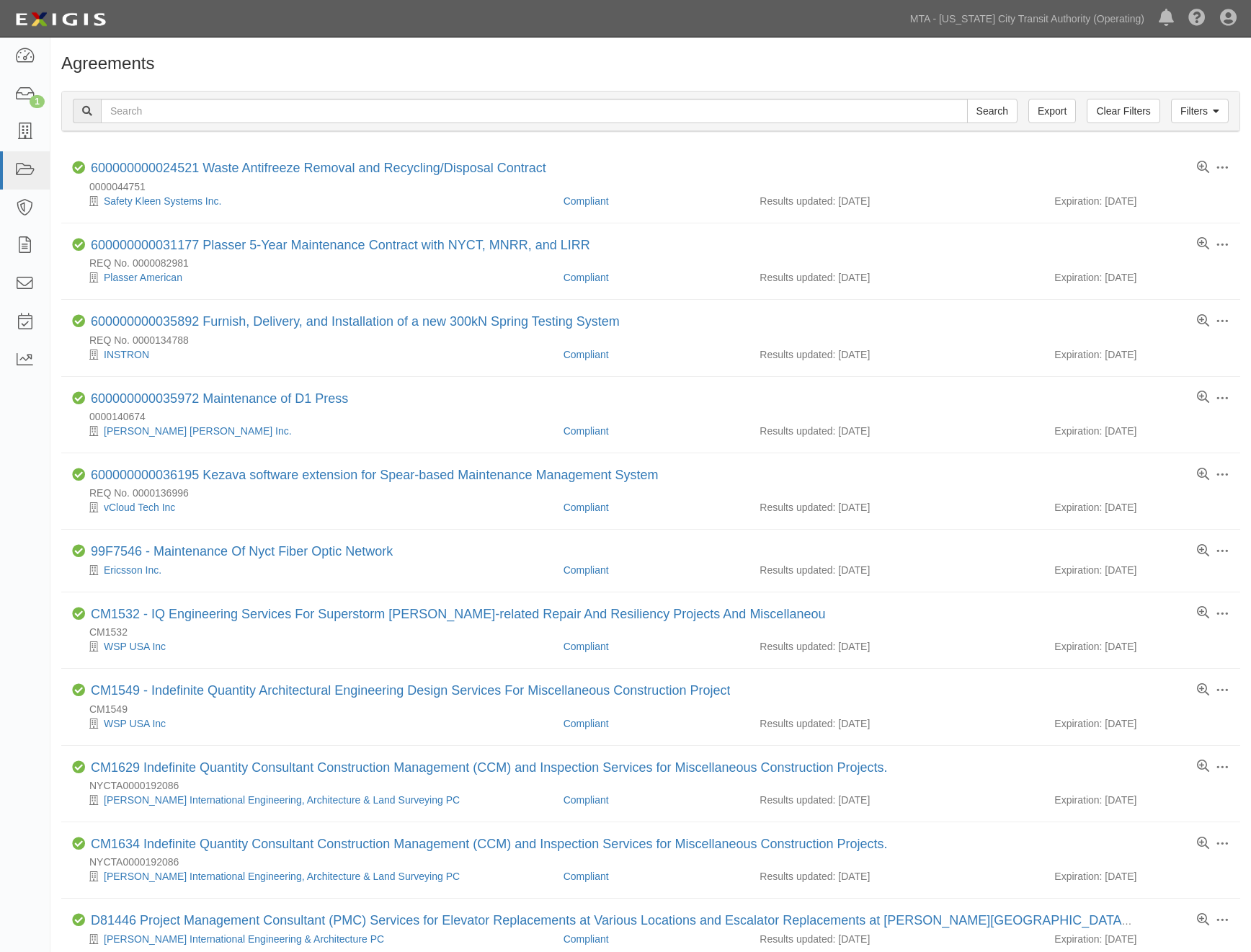
scroll to position [833, 0]
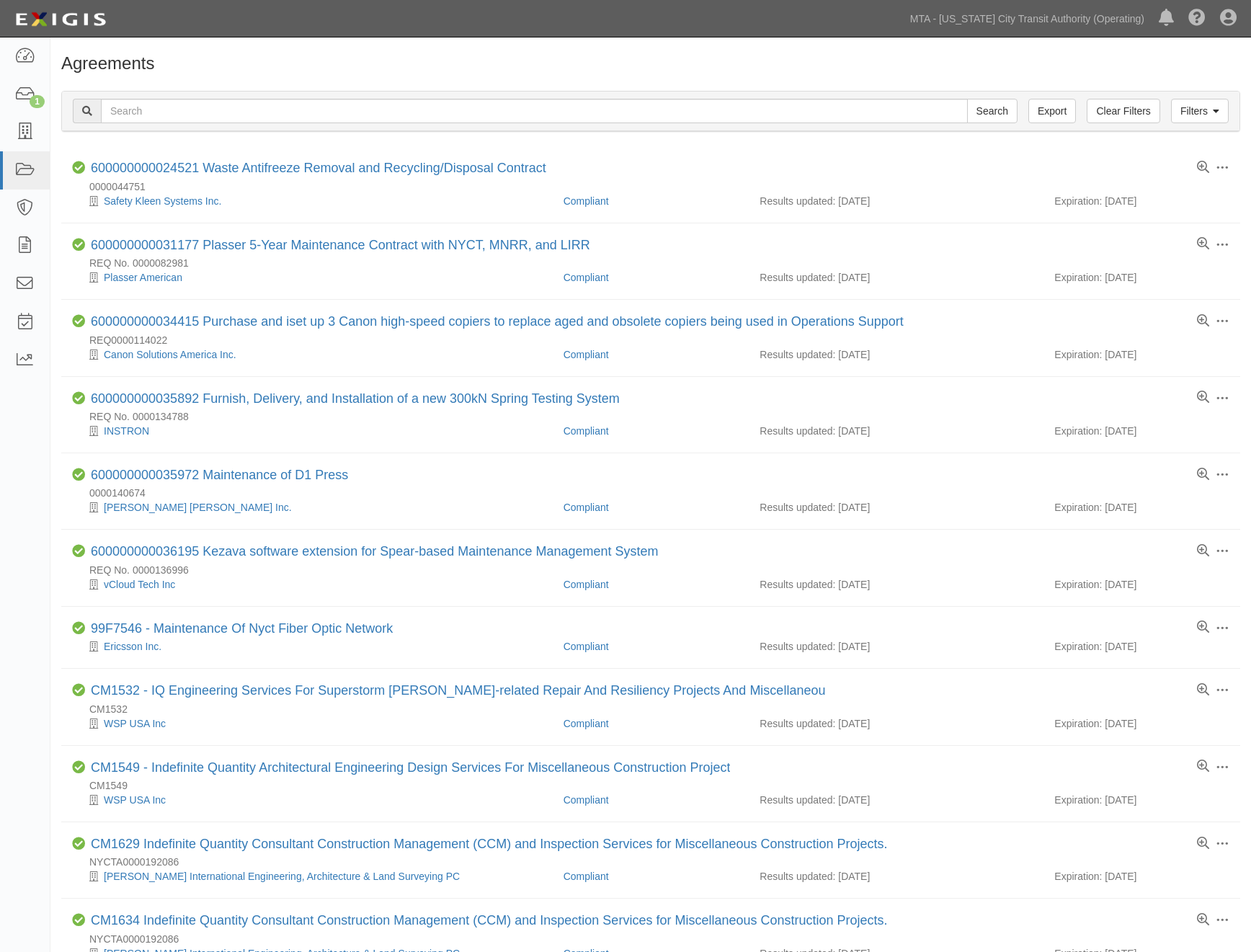
scroll to position [833, 0]
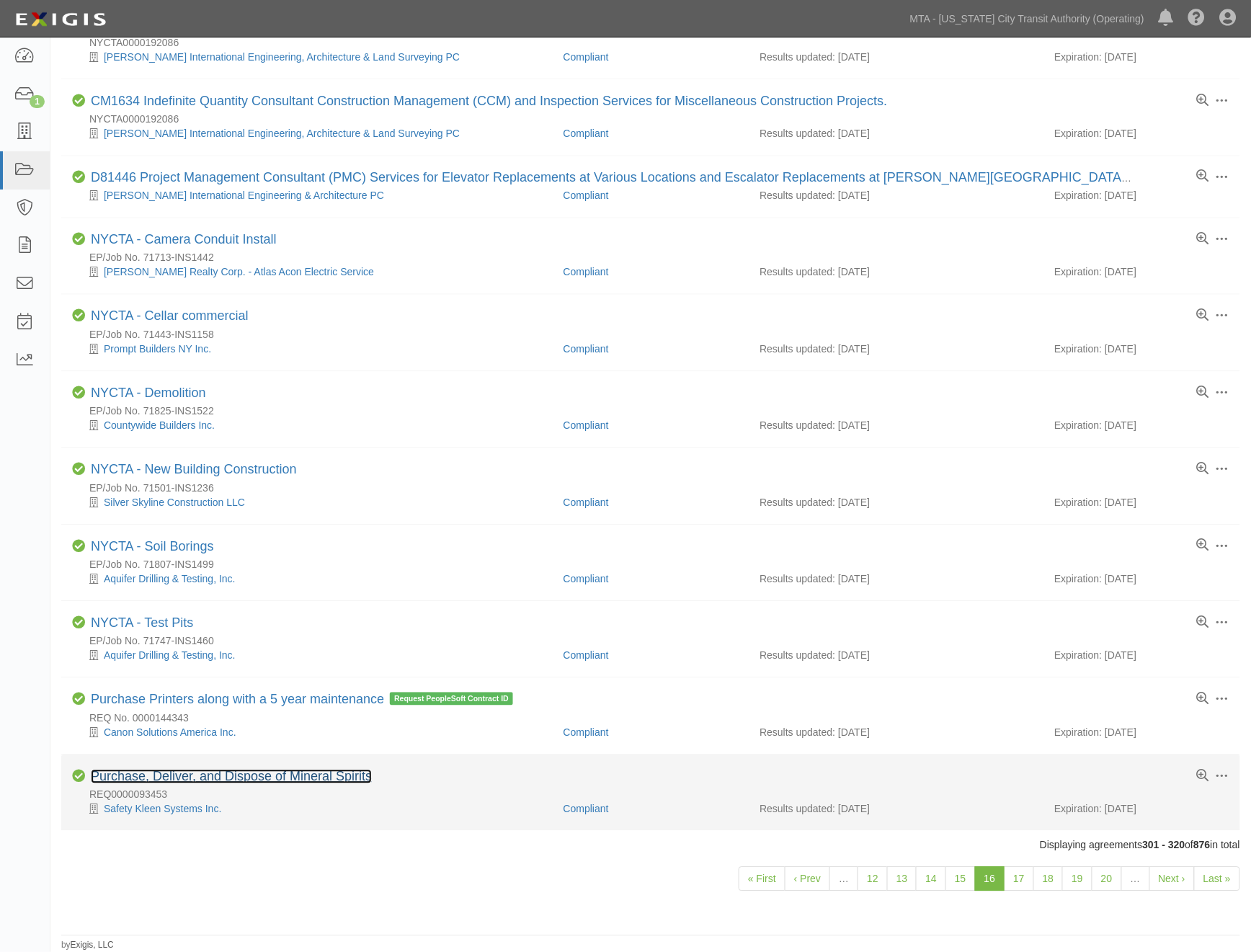
click at [281, 774] on link "Purchase, Deliver, and Dispose of Mineral Spirits" at bounding box center [231, 776] width 281 height 15
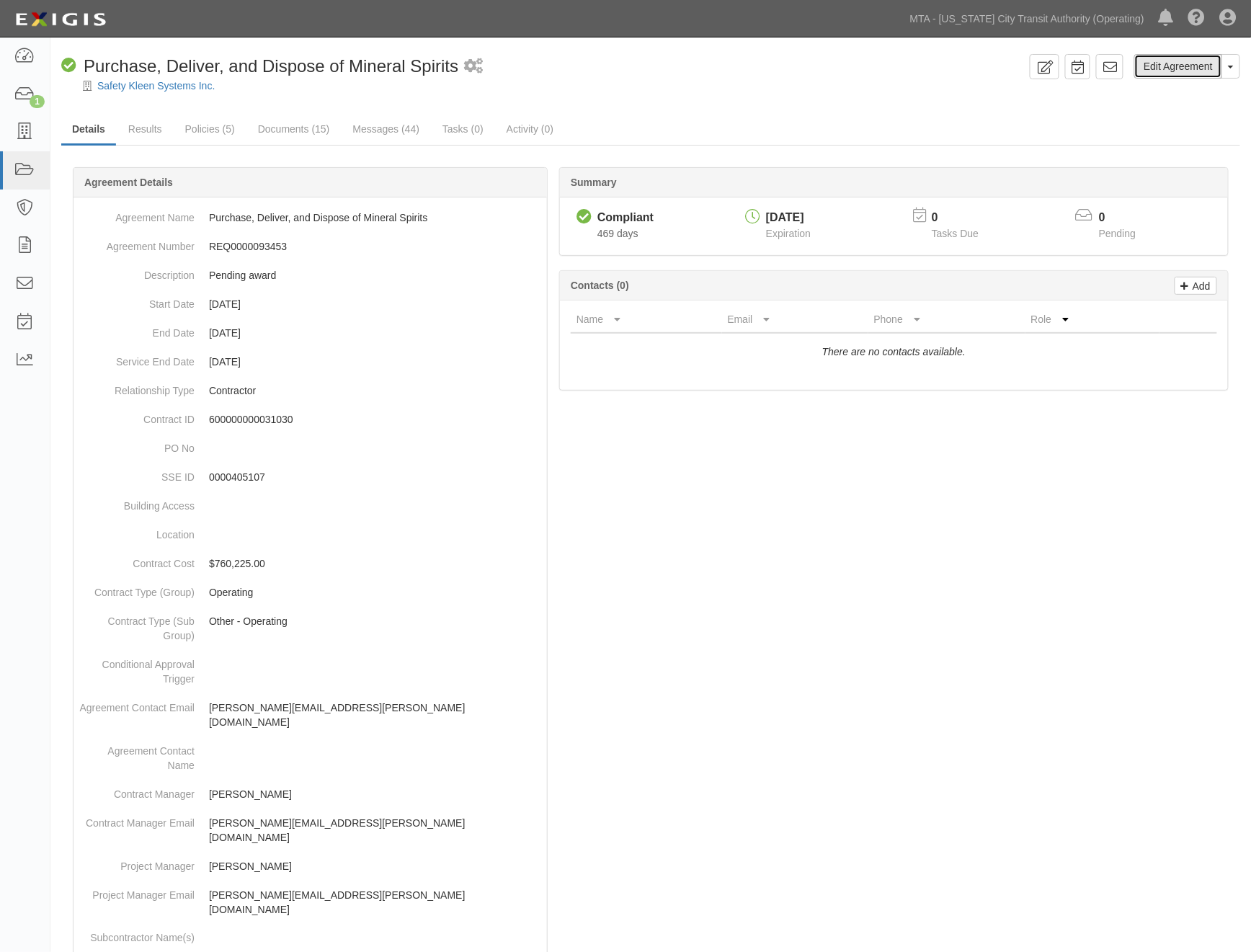
click at [1167, 58] on link "Edit Agreement" at bounding box center [1177, 66] width 88 height 25
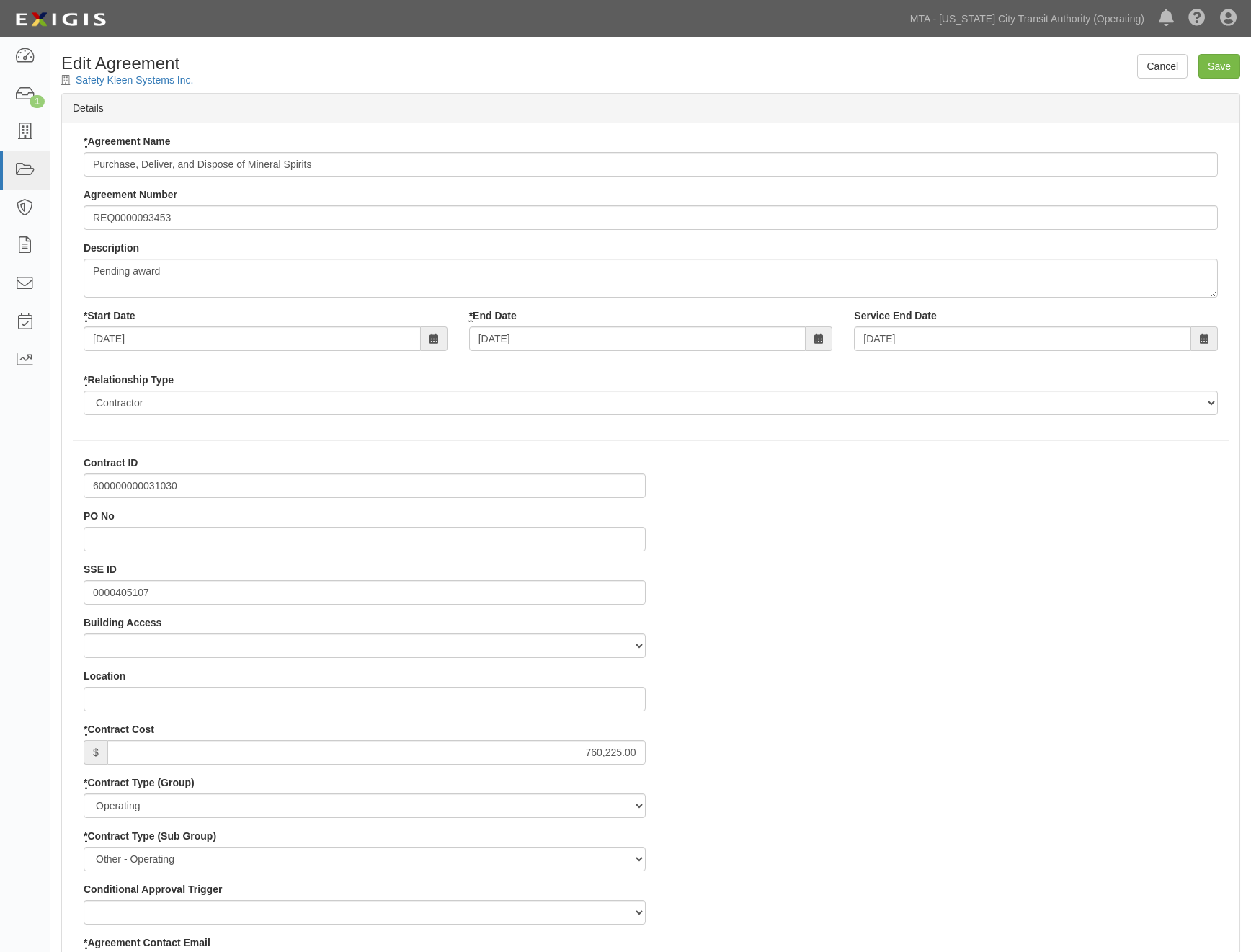
select select
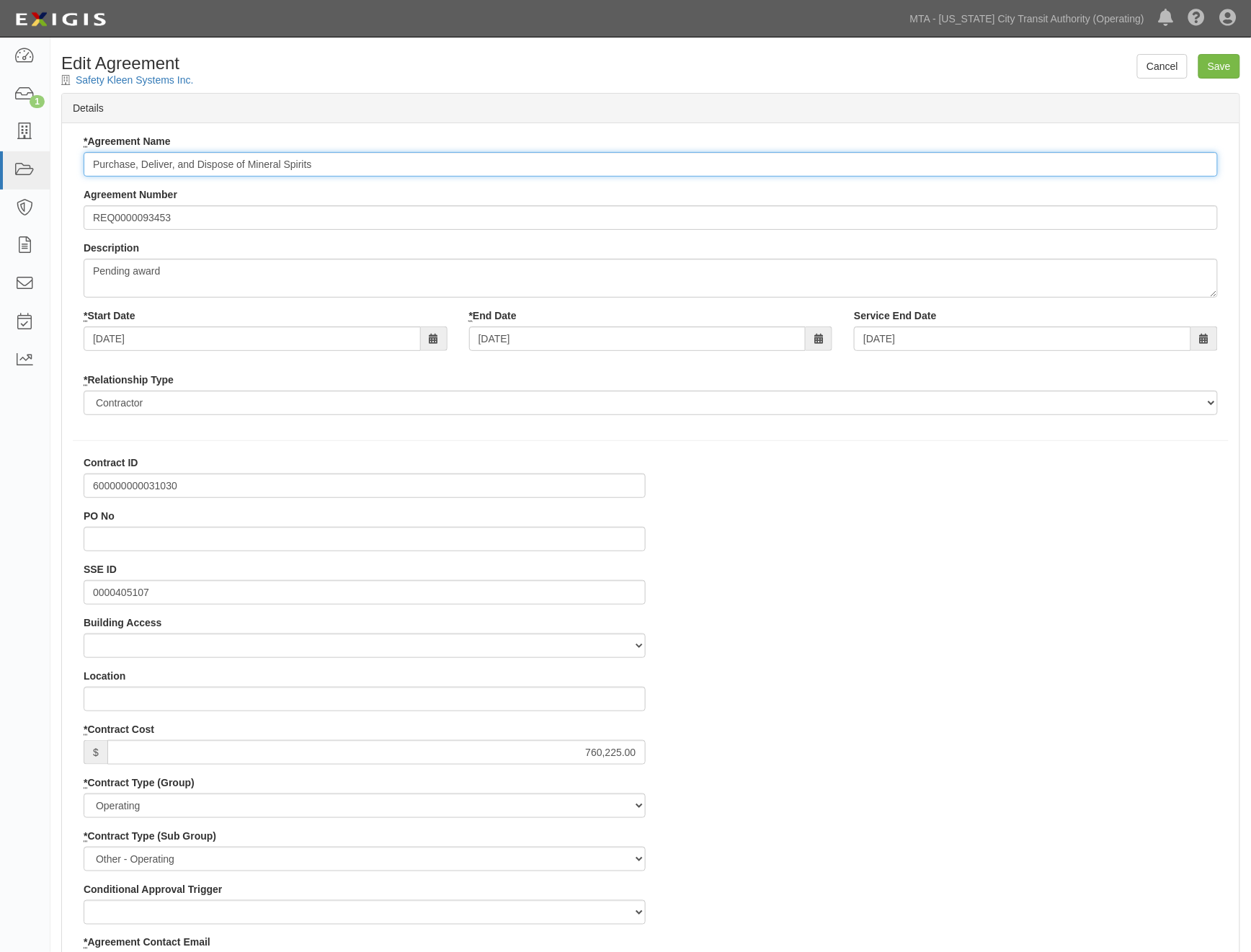
click at [90, 161] on input "Purchase, Deliver, and Dispose of Mineral Spirits" at bounding box center [650, 164] width 1134 height 25
type input "600000000031030 Purchase, Deliver, and Dispose of Mineral Spirits"
click at [1235, 66] on input "Save" at bounding box center [1219, 66] width 41 height 25
type input "760225.00"
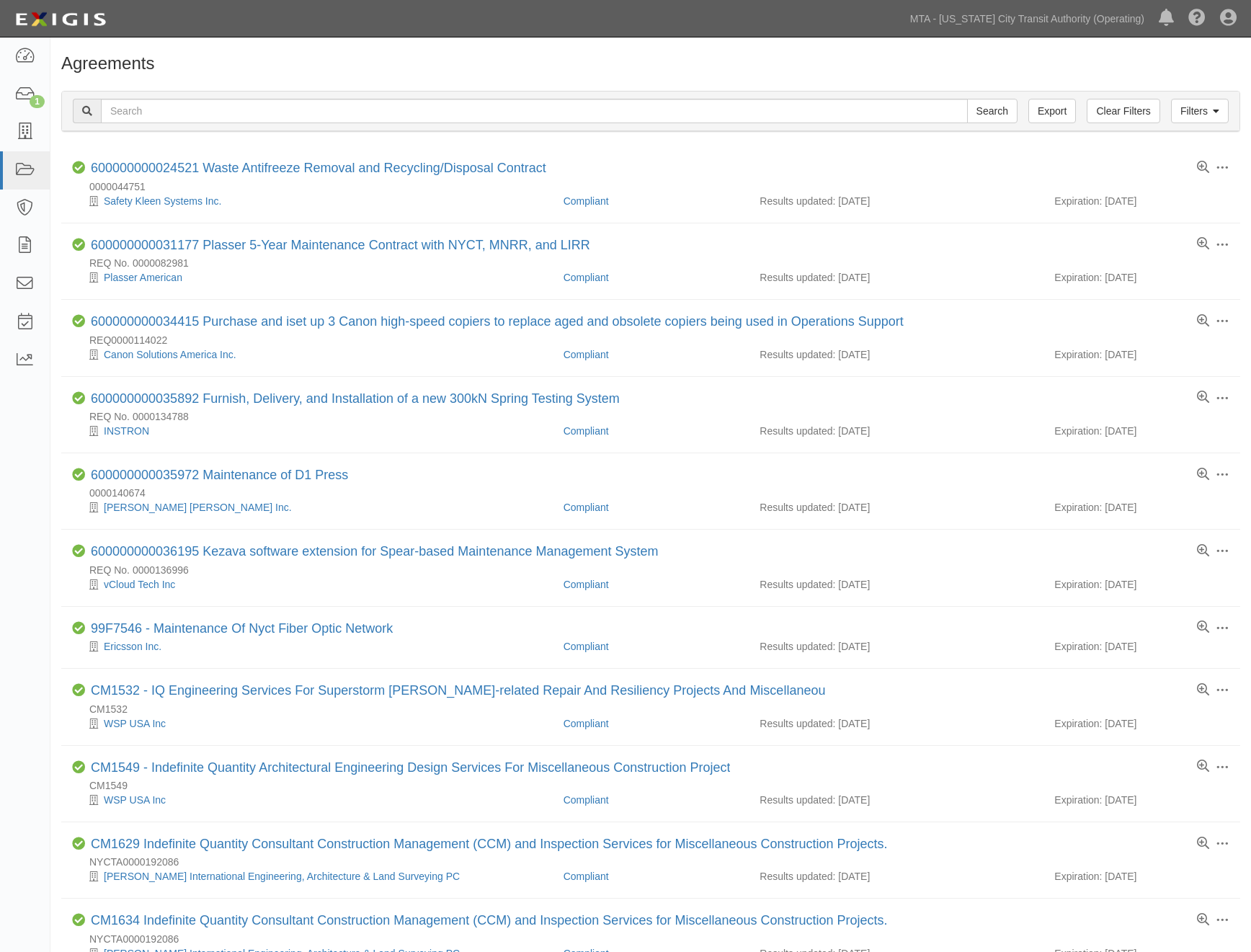
scroll to position [833, 0]
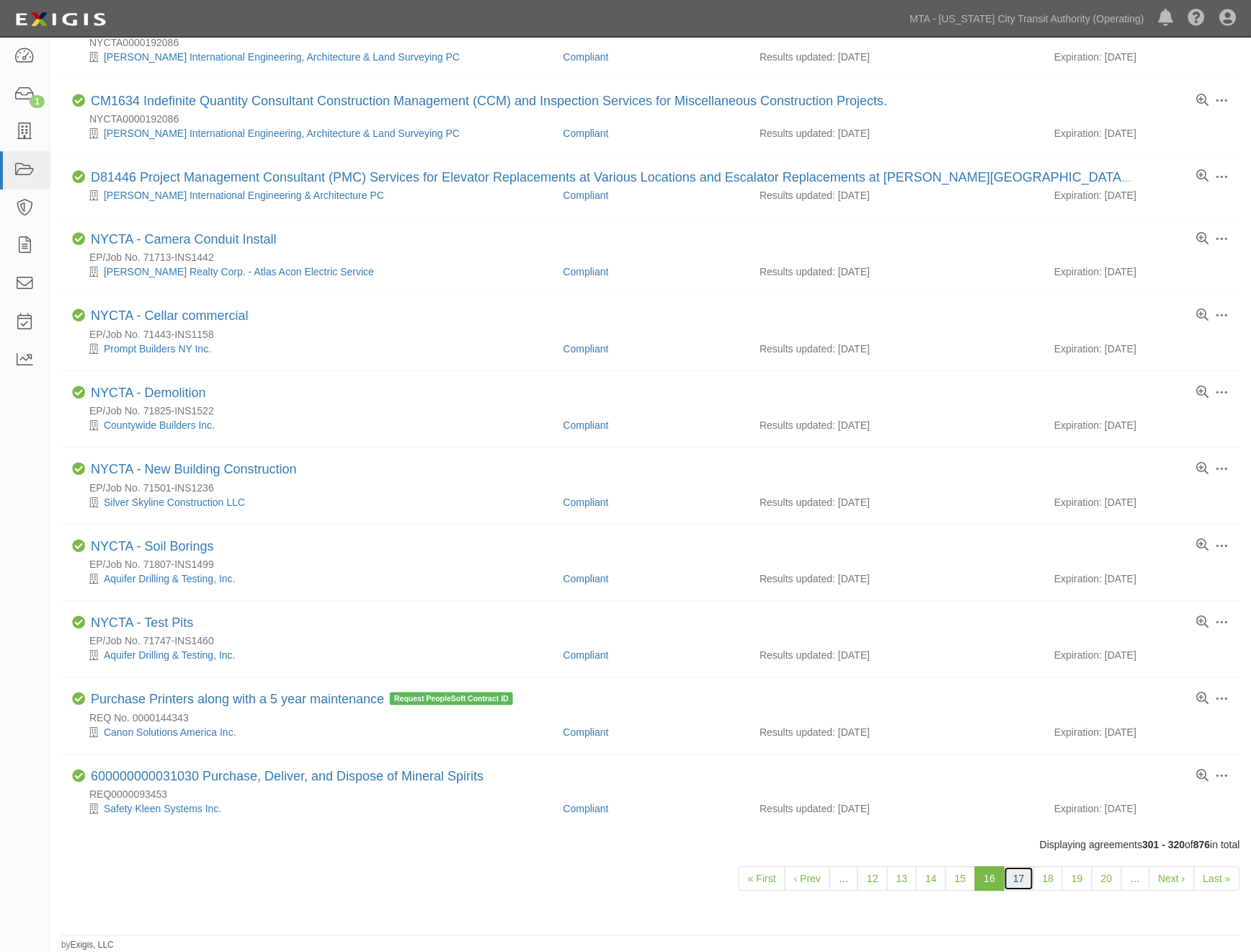
click at [1018, 876] on link "17" at bounding box center [1018, 878] width 30 height 25
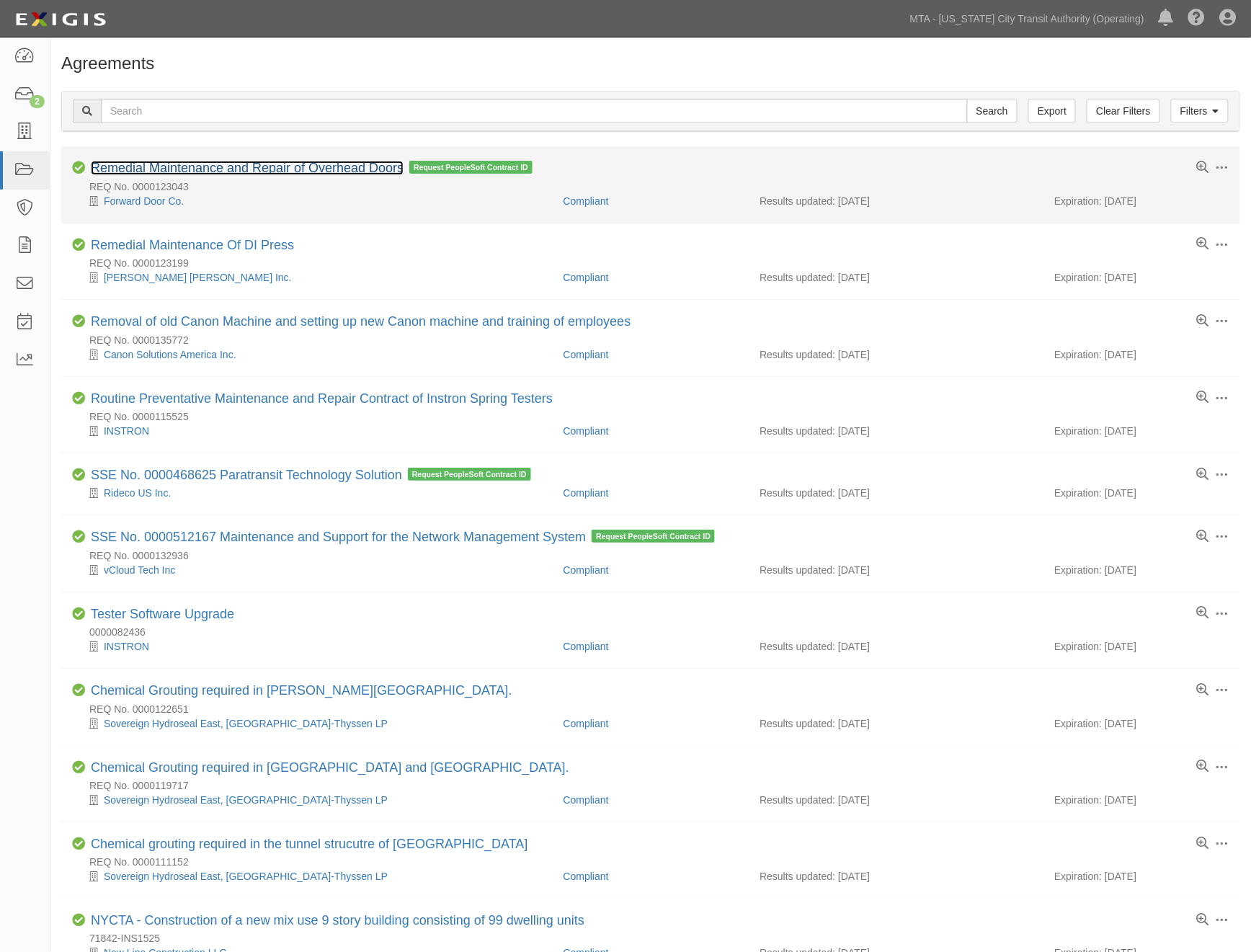
click at [208, 164] on link "Remedial Maintenance and Repair of Overhead Doors" at bounding box center [247, 167] width 313 height 15
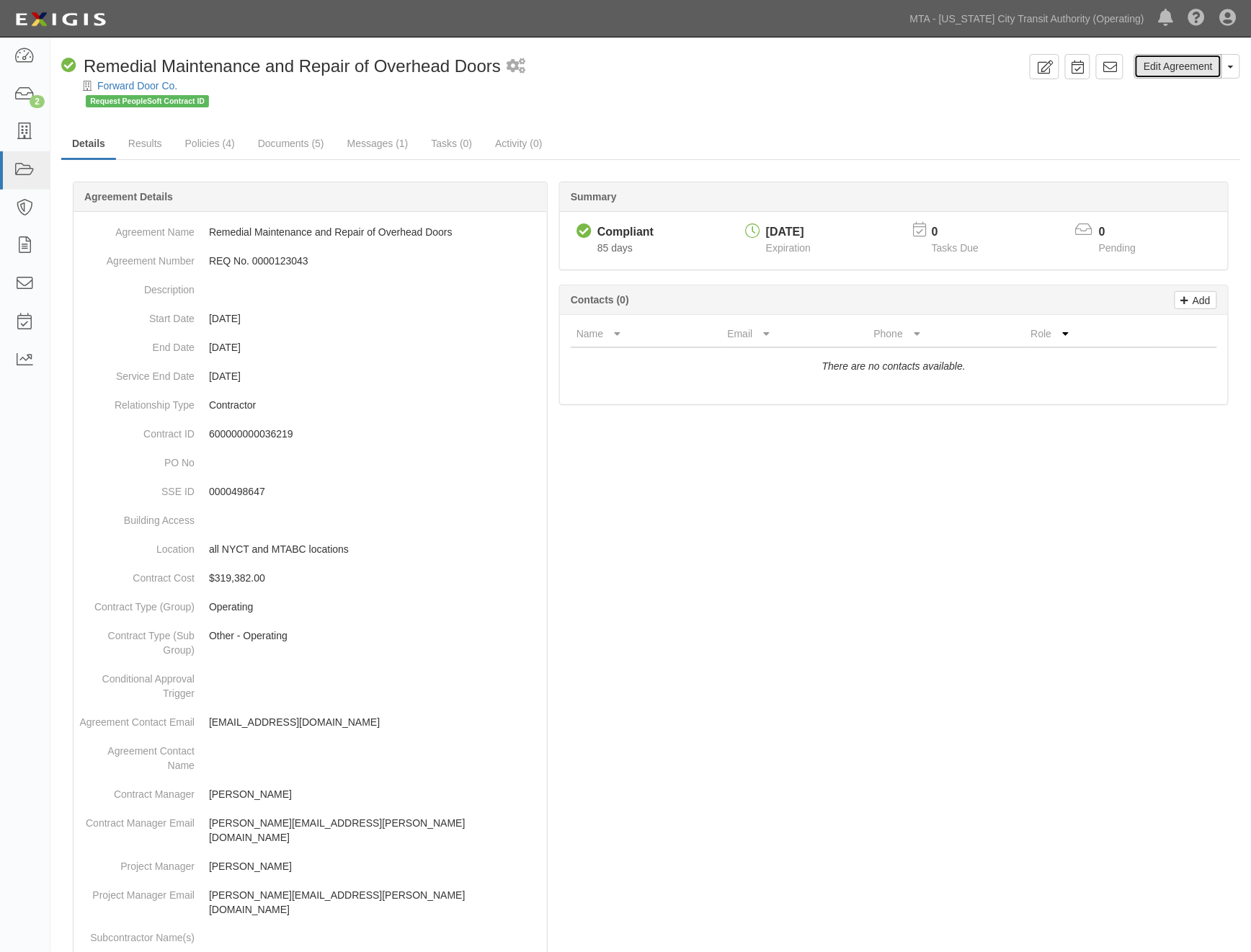
click at [1175, 58] on link "Edit Agreement" at bounding box center [1177, 66] width 88 height 25
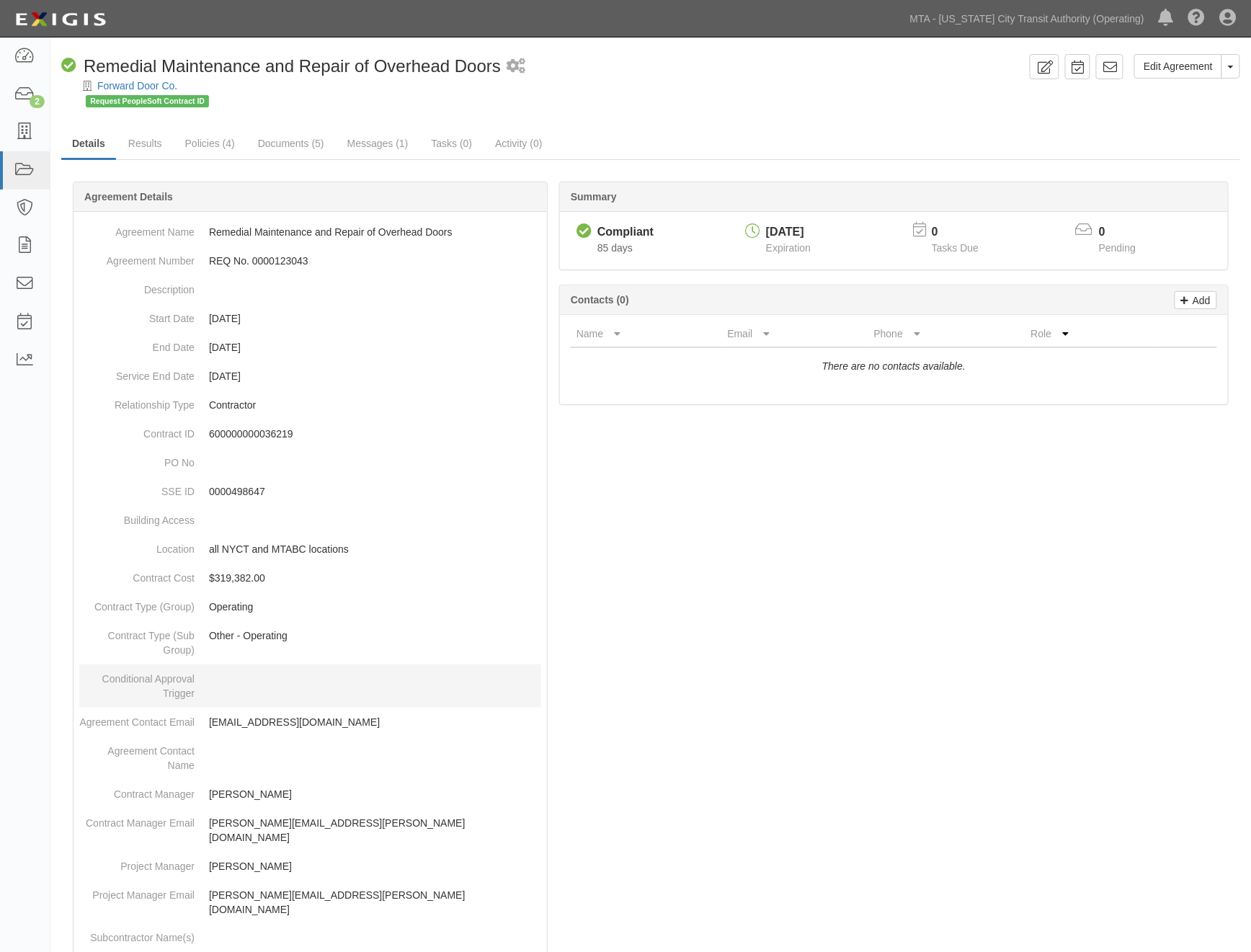
scroll to position [80, 0]
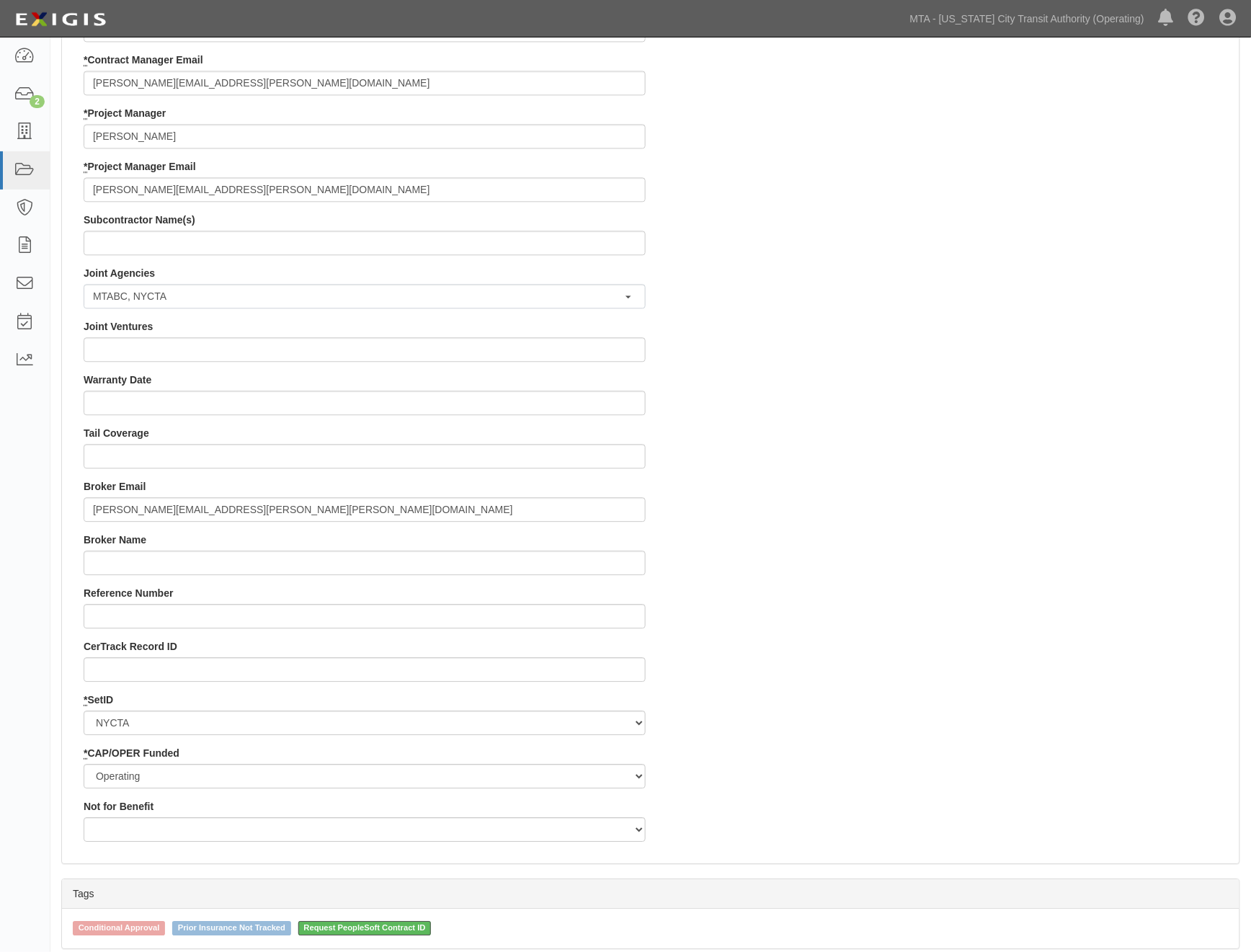
scroll to position [1120, 0]
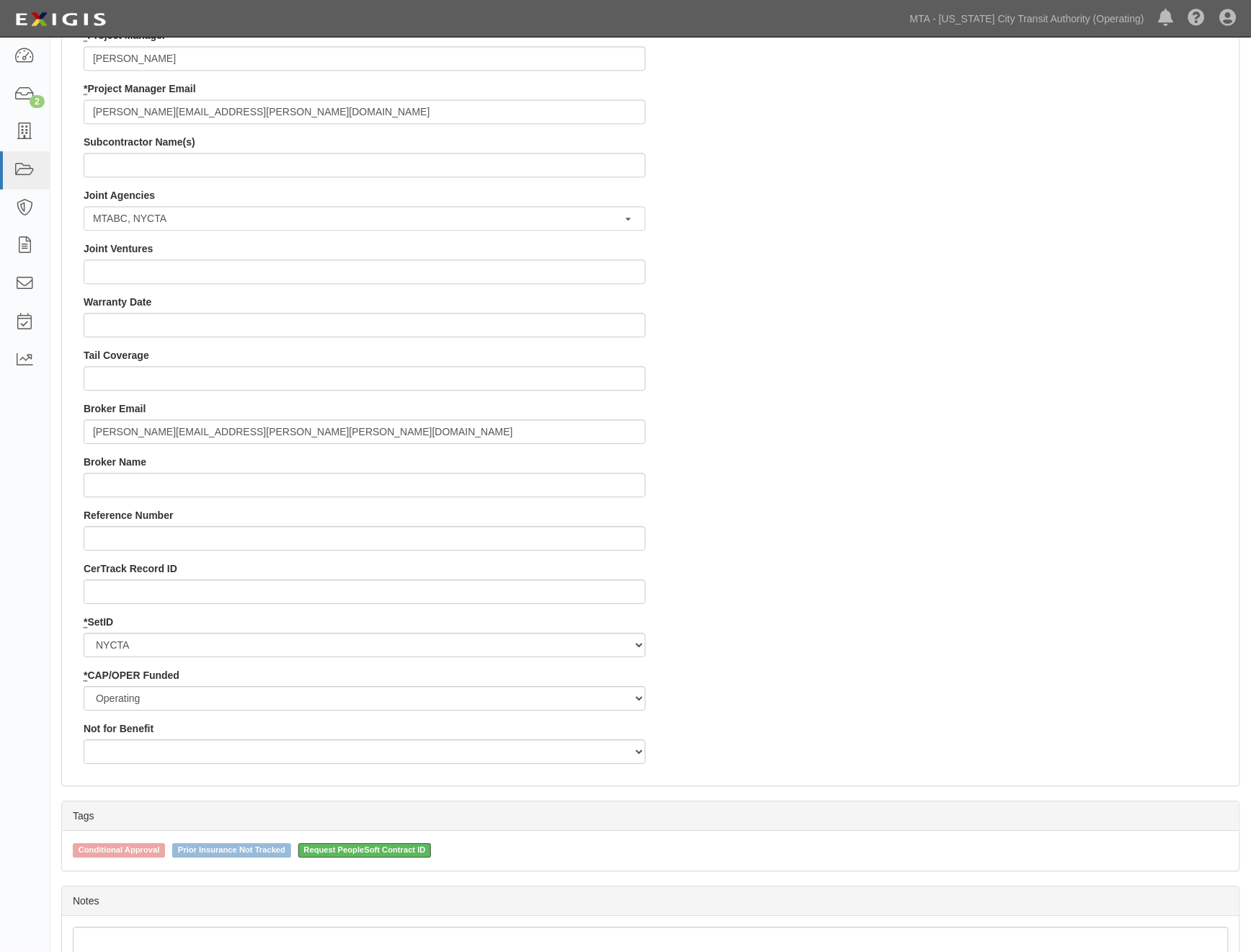
click at [368, 847] on span "Request PeopleSoft Contract ID" at bounding box center [365, 850] width 134 height 15
click at [293, 847] on input "Request PeopleSoft Contract ID" at bounding box center [289, 849] width 10 height 10
checkbox input "false"
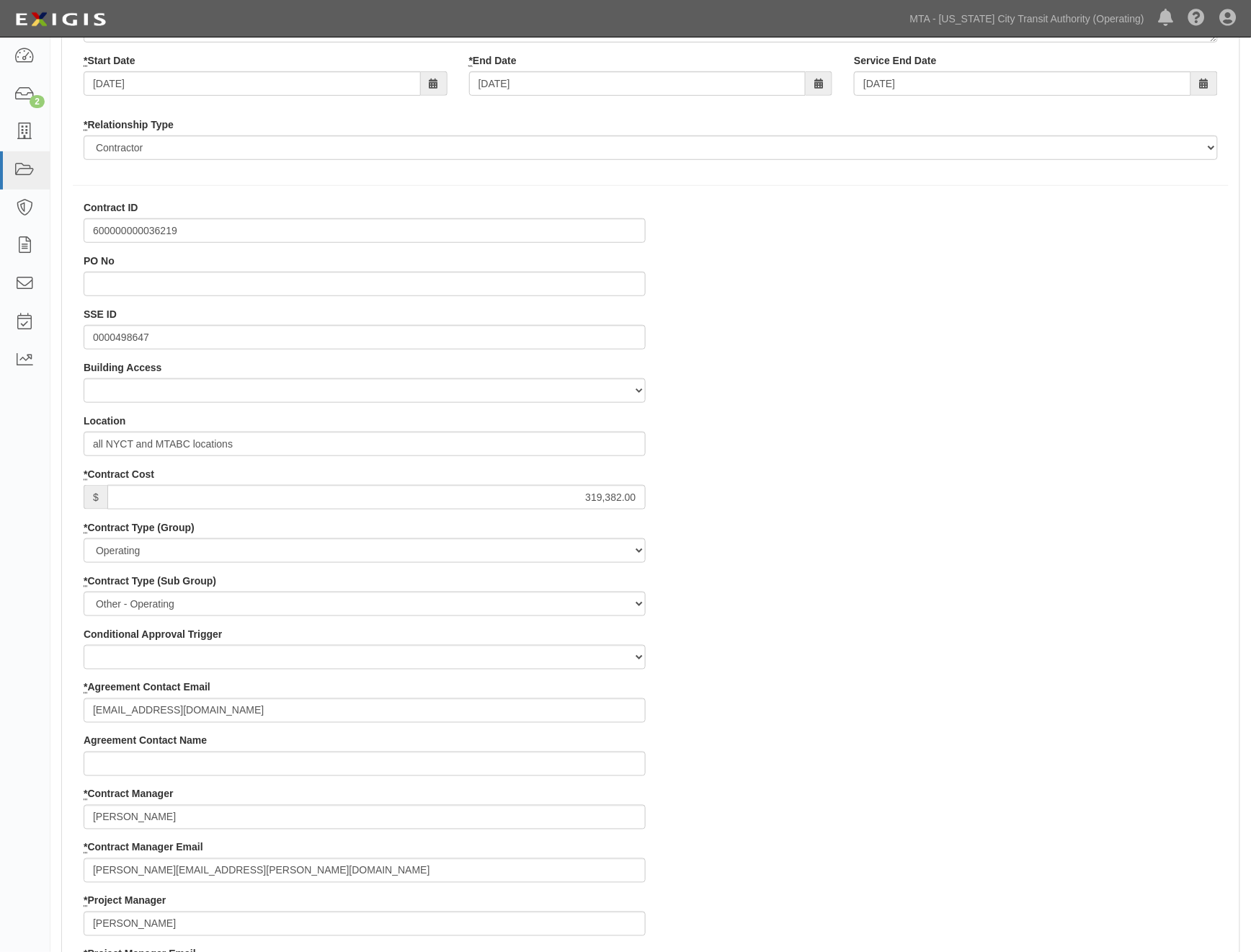
scroll to position [0, 0]
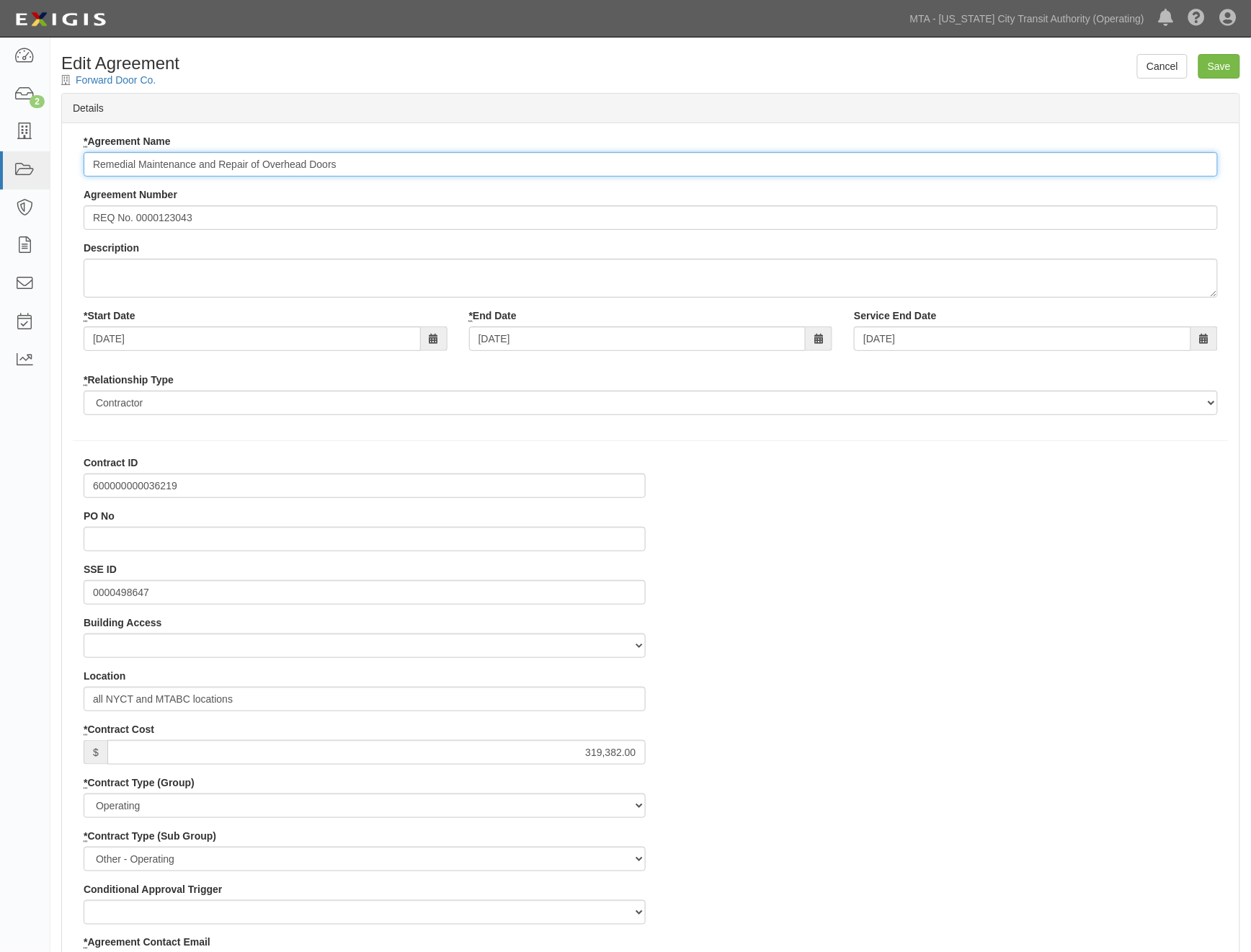
click at [90, 160] on input "Remedial Maintenance and Repair of Overhead Doors" at bounding box center [650, 164] width 1134 height 25
type input "600000000036219 Remedial Maintenance and Repair of Overhead Doors"
click at [1220, 67] on input "Save" at bounding box center [1219, 66] width 41 height 25
type input "319382.00"
